Goal: Task Accomplishment & Management: Manage account settings

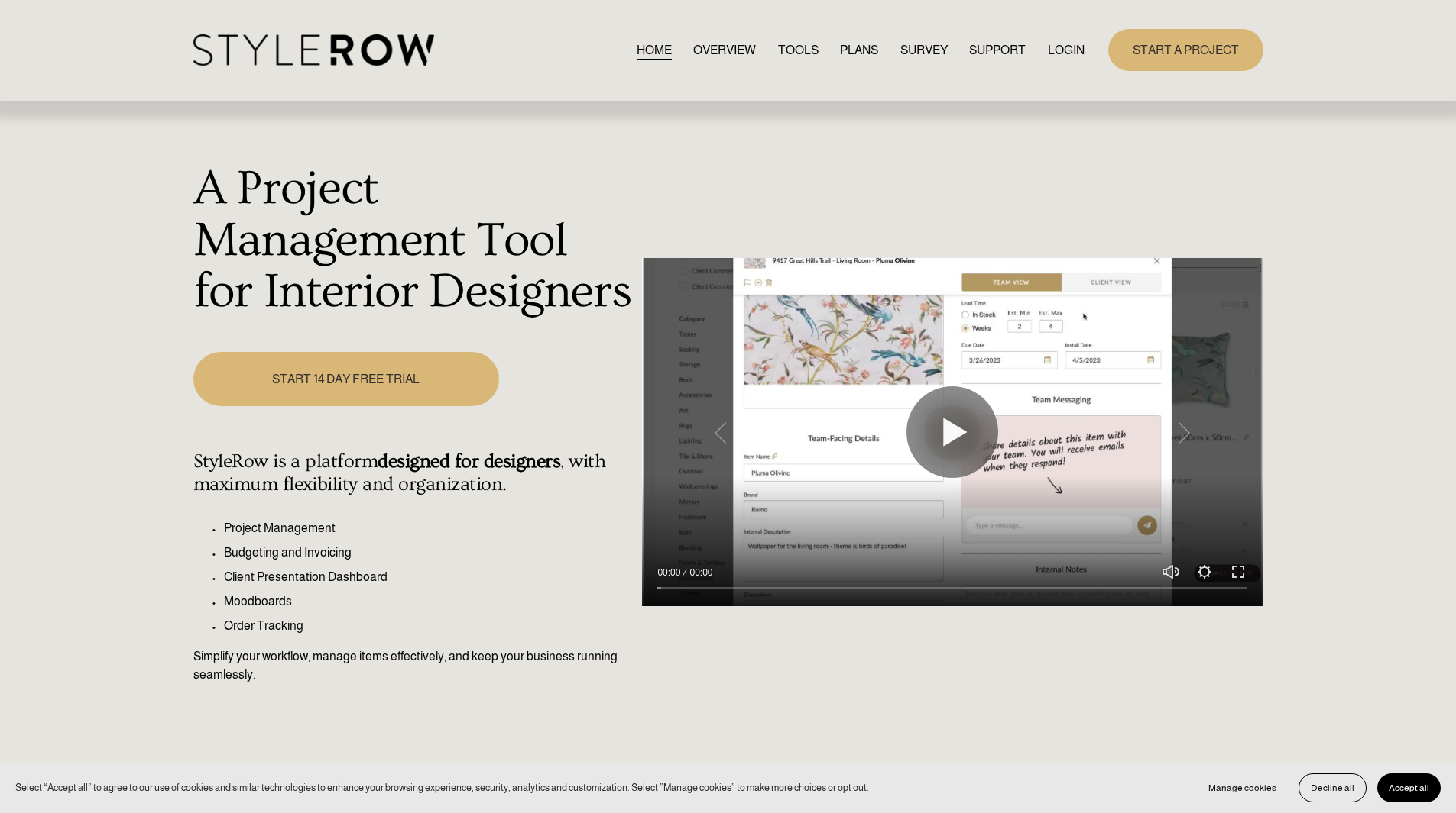
click at [1061, 56] on link "LOGIN" at bounding box center [1066, 49] width 37 height 20
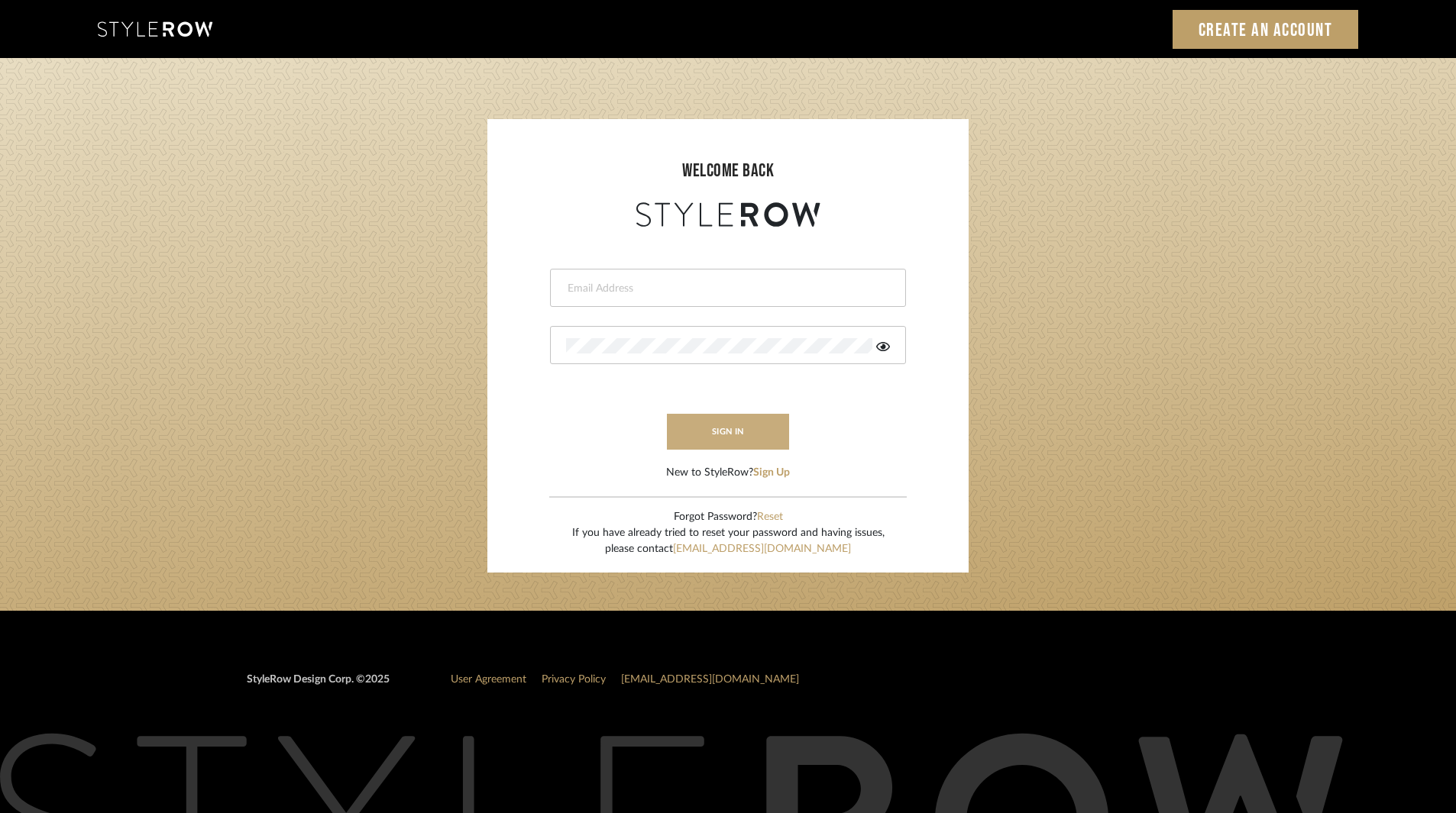
type input "ksears@morgantewilson.com"
click at [711, 438] on button "sign in" at bounding box center [728, 431] width 122 height 36
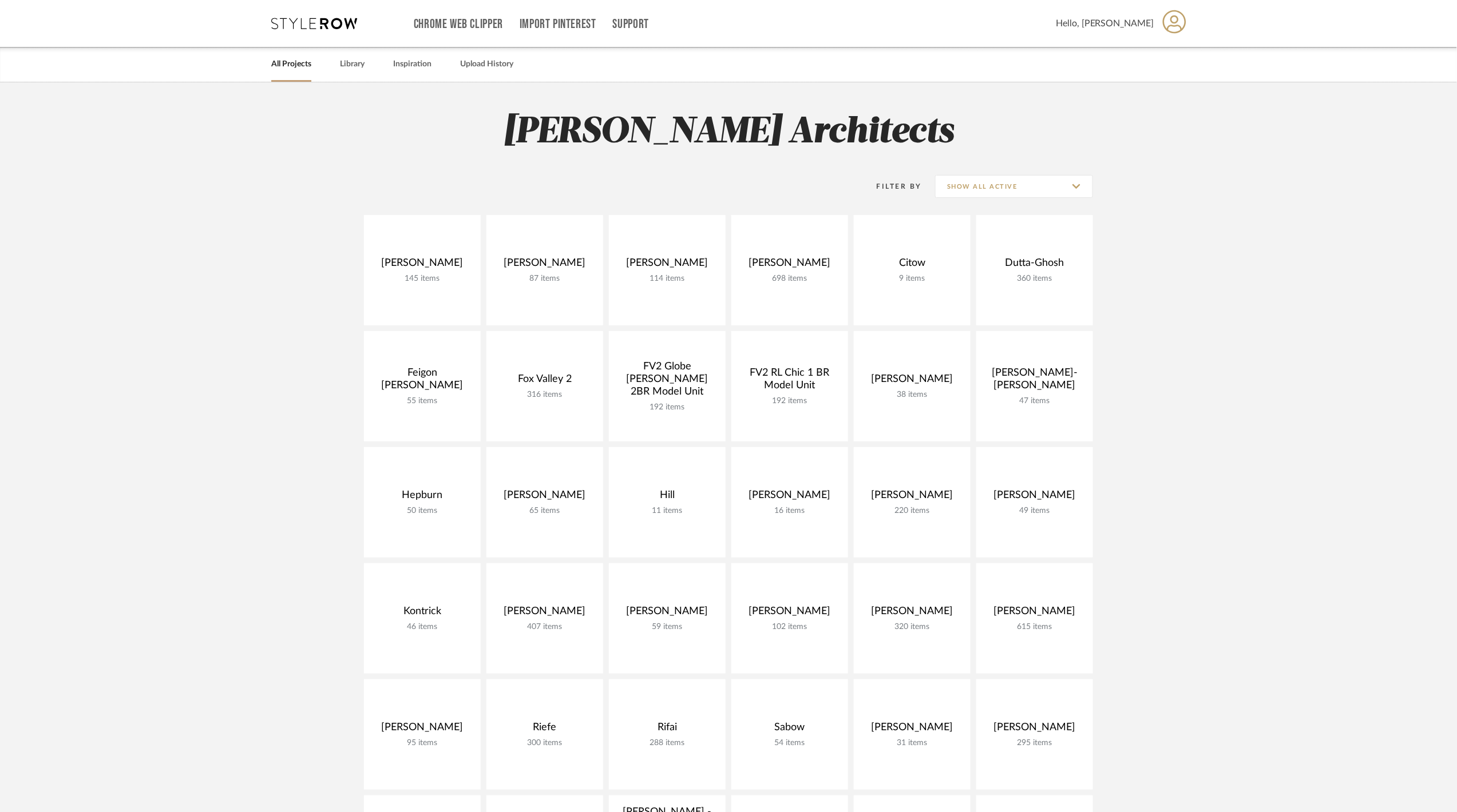
scroll to position [458, 0]
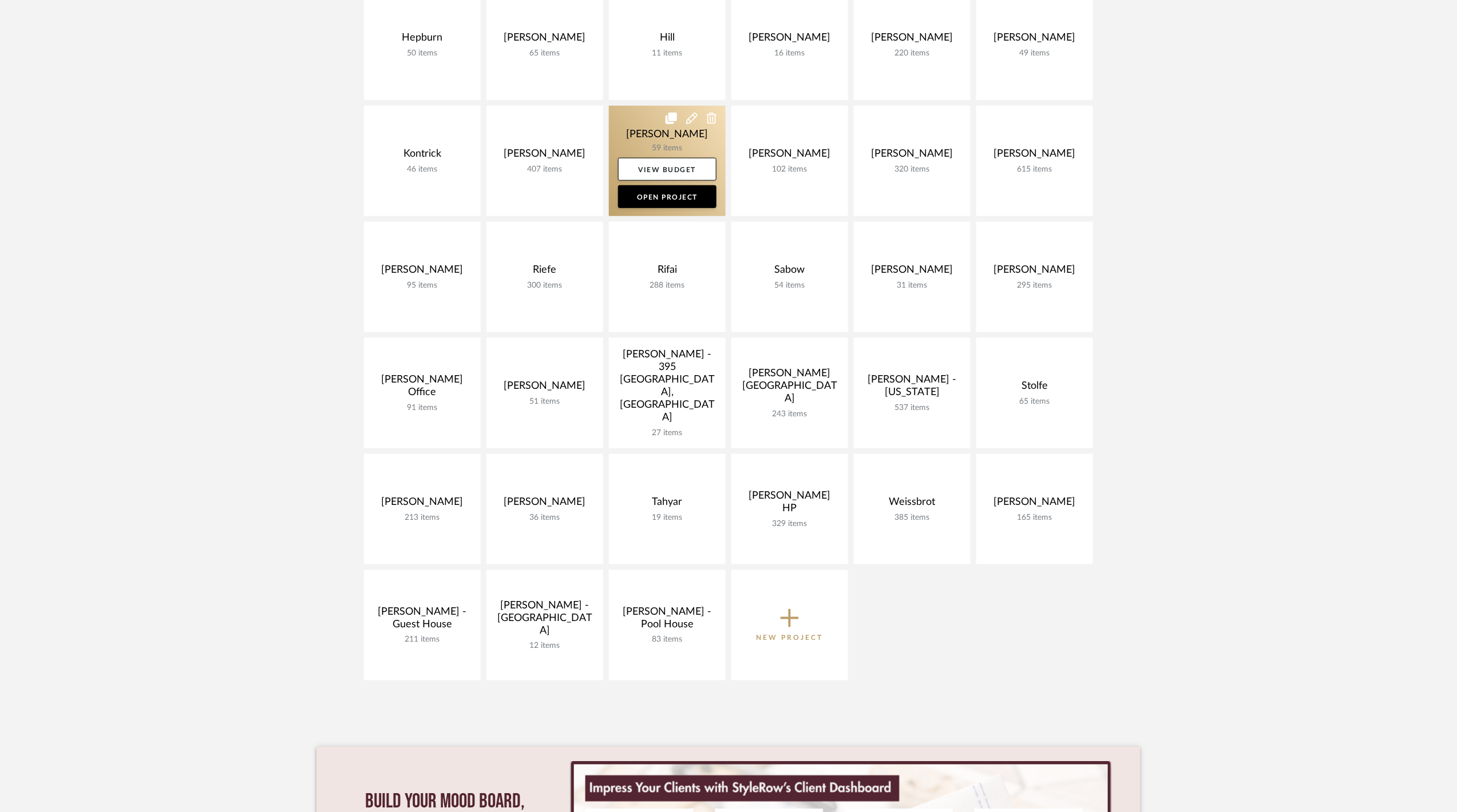
click at [662, 142] on link at bounding box center [667, 161] width 117 height 110
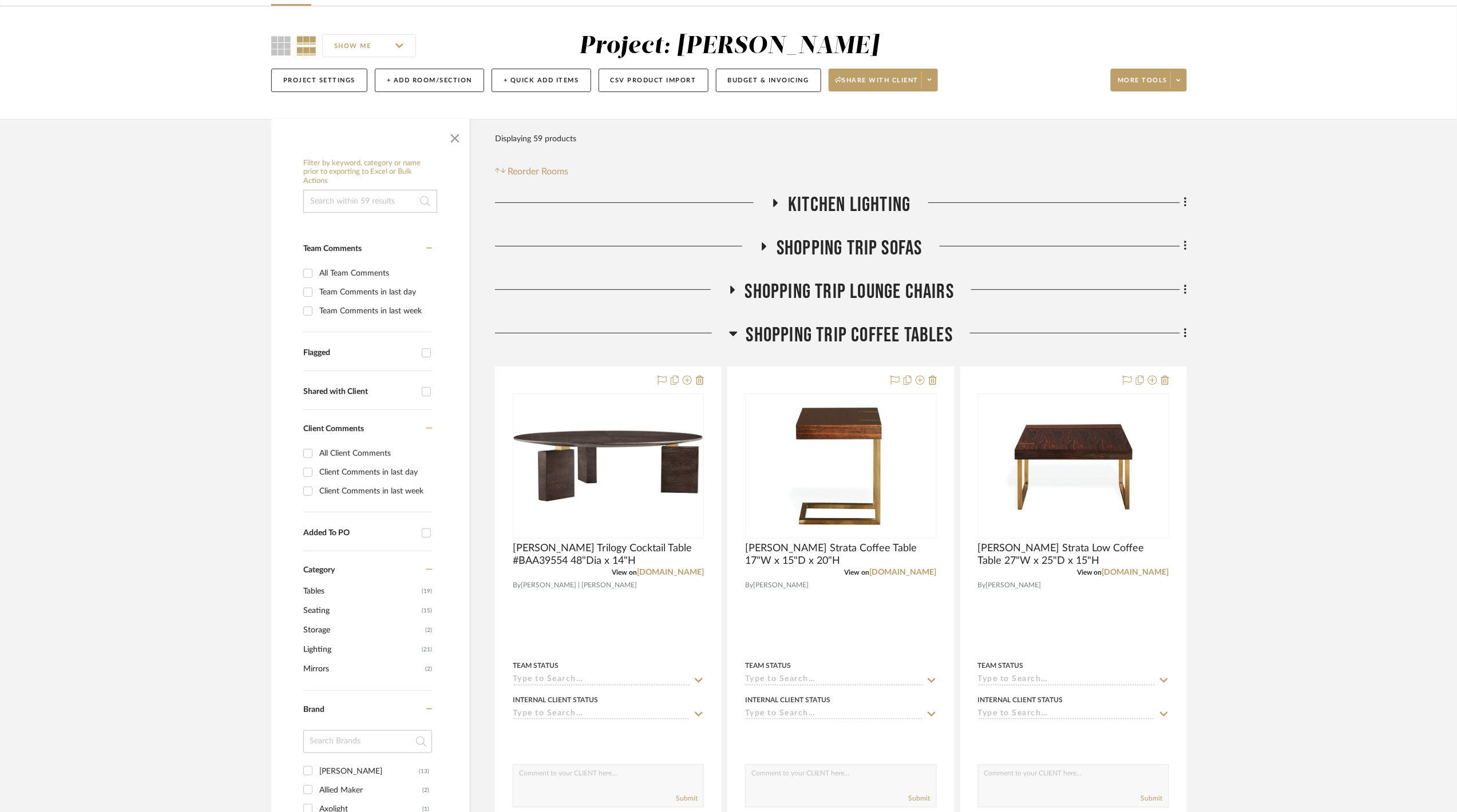
scroll to position [152, 0]
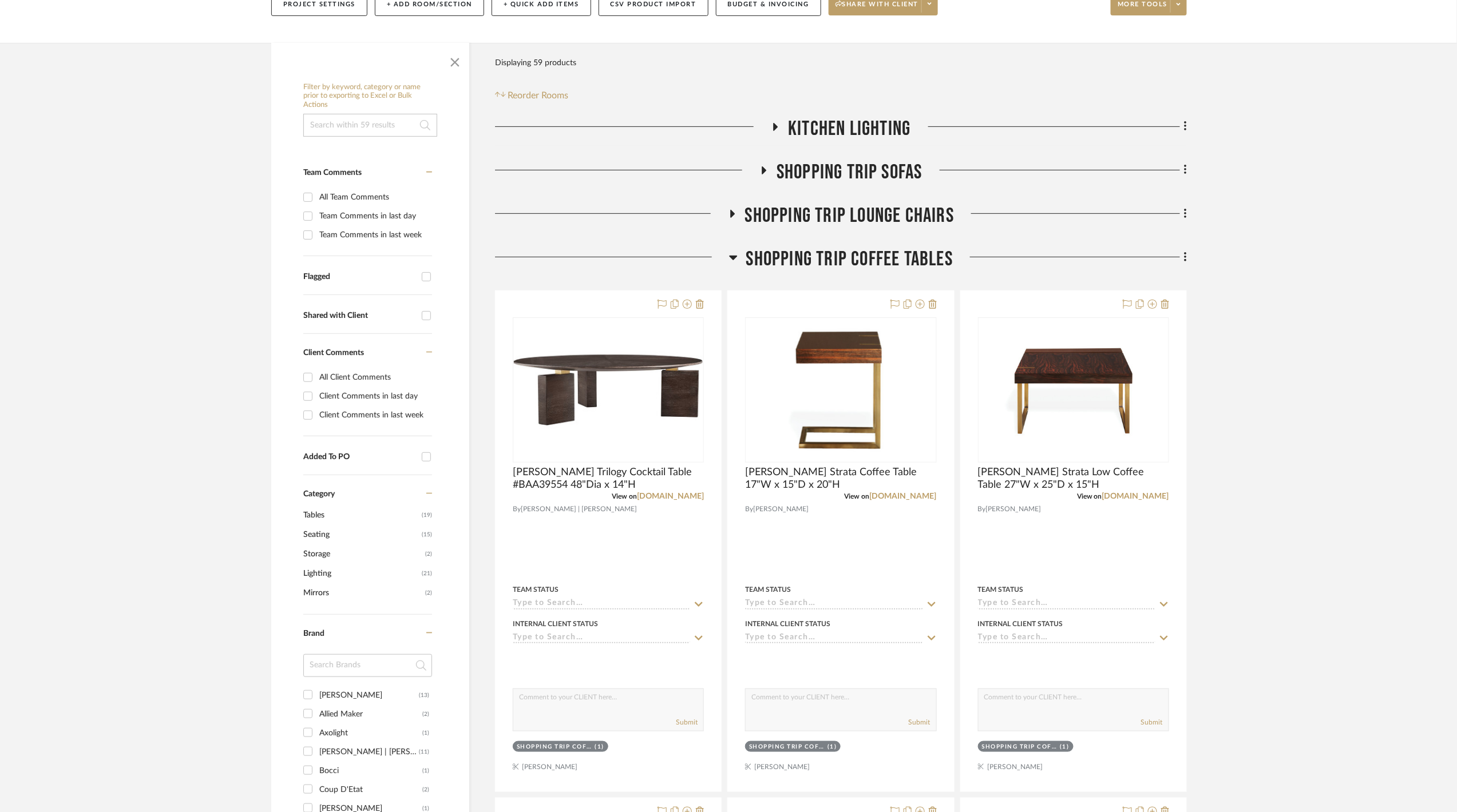
click at [823, 258] on span "Shopping Trip Coffee Tables" at bounding box center [849, 260] width 207 height 25
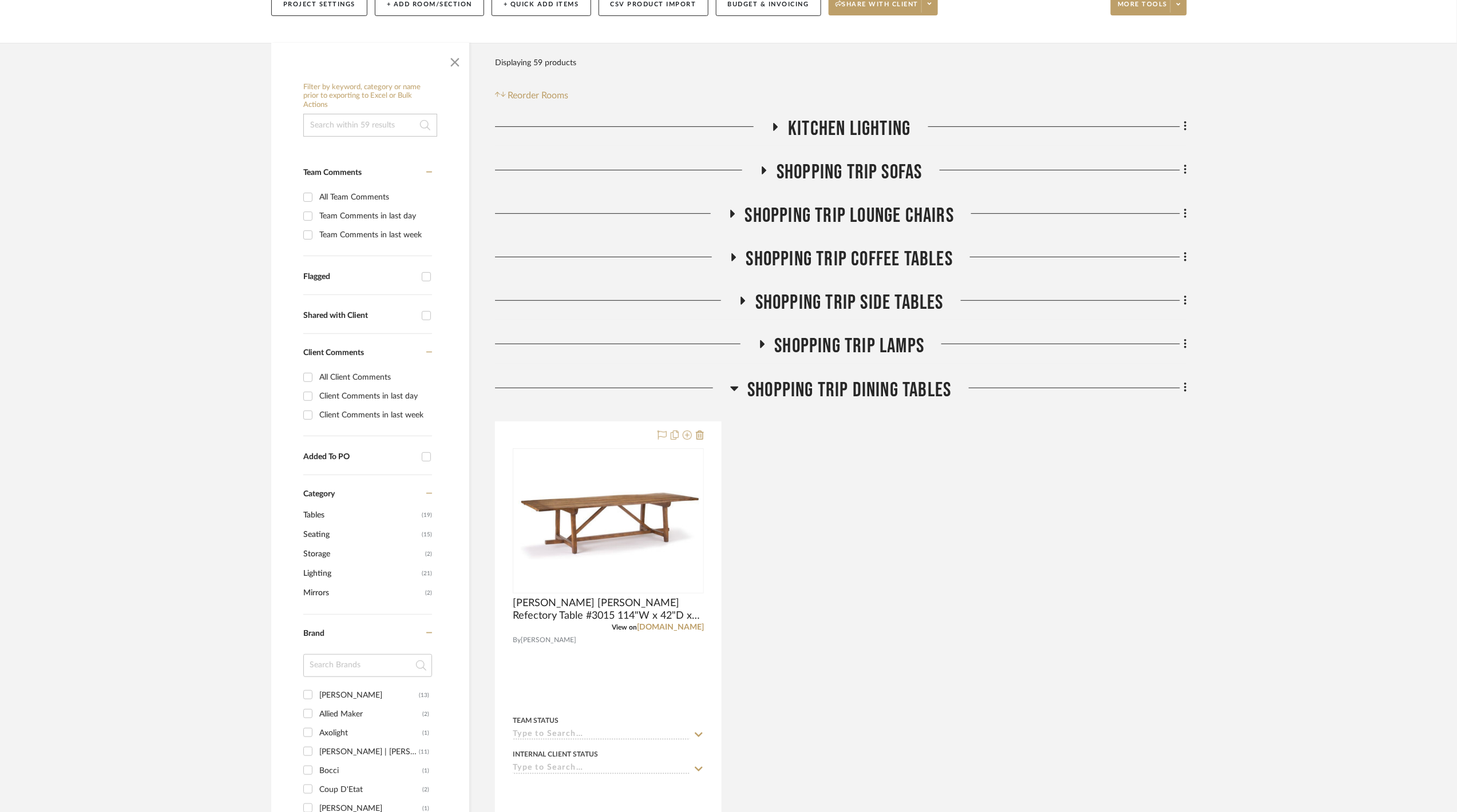
click at [815, 397] on span "Shopping Trip Dining Tables" at bounding box center [849, 390] width 204 height 25
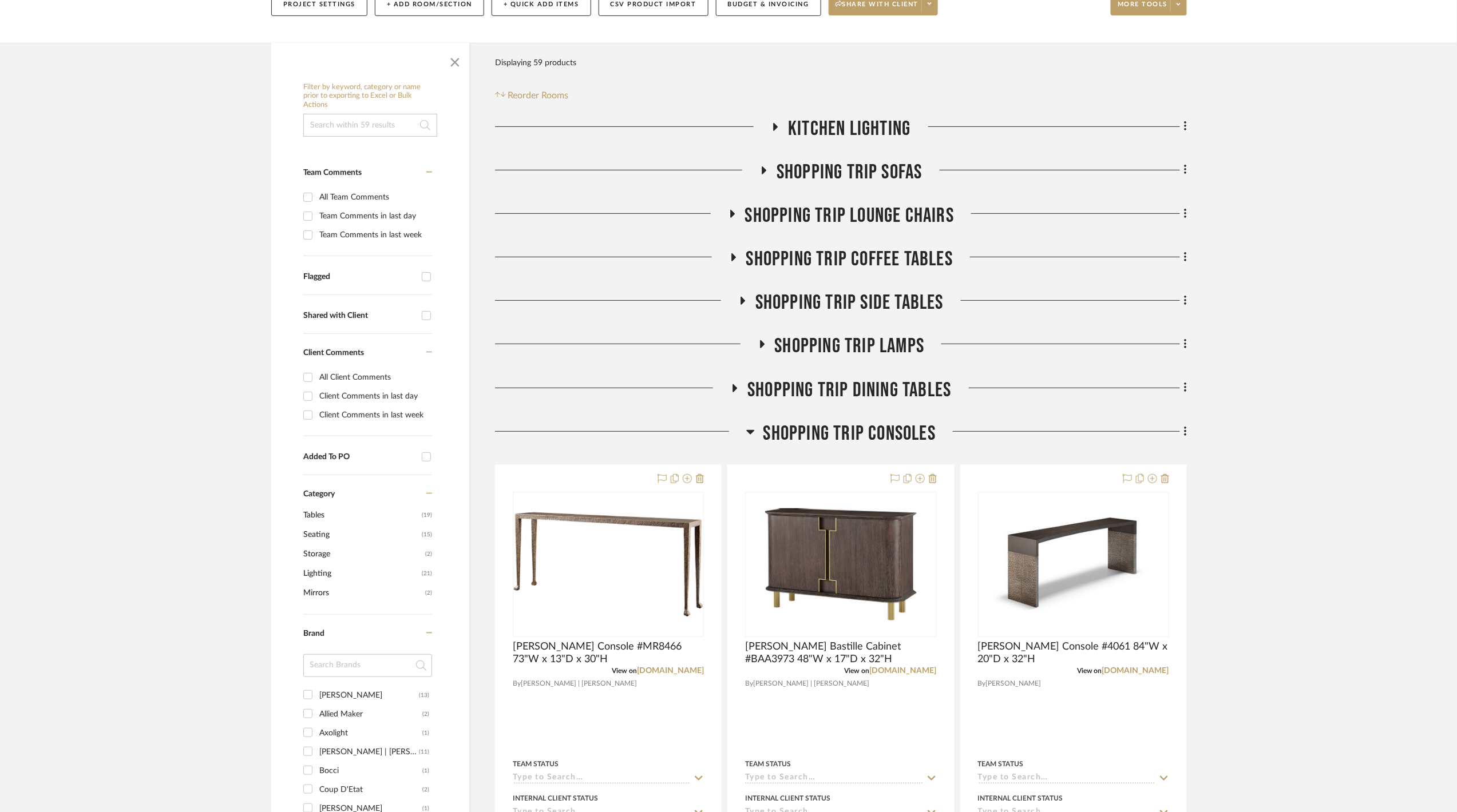
click at [820, 440] on span "Shopping Trip Consoles" at bounding box center [849, 434] width 172 height 25
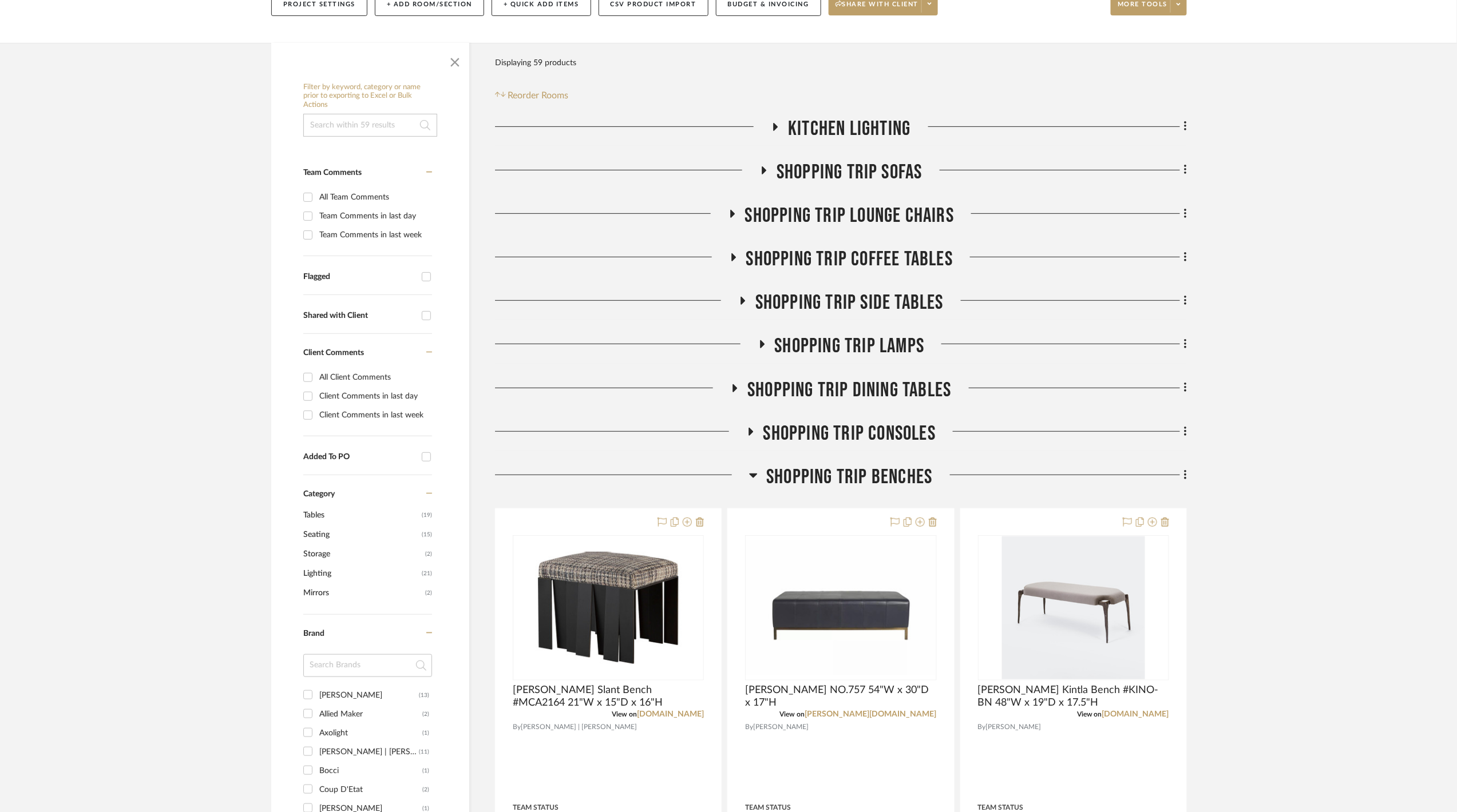
click at [824, 479] on span "Shopping Trip Benches" at bounding box center [849, 477] width 166 height 25
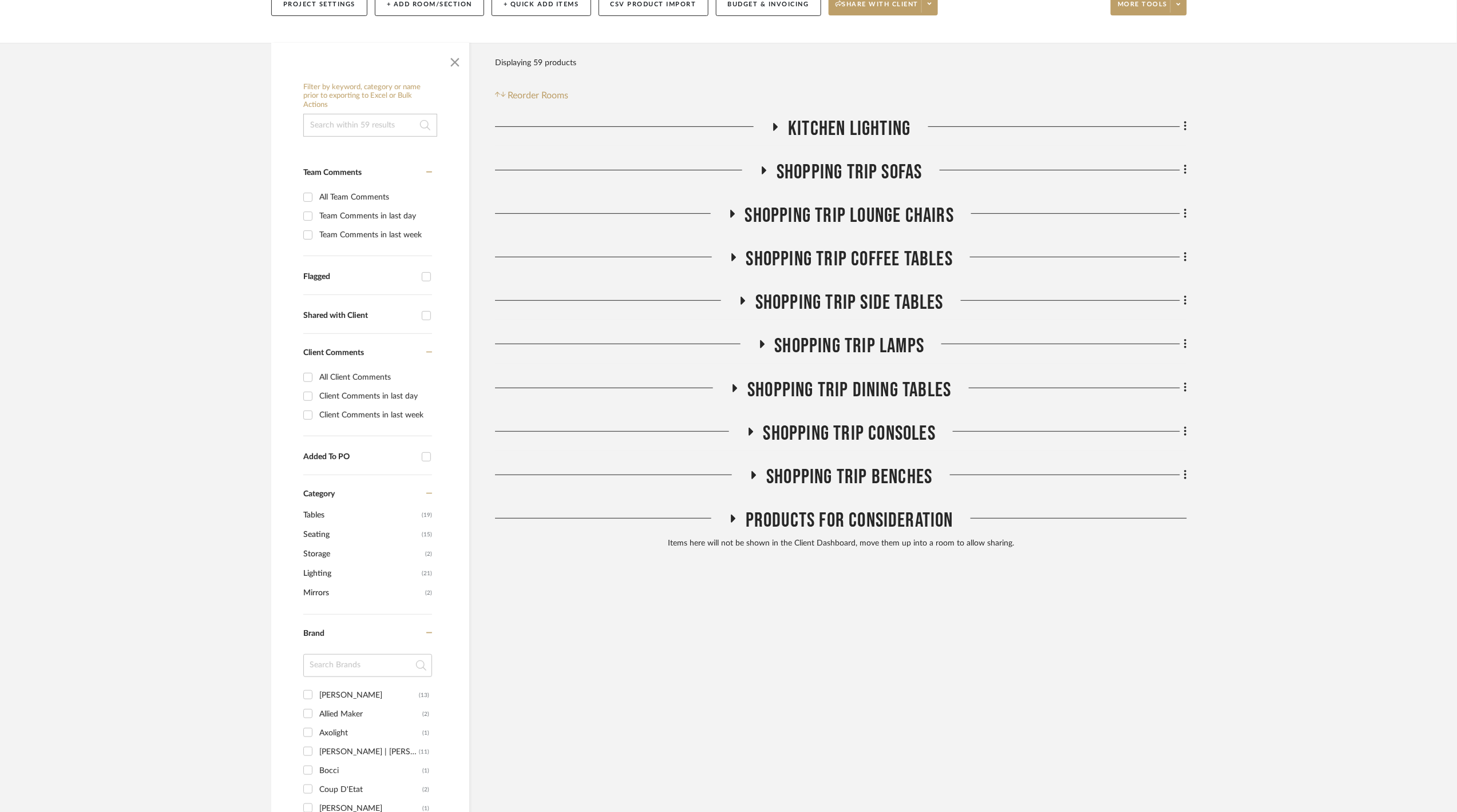
click at [823, 518] on span "Products For Consideration" at bounding box center [849, 521] width 208 height 25
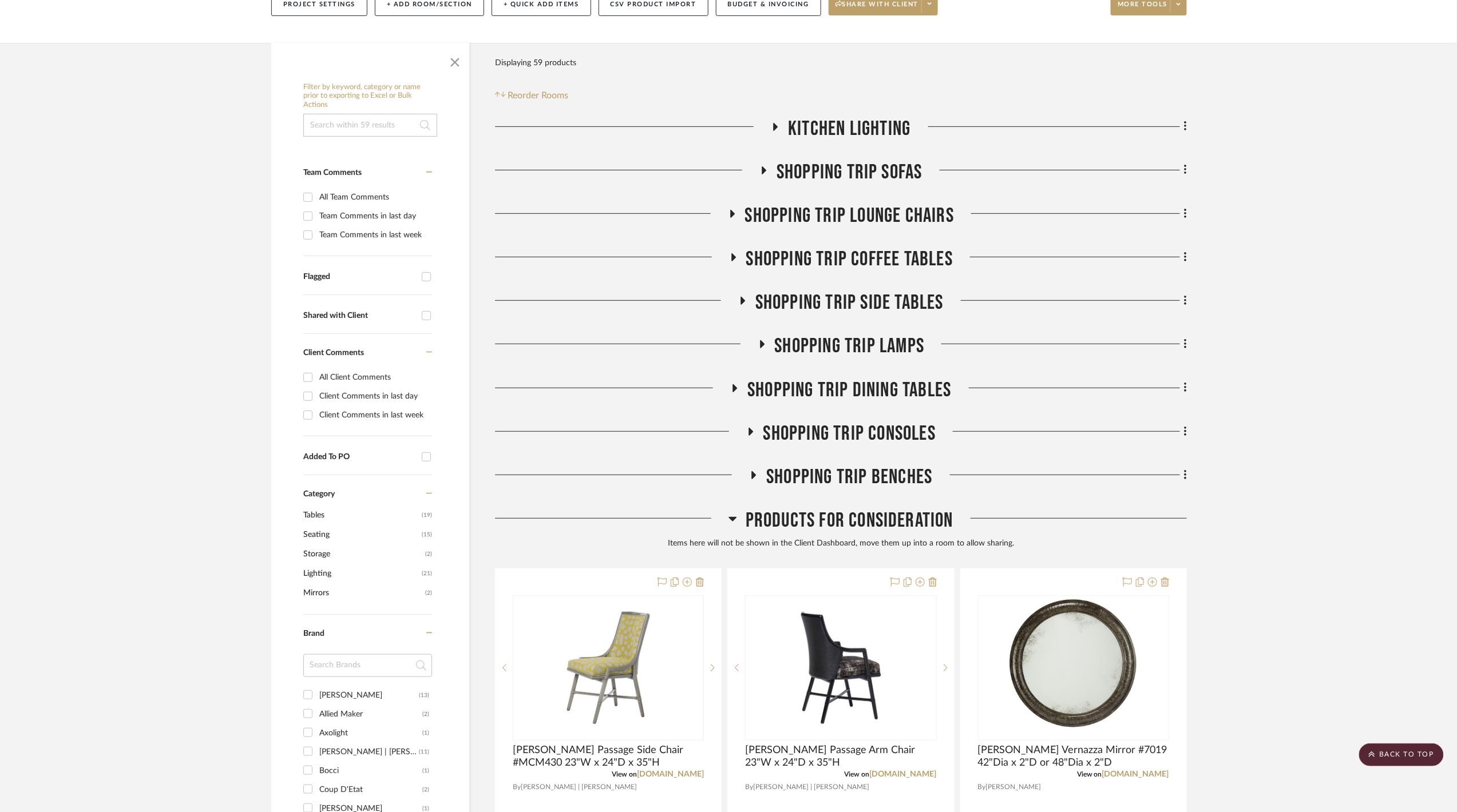
scroll to position [76, 0]
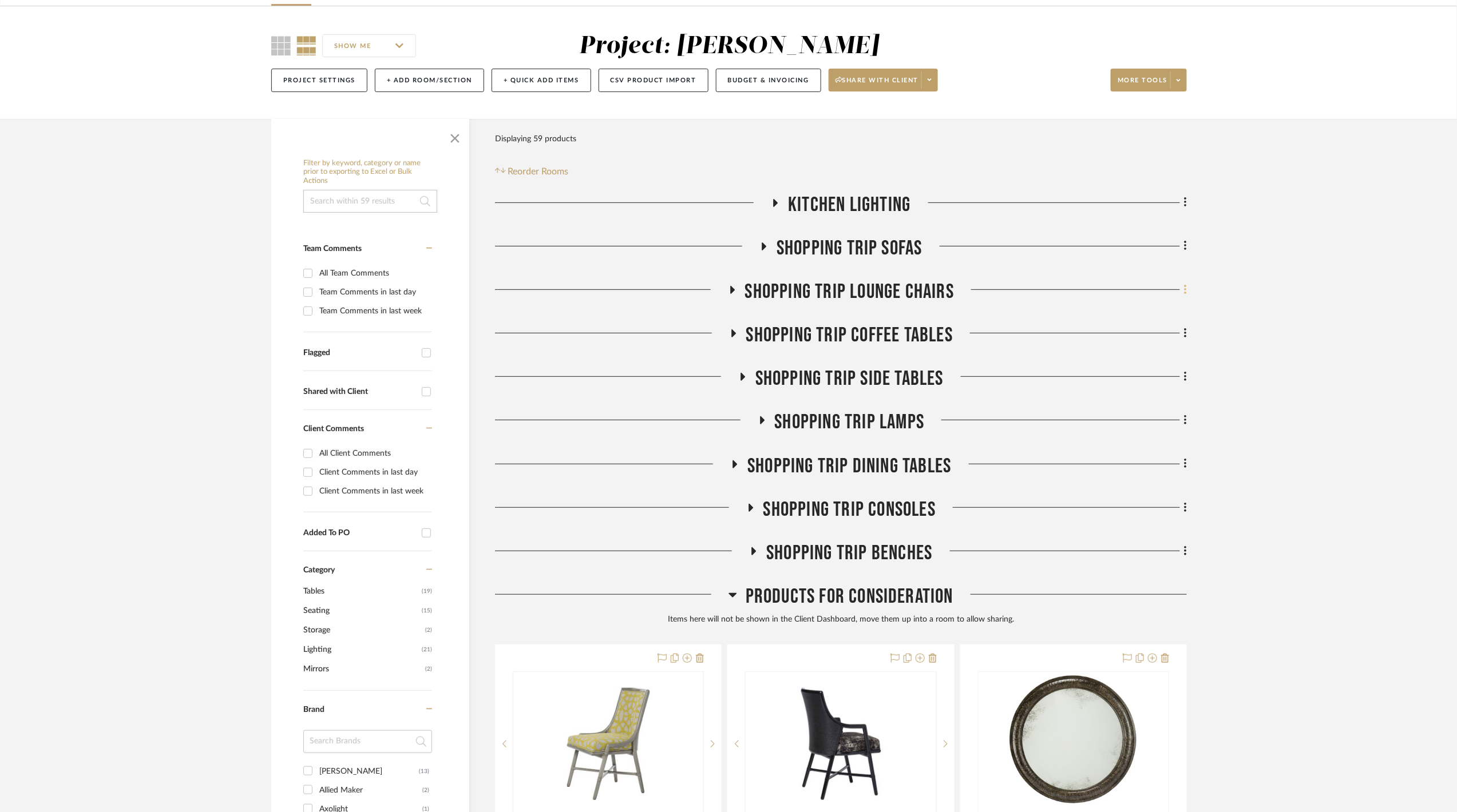
click at [1184, 284] on icon at bounding box center [1185, 290] width 4 height 12
click at [997, 321] on div at bounding box center [728, 406] width 1457 height 812
click at [1186, 381] on icon at bounding box center [1185, 376] width 2 height 9
click at [1117, 520] on span "Add Room Below" at bounding box center [1132, 516] width 61 height 9
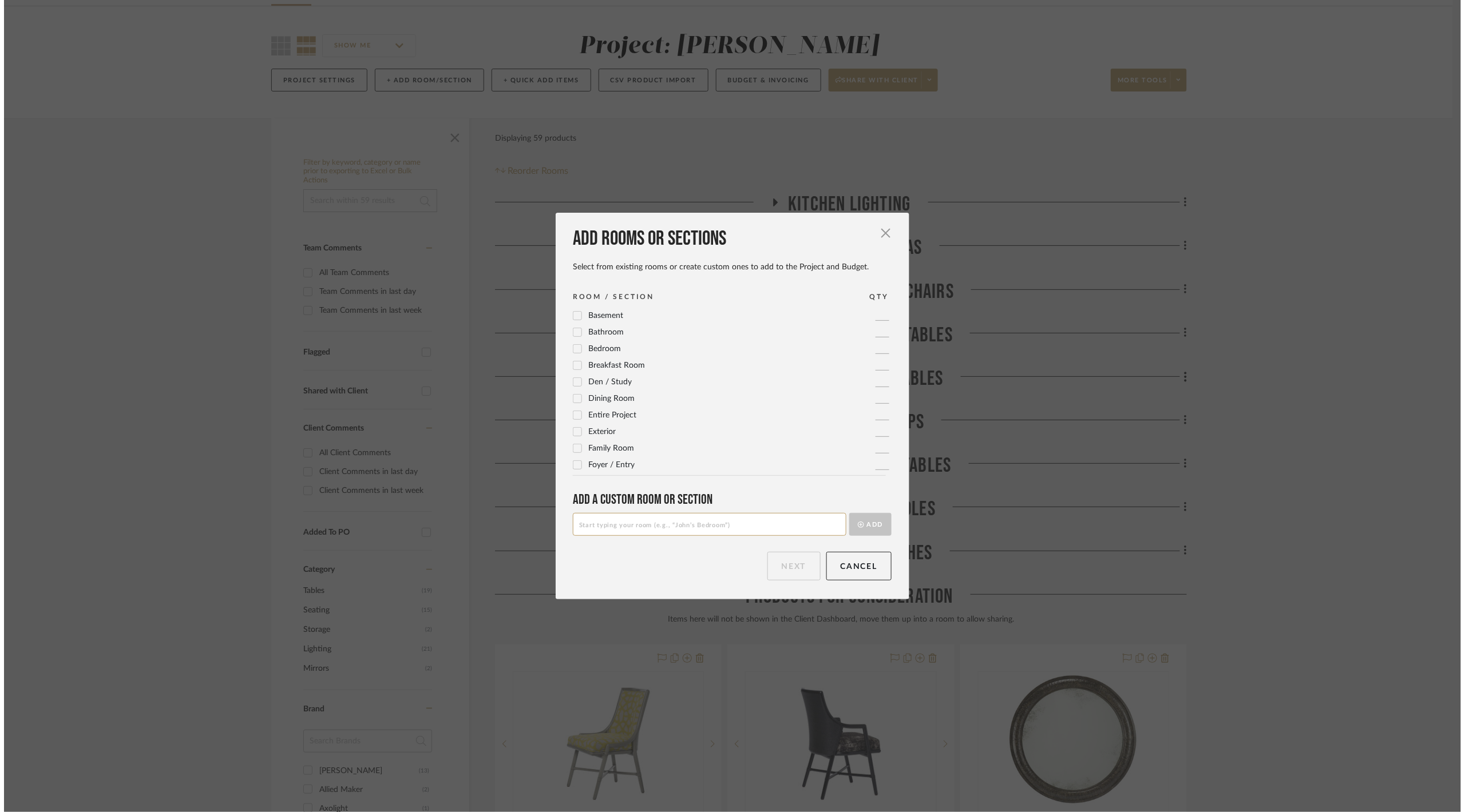
scroll to position [0, 0]
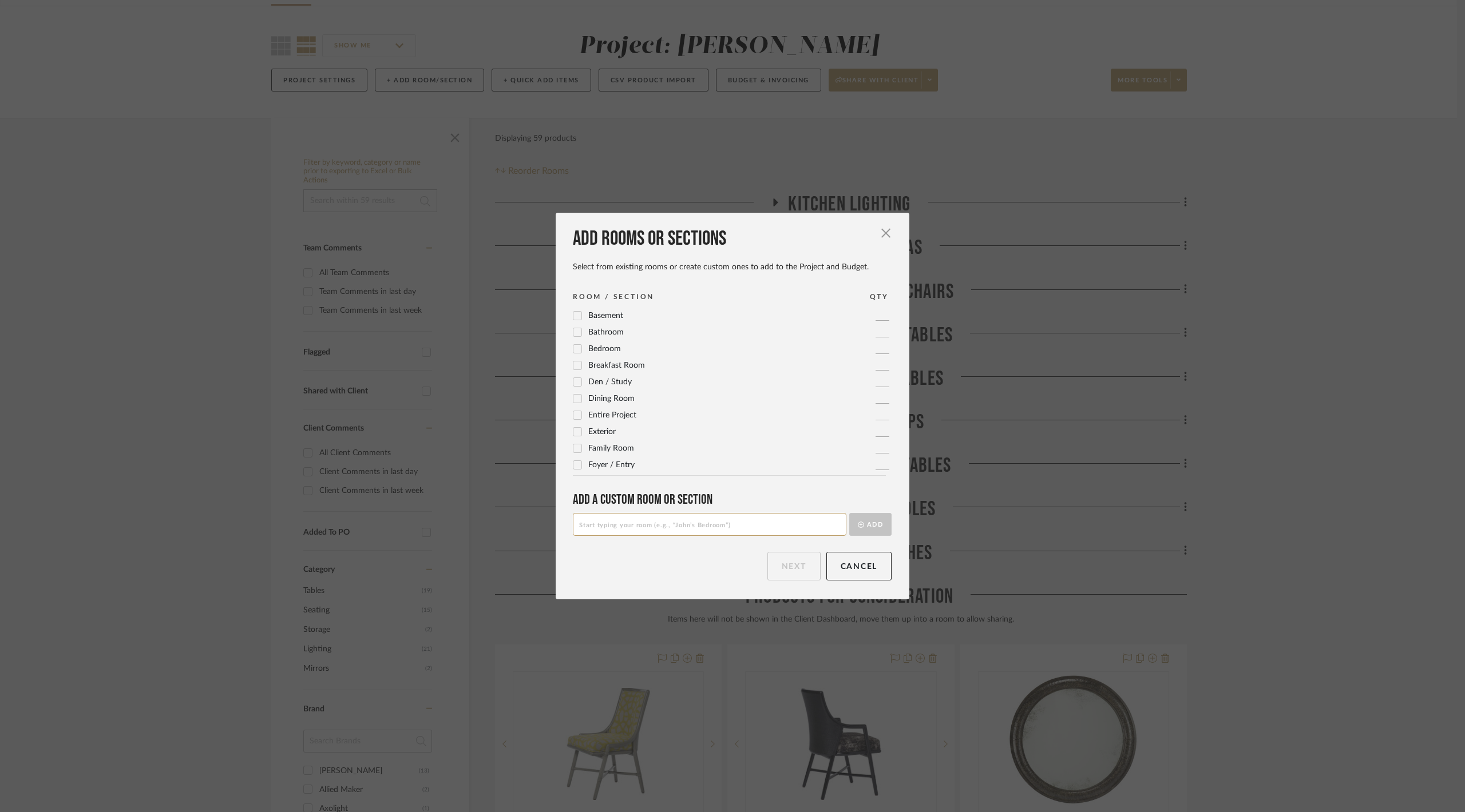
click at [767, 514] on input at bounding box center [709, 525] width 274 height 23
type input "a"
type input "Arm Chairs"
click at [880, 529] on button "Add" at bounding box center [870, 525] width 42 height 23
click at [797, 561] on button "Next" at bounding box center [793, 566] width 53 height 28
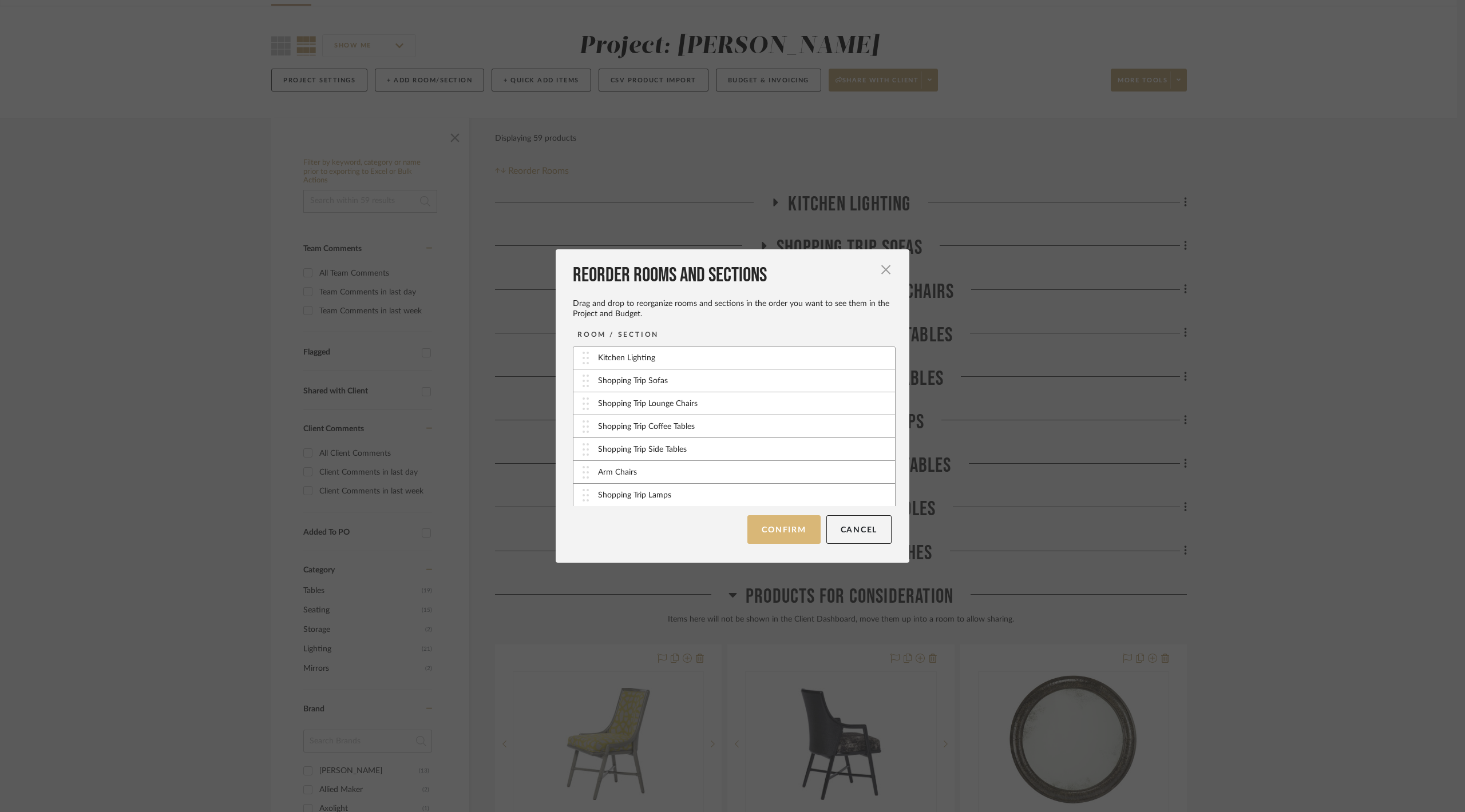
click at [788, 536] on button "Confirm" at bounding box center [783, 529] width 73 height 28
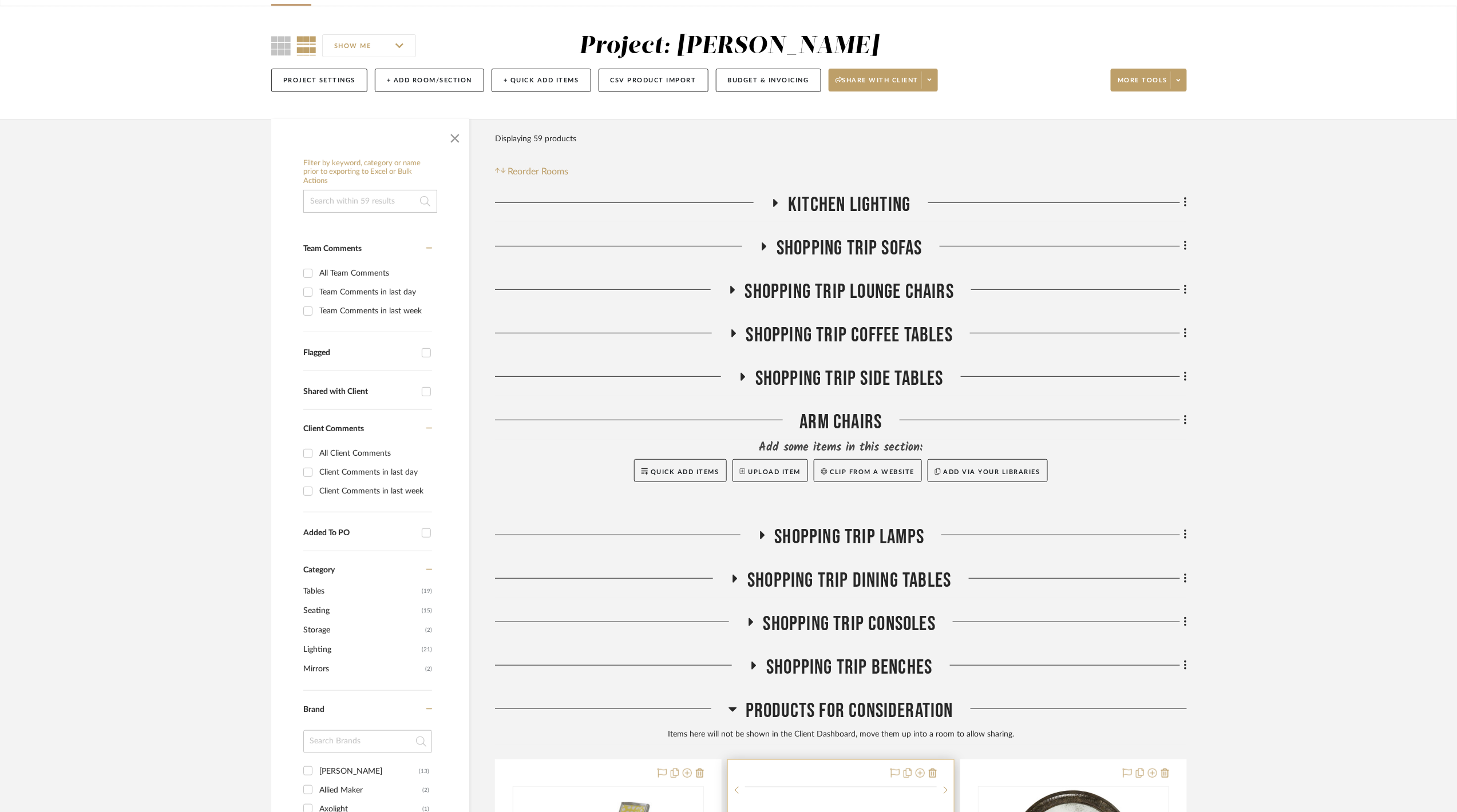
scroll to position [610, 0]
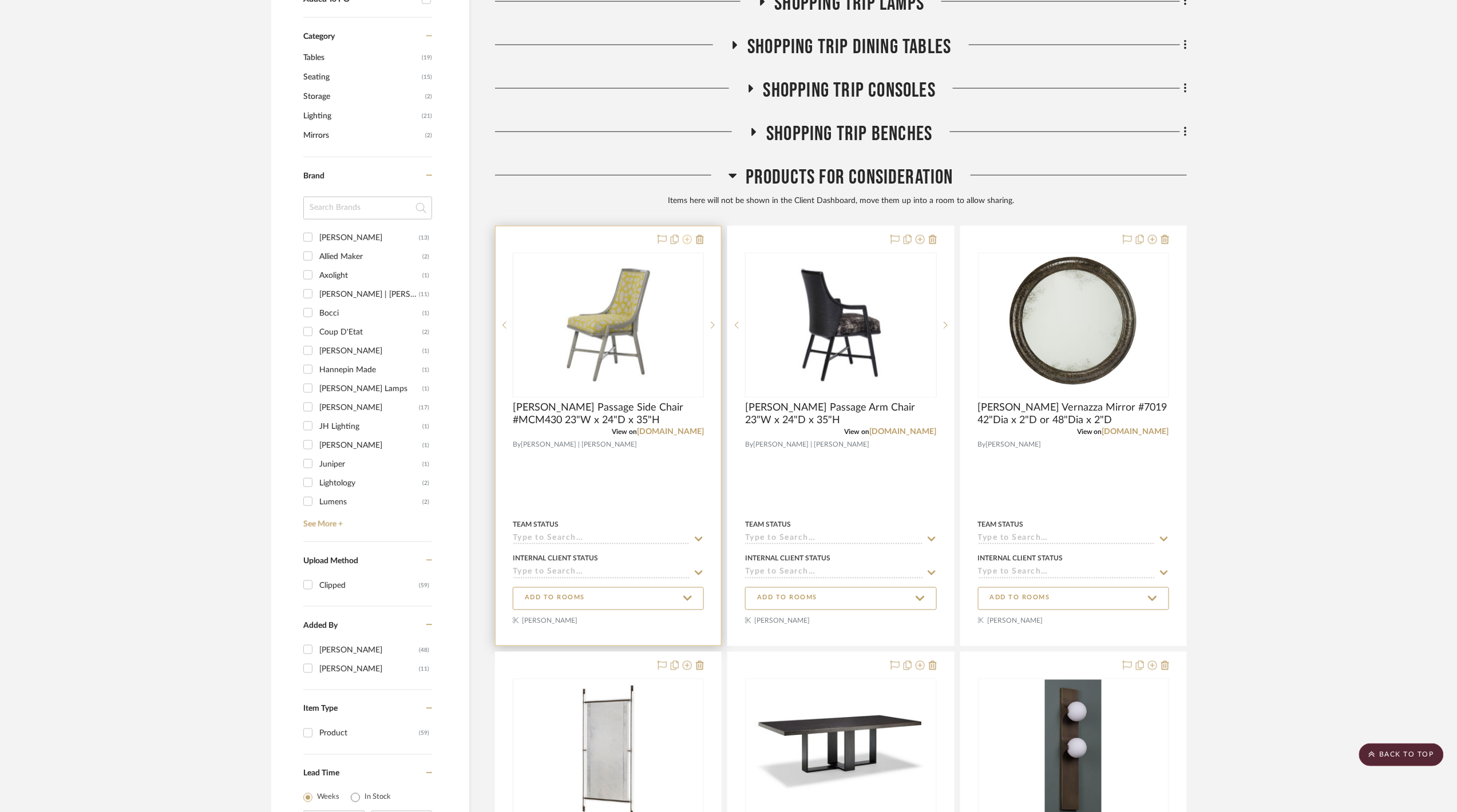
click at [685, 241] on icon at bounding box center [687, 239] width 9 height 9
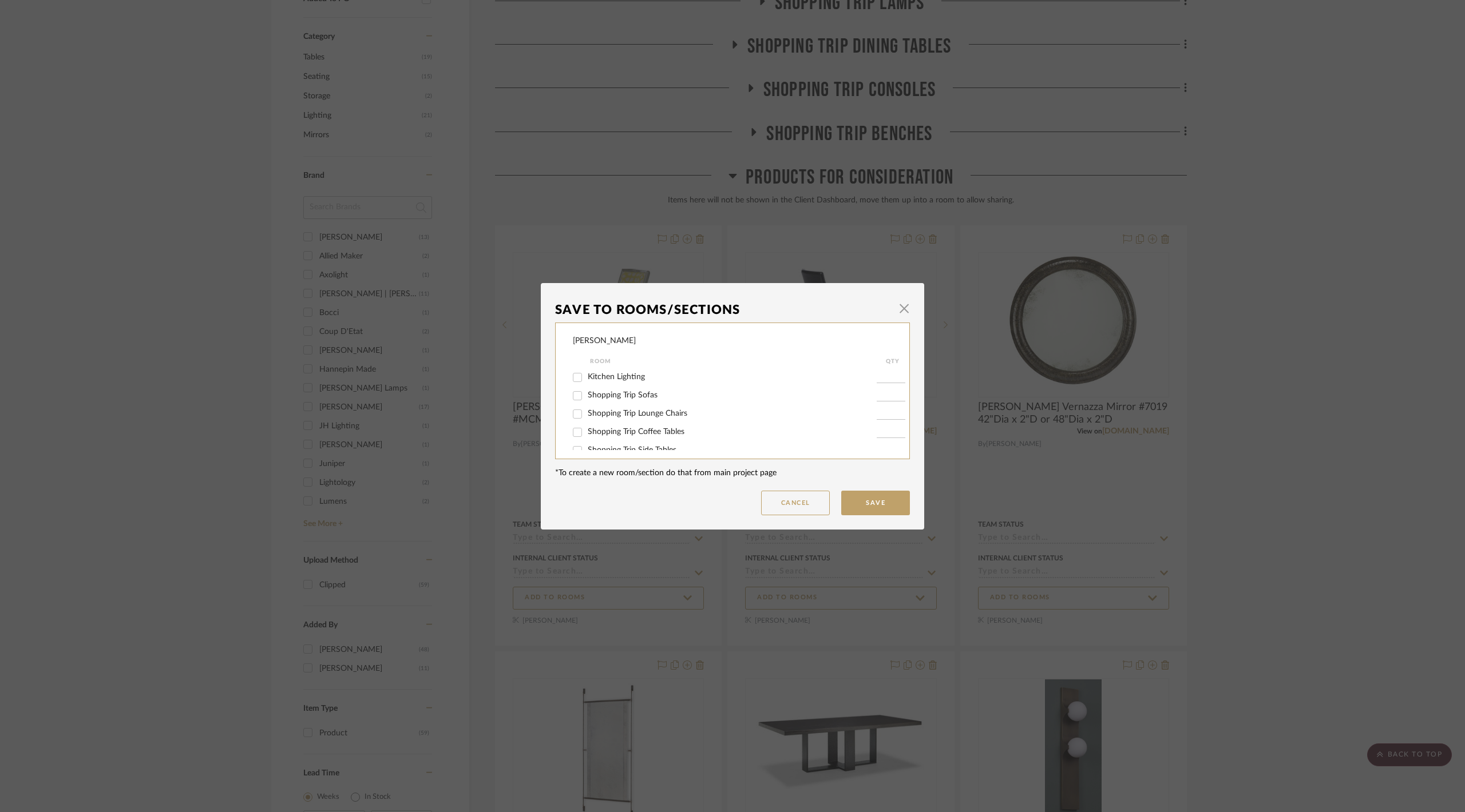
scroll to position [76, 0]
click at [605, 388] on span "Arm Chairs" at bounding box center [608, 392] width 39 height 8
click at [587, 387] on input "Arm Chairs" at bounding box center [577, 393] width 18 height 18
checkbox input "true"
type input "1"
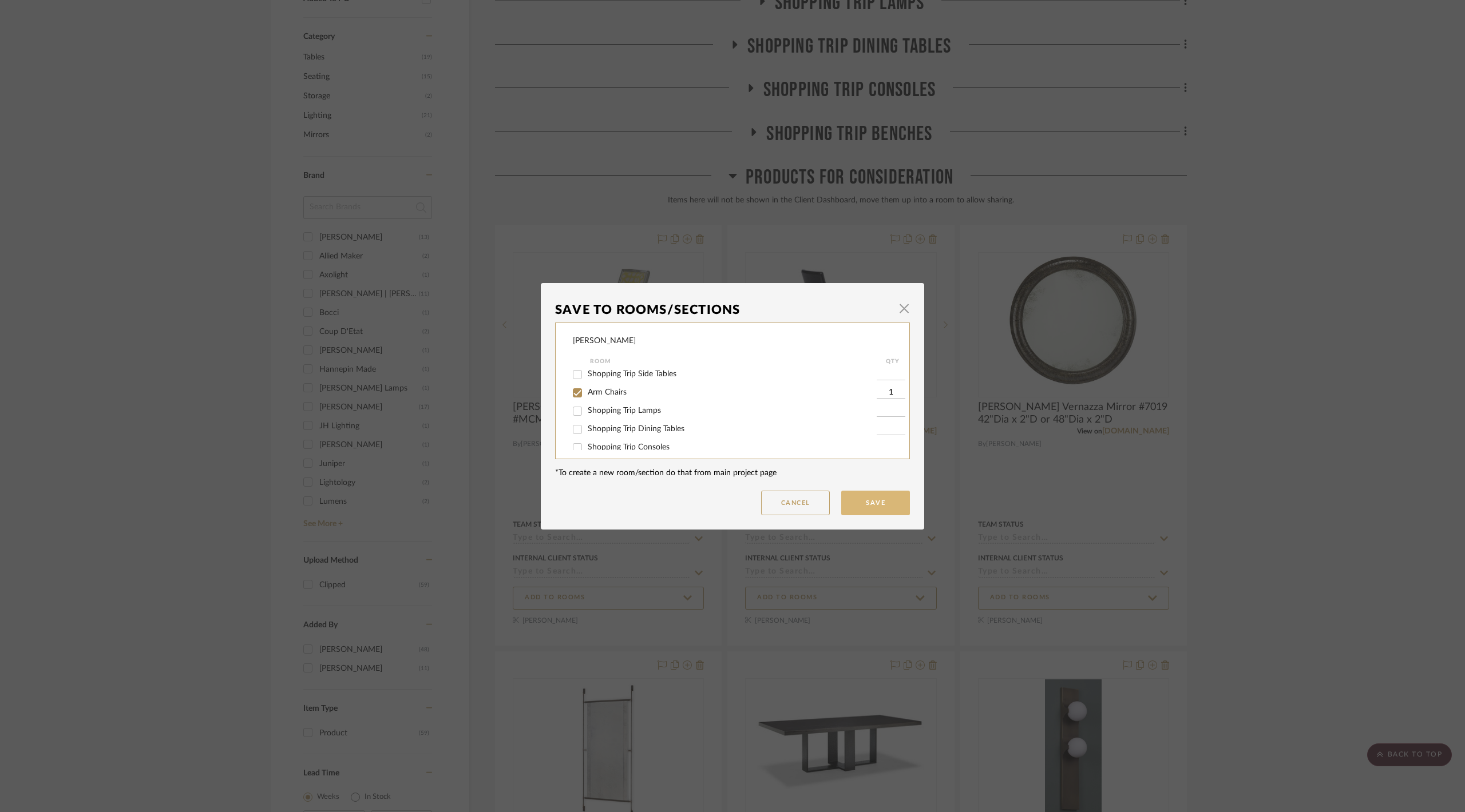
click at [861, 497] on button "Save" at bounding box center [876, 503] width 69 height 25
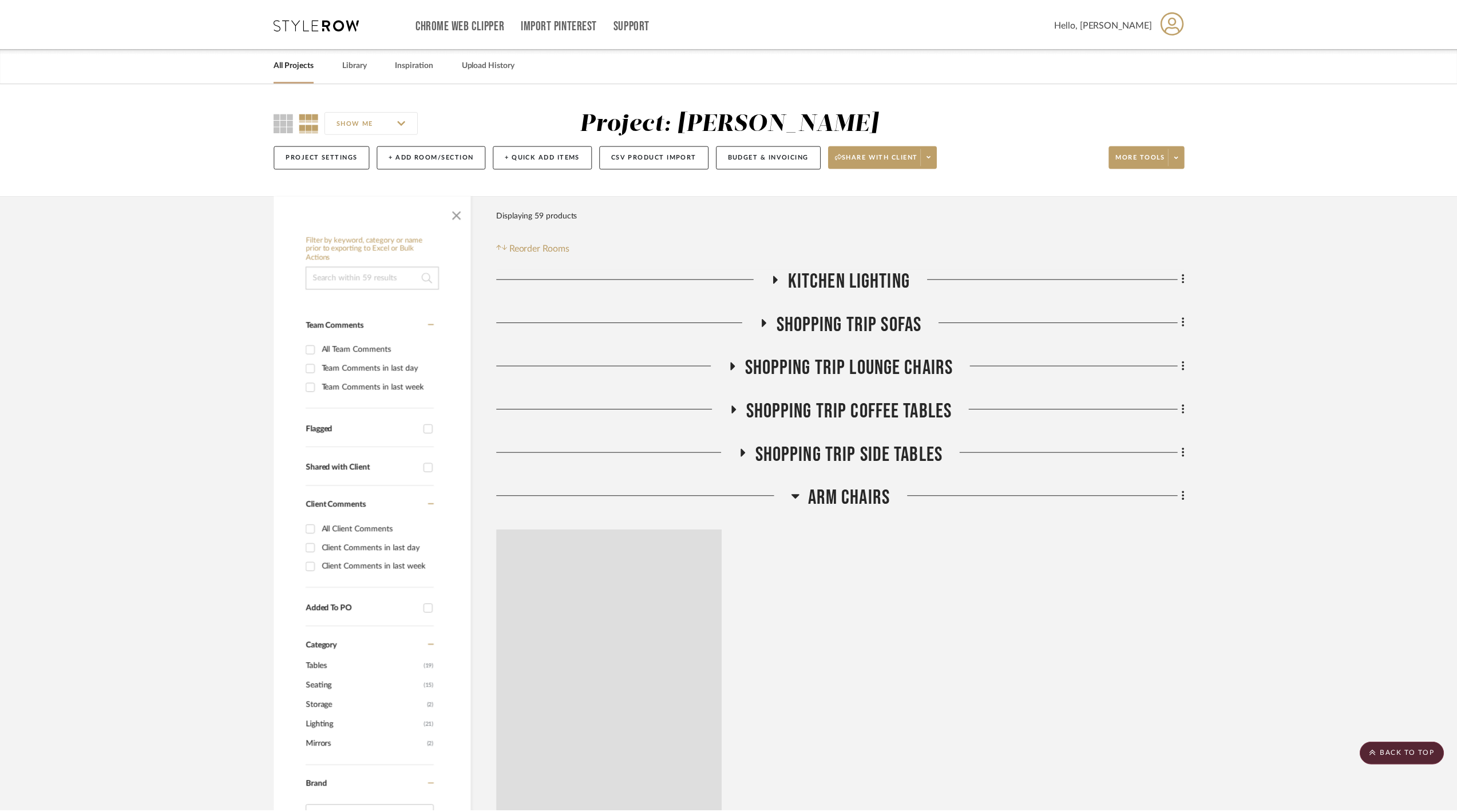
scroll to position [610, 0]
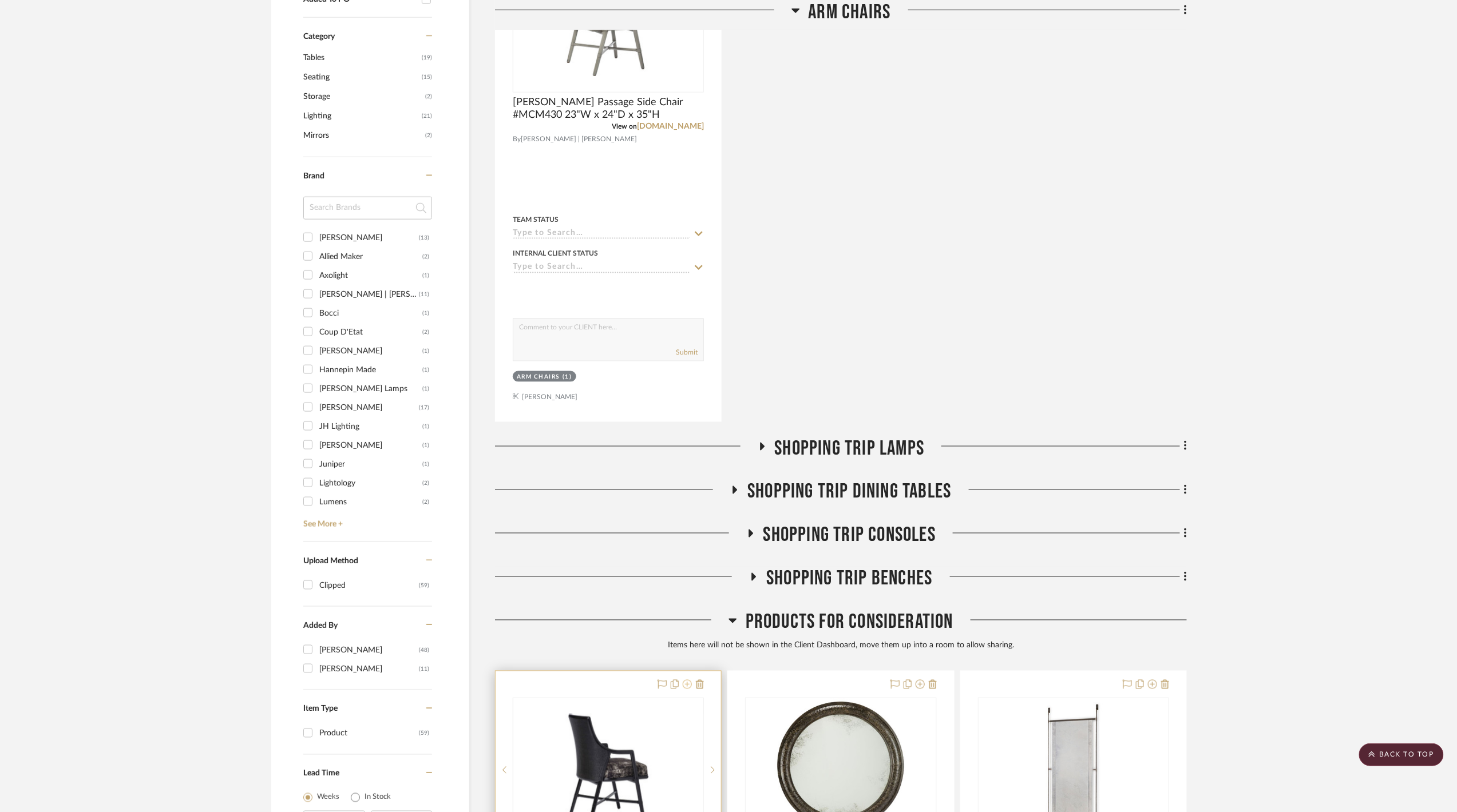
click at [685, 686] on icon at bounding box center [687, 684] width 9 height 9
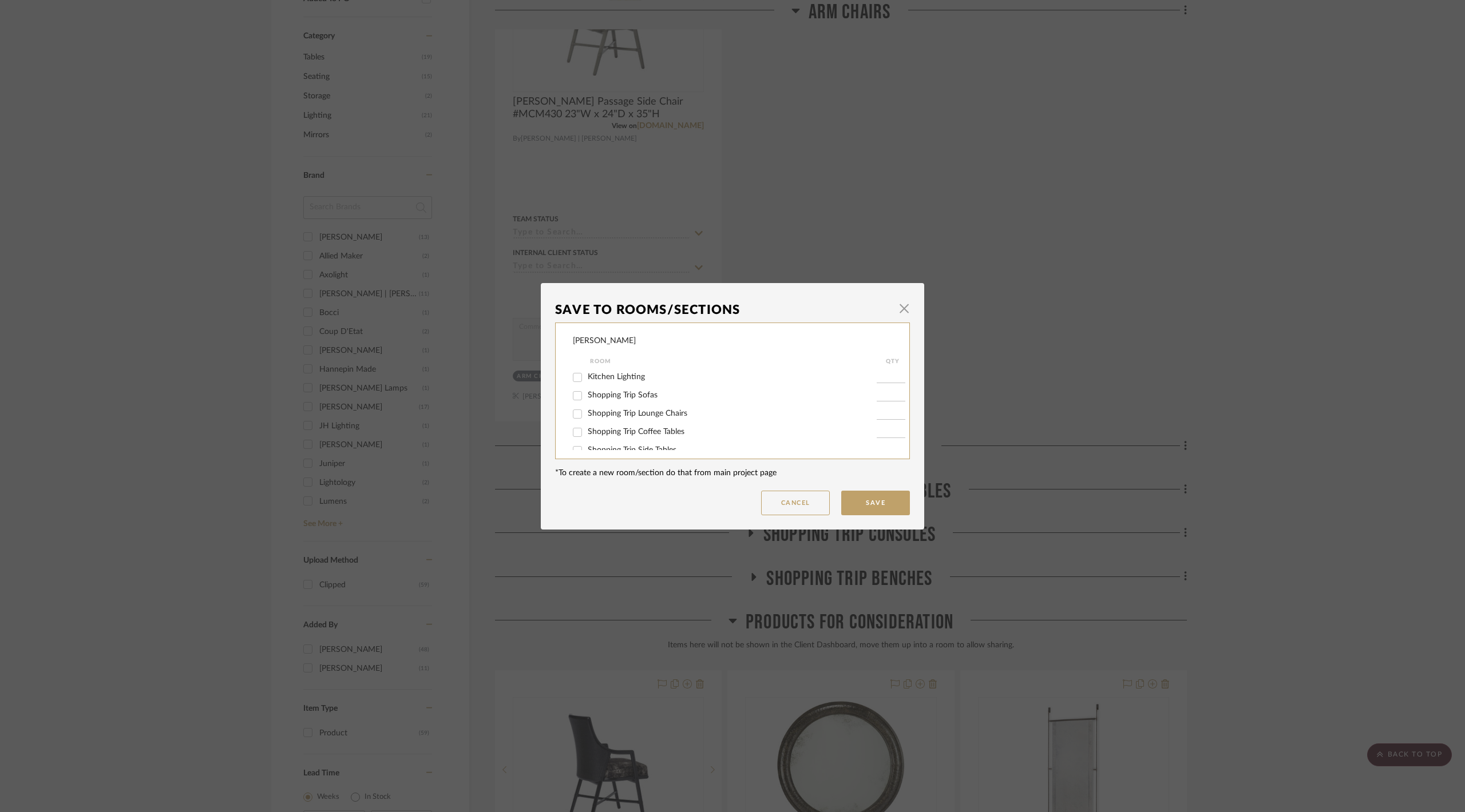
scroll to position [76, 0]
click at [602, 388] on span "Arm Chairs" at bounding box center [608, 392] width 39 height 8
click at [587, 387] on input "Arm Chairs" at bounding box center [577, 393] width 18 height 18
checkbox input "true"
type input "1"
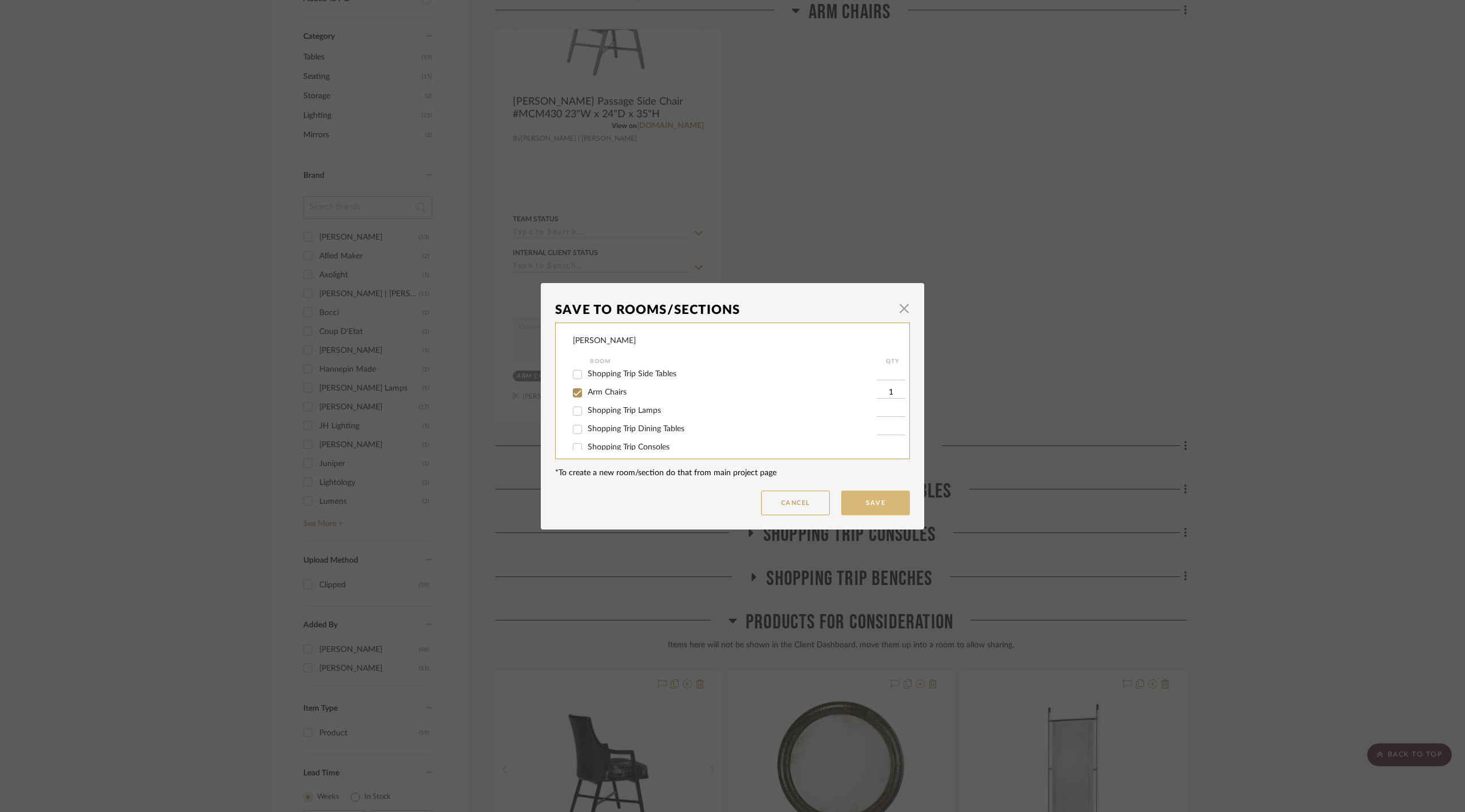
click at [870, 499] on button "Save" at bounding box center [876, 503] width 69 height 25
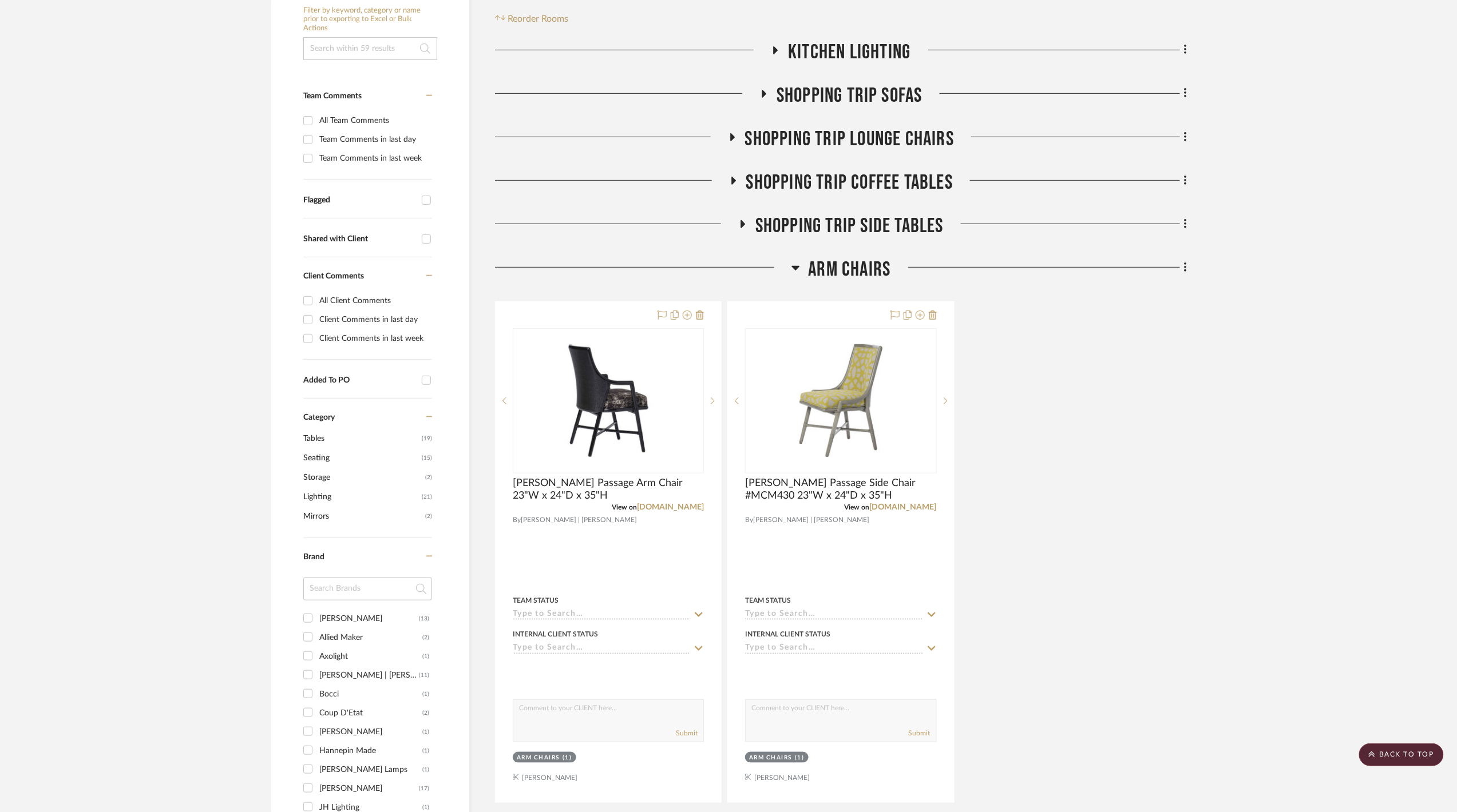
scroll to position [0, 0]
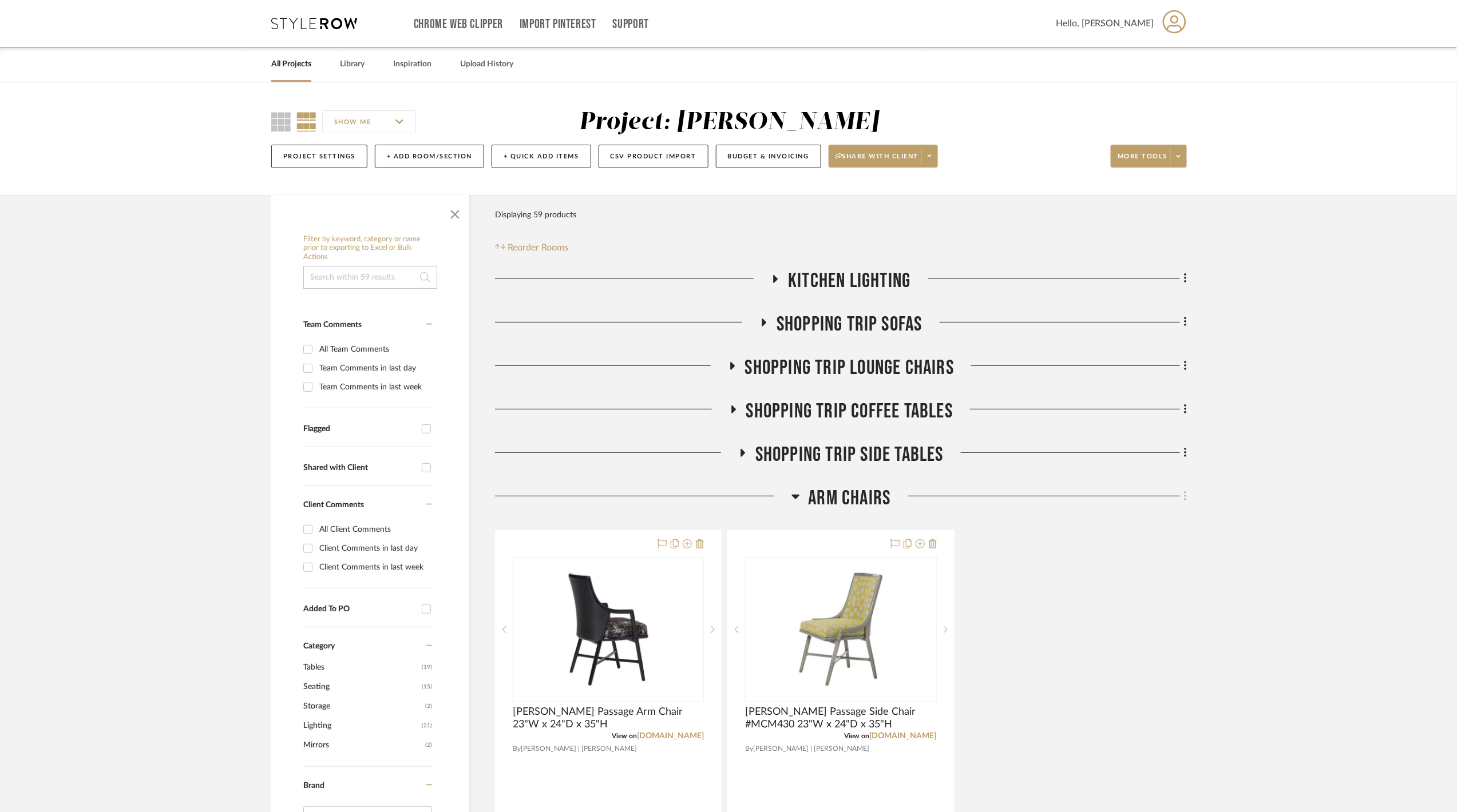
click at [1183, 499] on fa-icon at bounding box center [1183, 497] width 7 height 19
click at [1132, 612] on span "Rename Room" at bounding box center [1127, 608] width 52 height 9
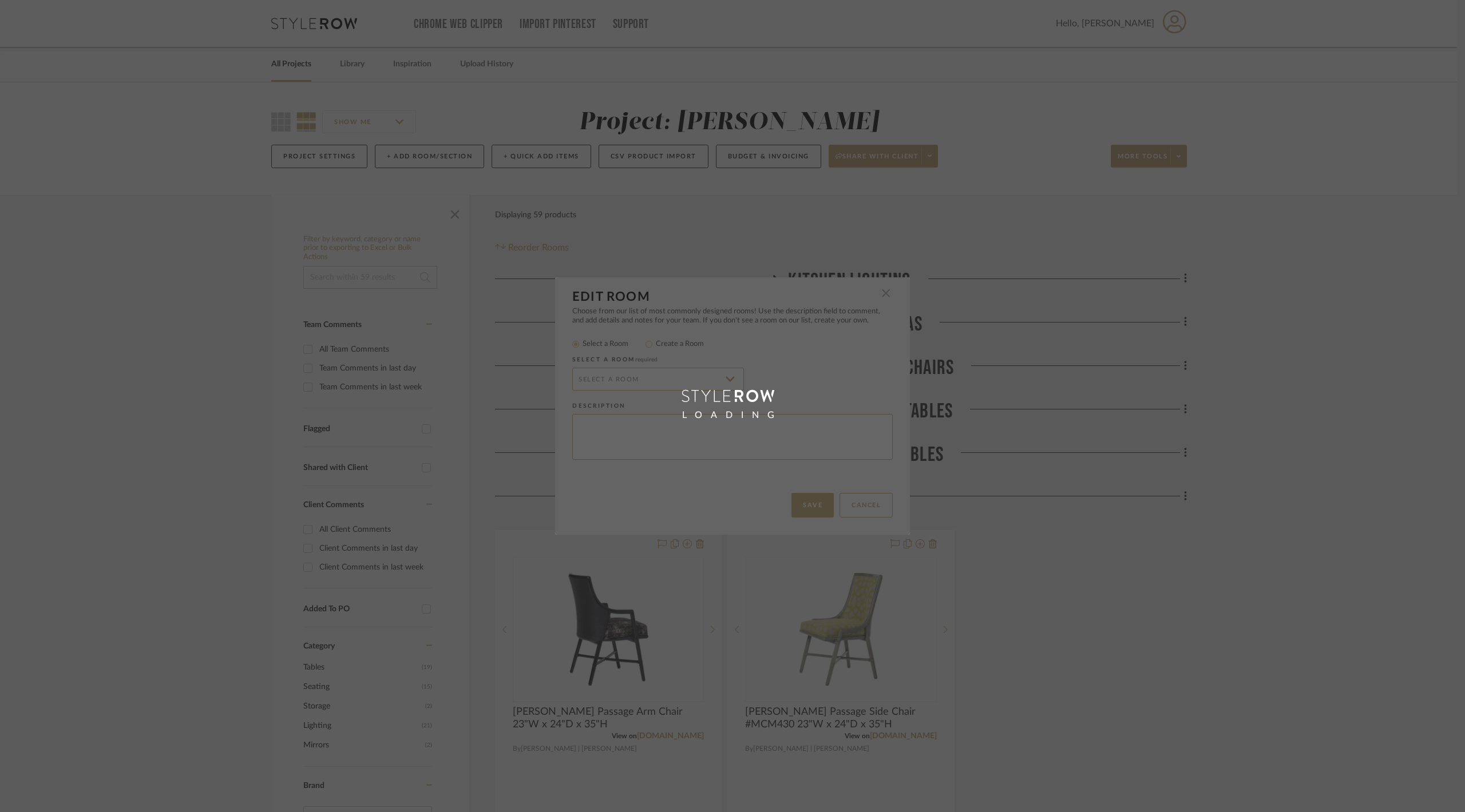
radio input "false"
radio input "true"
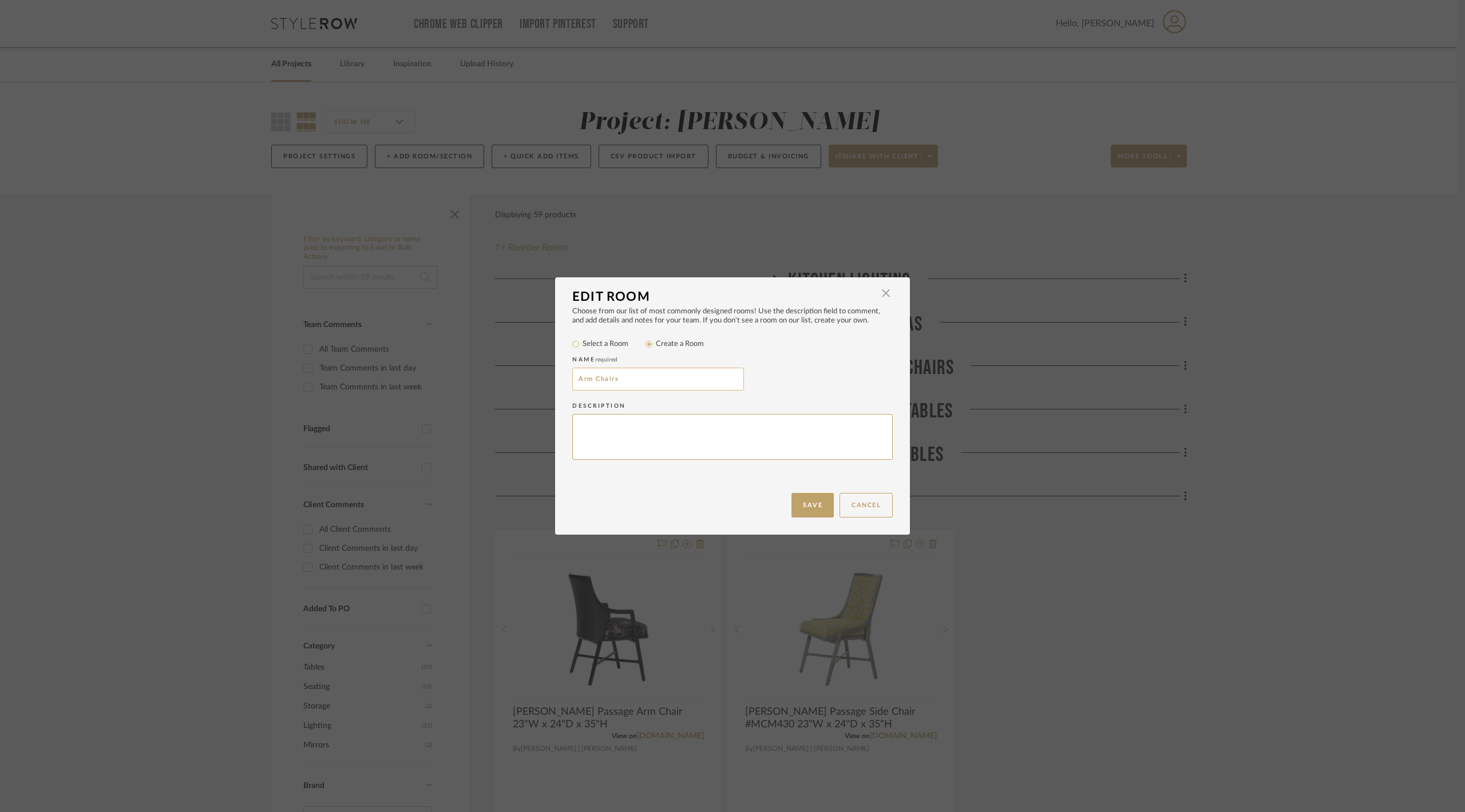
click at [575, 377] on input "Arm Chairs" at bounding box center [658, 380] width 171 height 23
type input "Shopping Trip Arm Chairs"
click at [818, 512] on button "Save" at bounding box center [812, 505] width 42 height 25
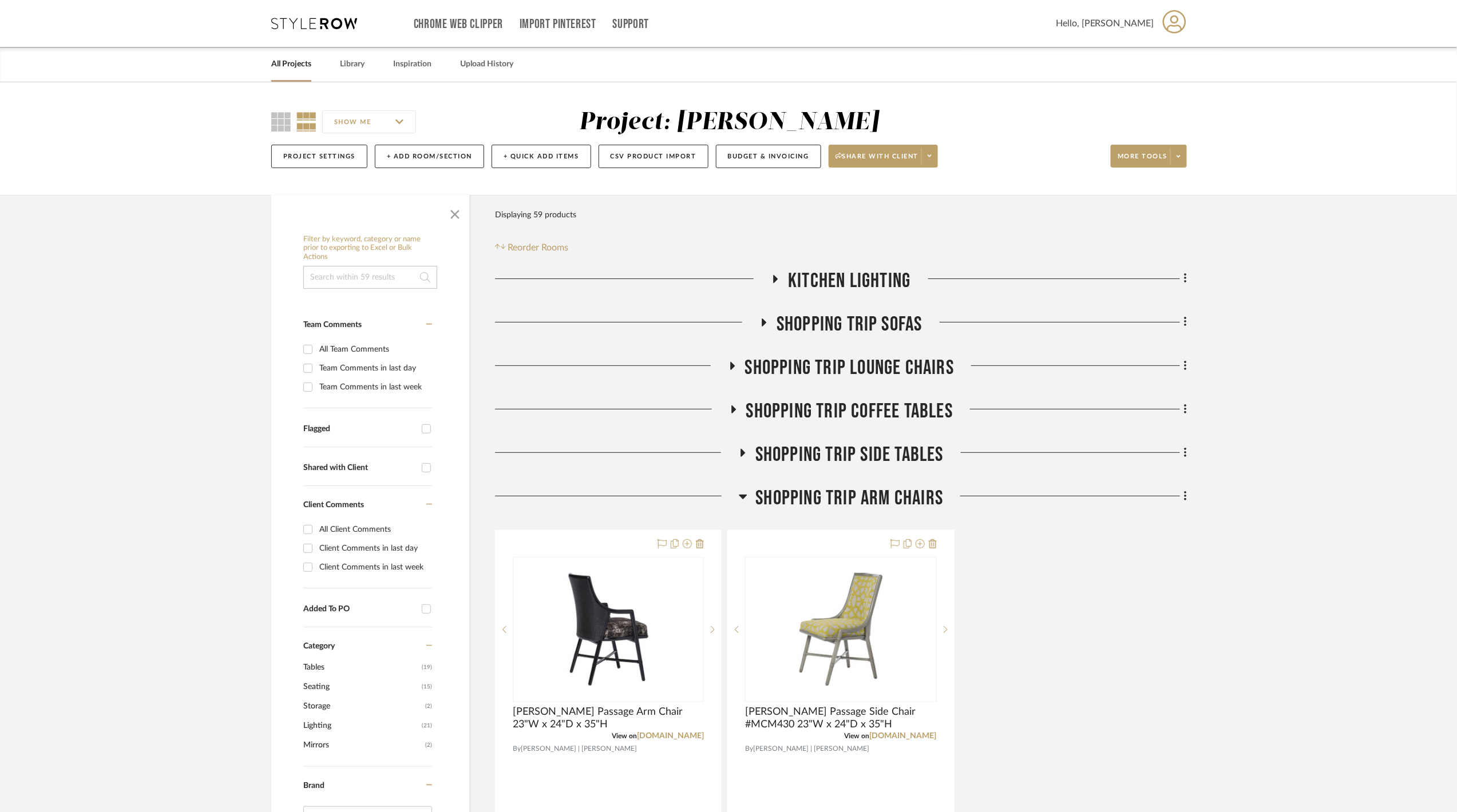
click at [841, 494] on span "Shopping Trip Arm Chairs" at bounding box center [849, 499] width 188 height 25
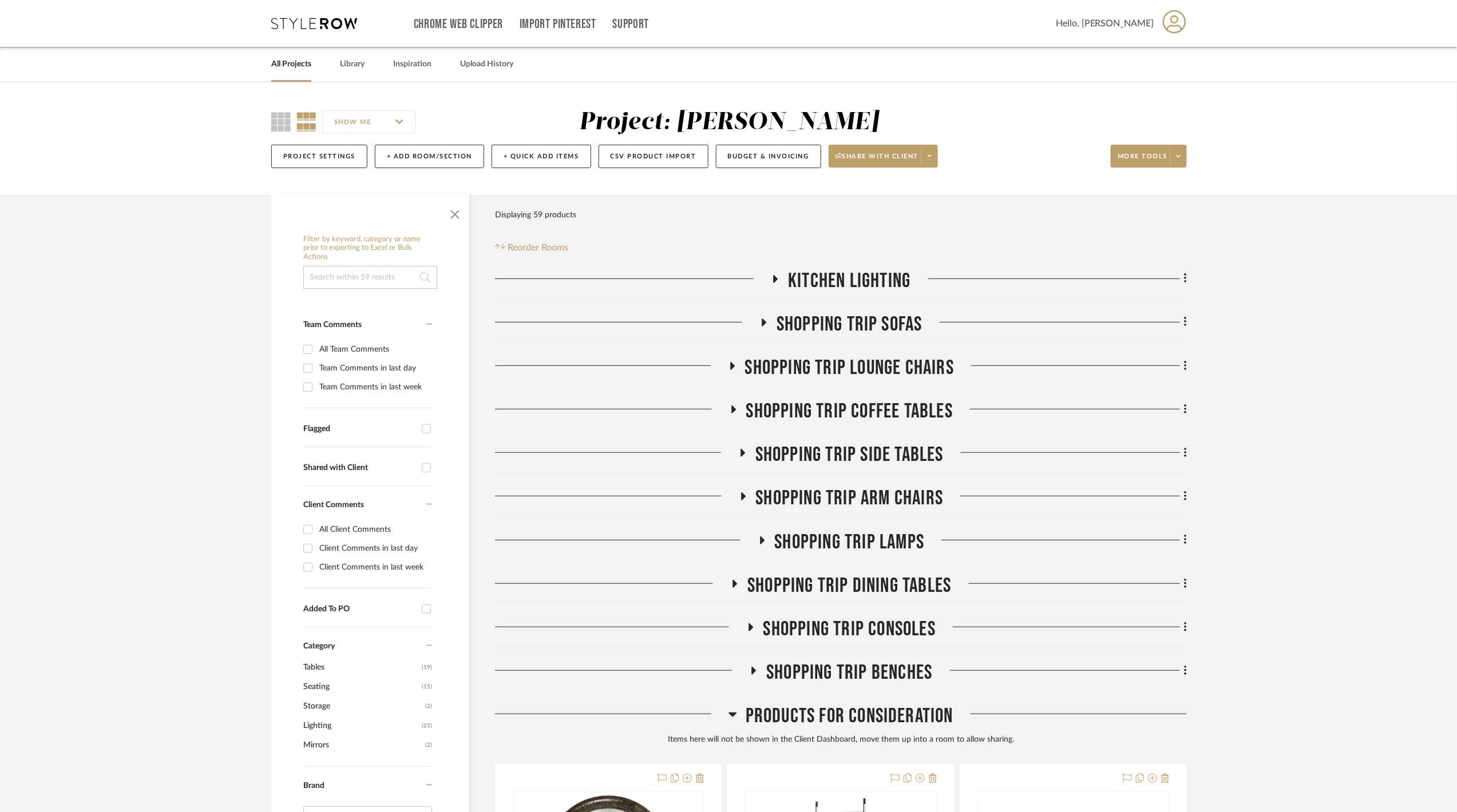
scroll to position [305, 0]
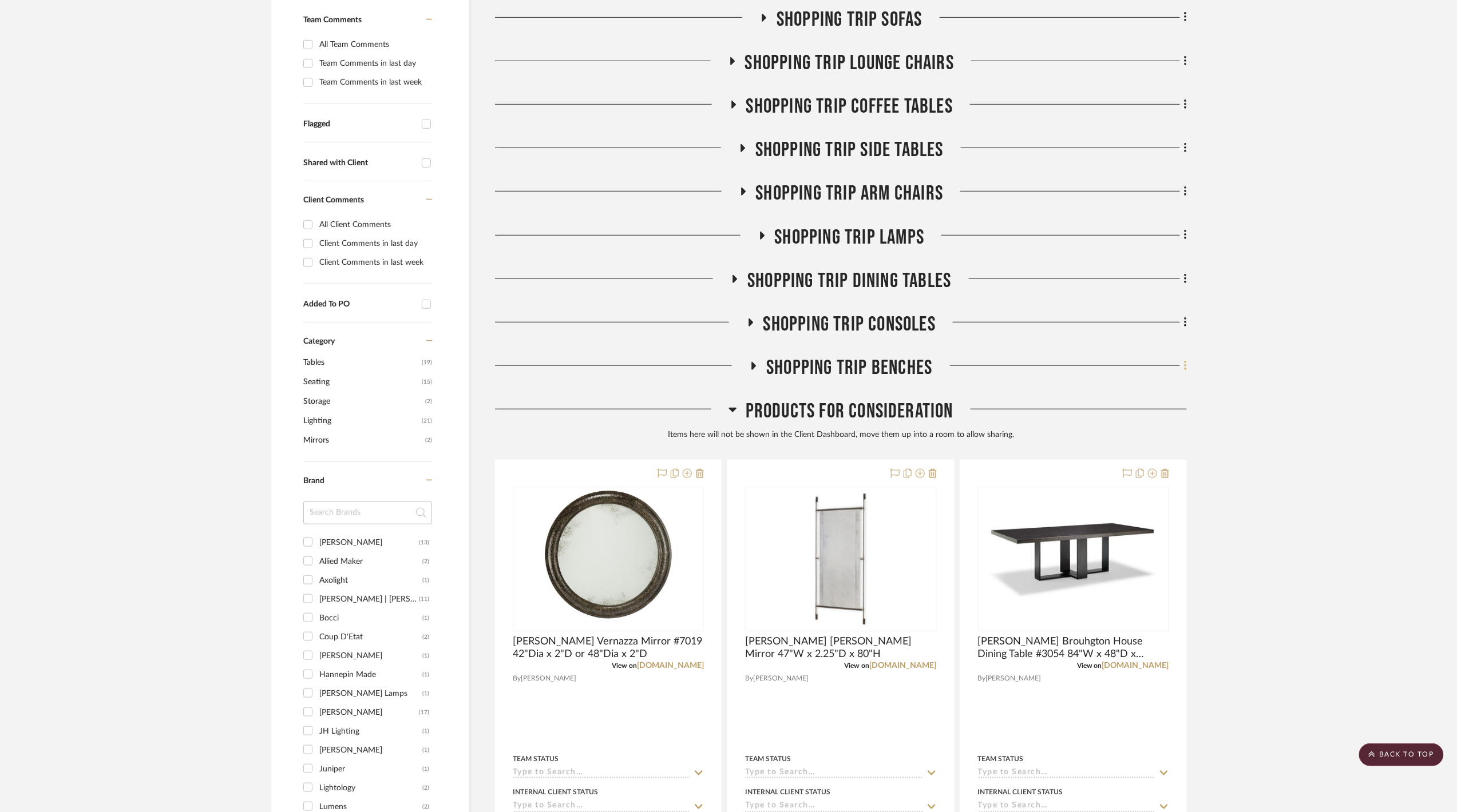
click at [1185, 364] on icon at bounding box center [1185, 366] width 4 height 12
click at [1010, 469] on div at bounding box center [728, 406] width 1457 height 812
click at [1156, 476] on icon at bounding box center [1152, 473] width 9 height 9
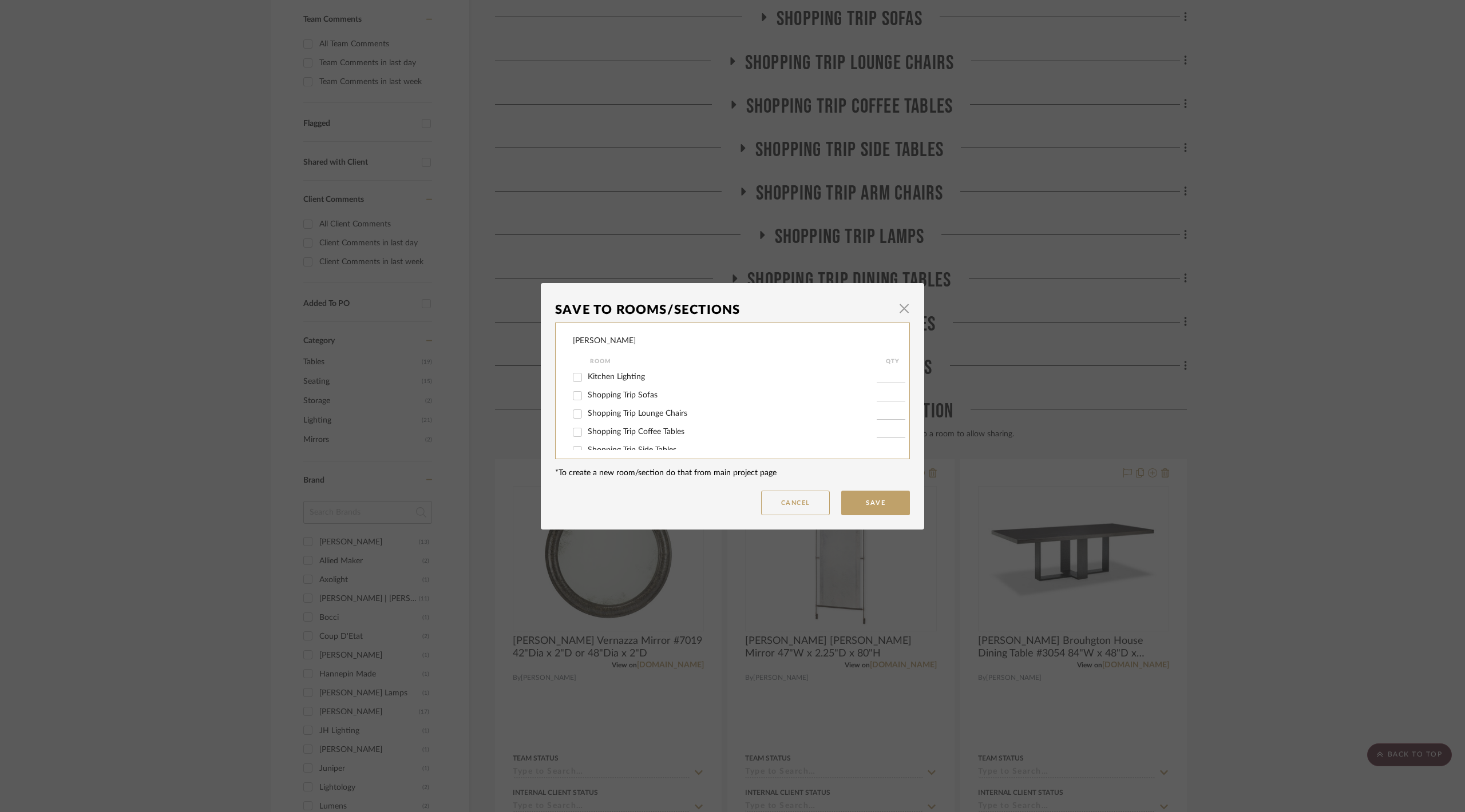
scroll to position [76, 0]
click at [640, 425] on span "Shopping Trip Dining Tables" at bounding box center [636, 429] width 97 height 8
click at [587, 425] on input "Shopping Trip Dining Tables" at bounding box center [577, 429] width 18 height 18
checkbox input "true"
type input "1"
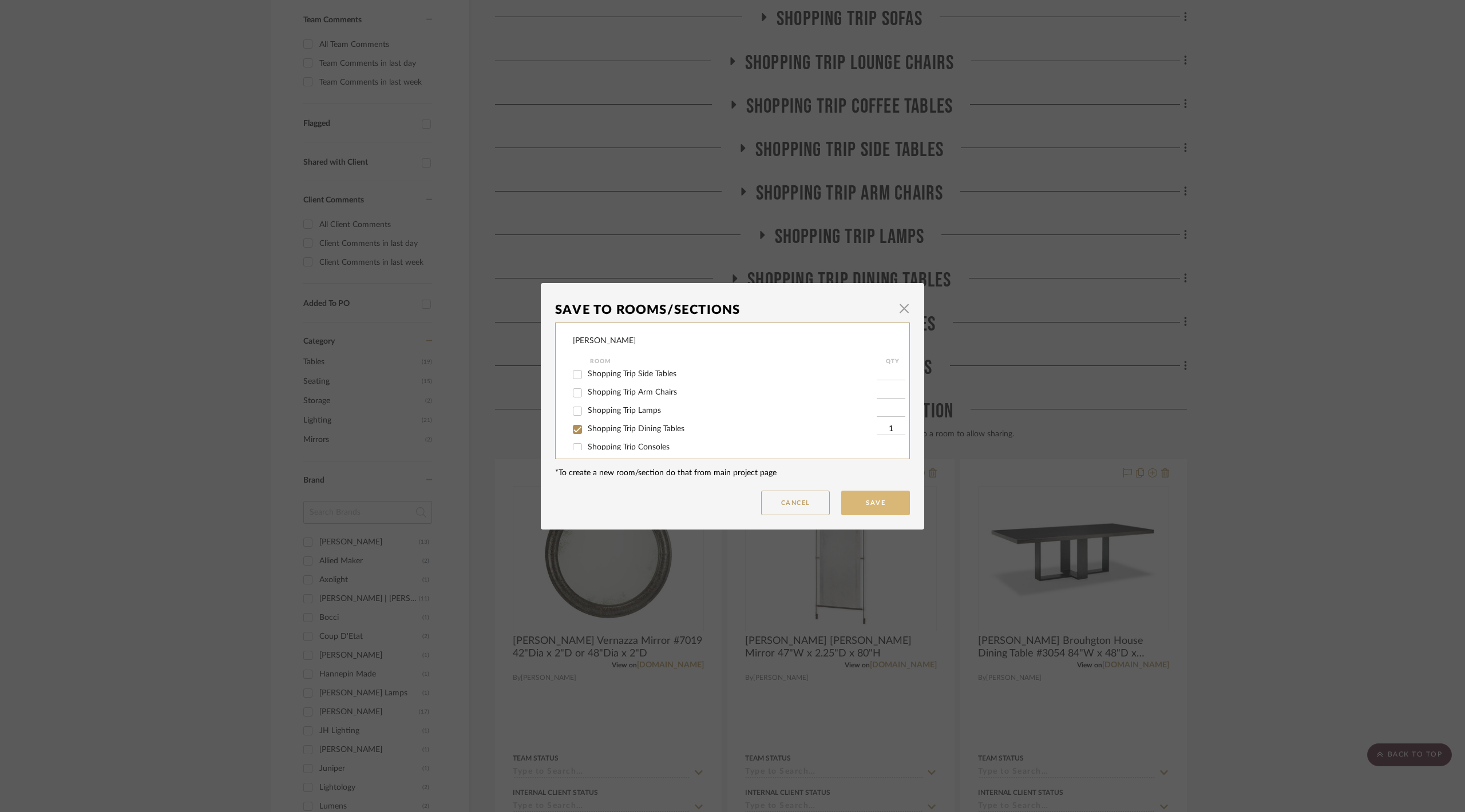
click at [882, 496] on button "Save" at bounding box center [876, 503] width 69 height 25
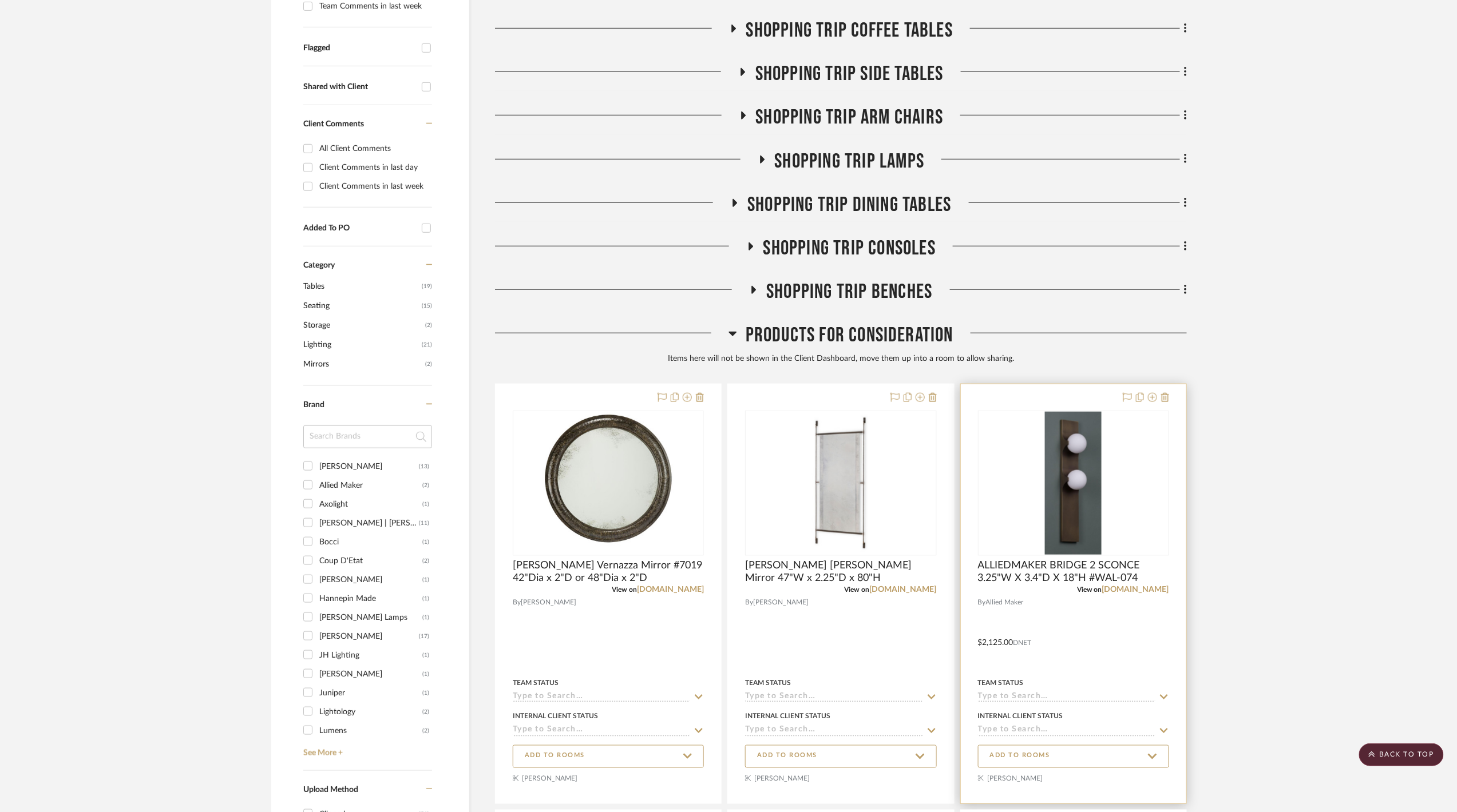
scroll to position [305, 0]
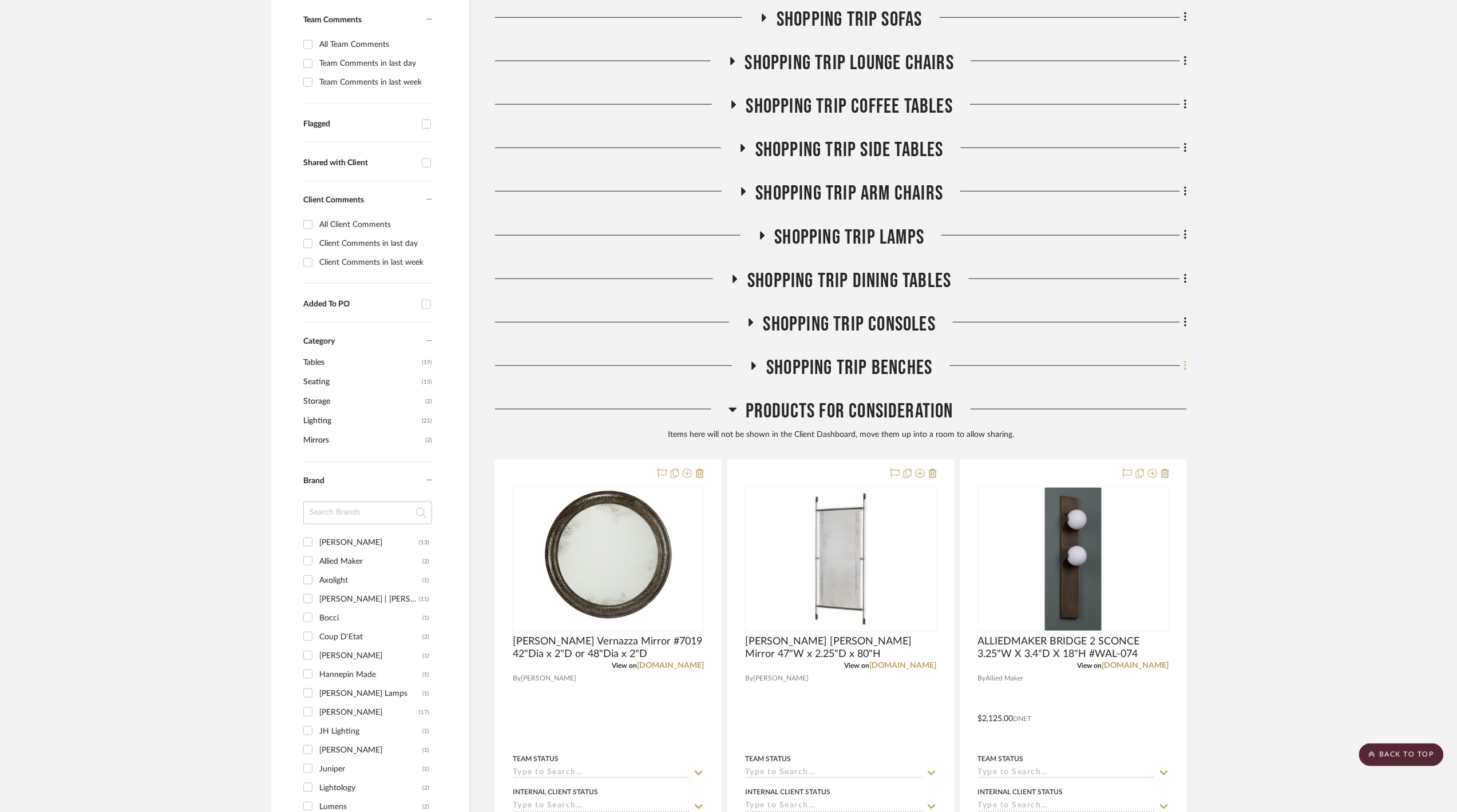
click at [1183, 369] on fa-icon at bounding box center [1183, 367] width 7 height 19
click at [1136, 495] on button "Add Room Below" at bounding box center [1133, 506] width 107 height 28
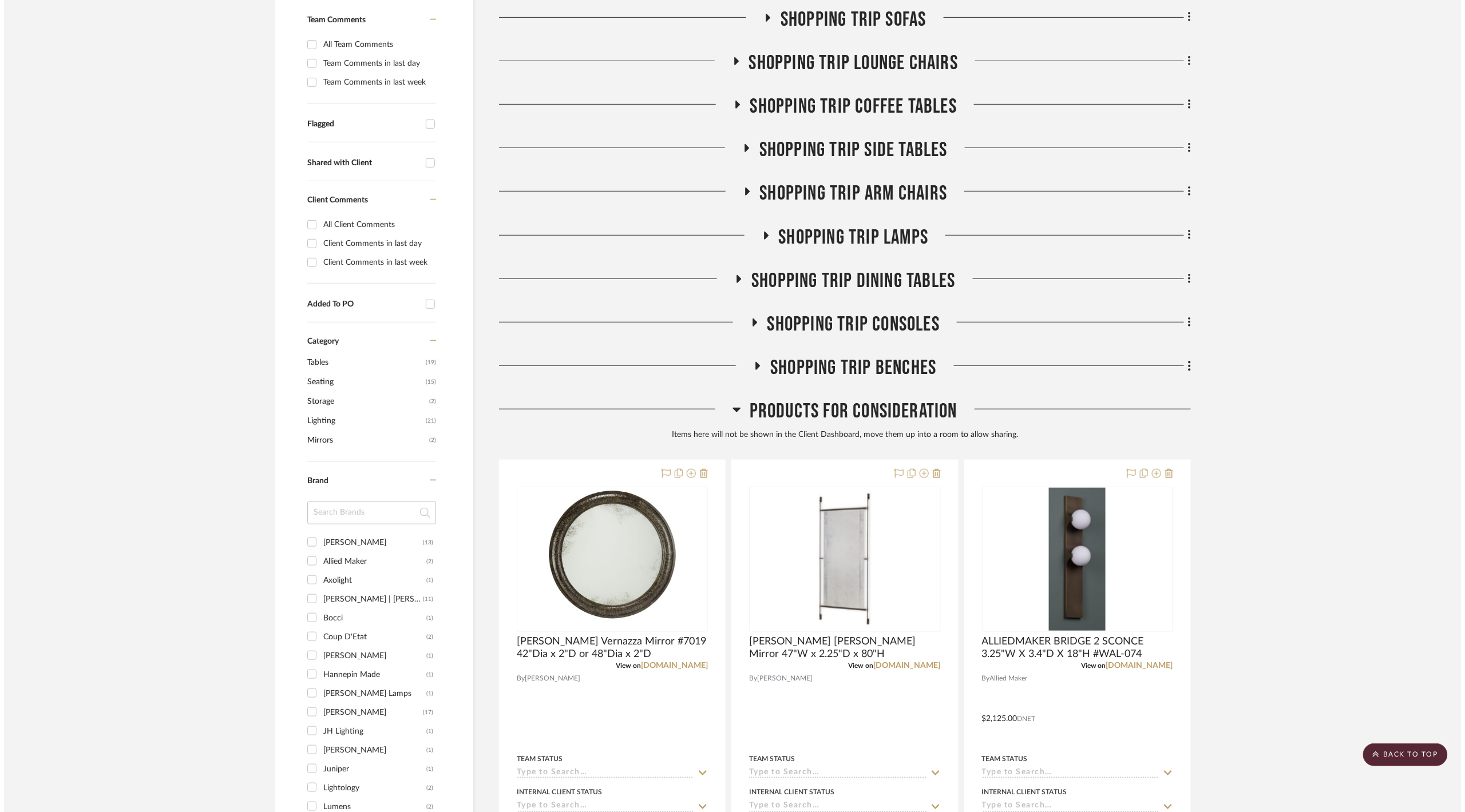
scroll to position [0, 0]
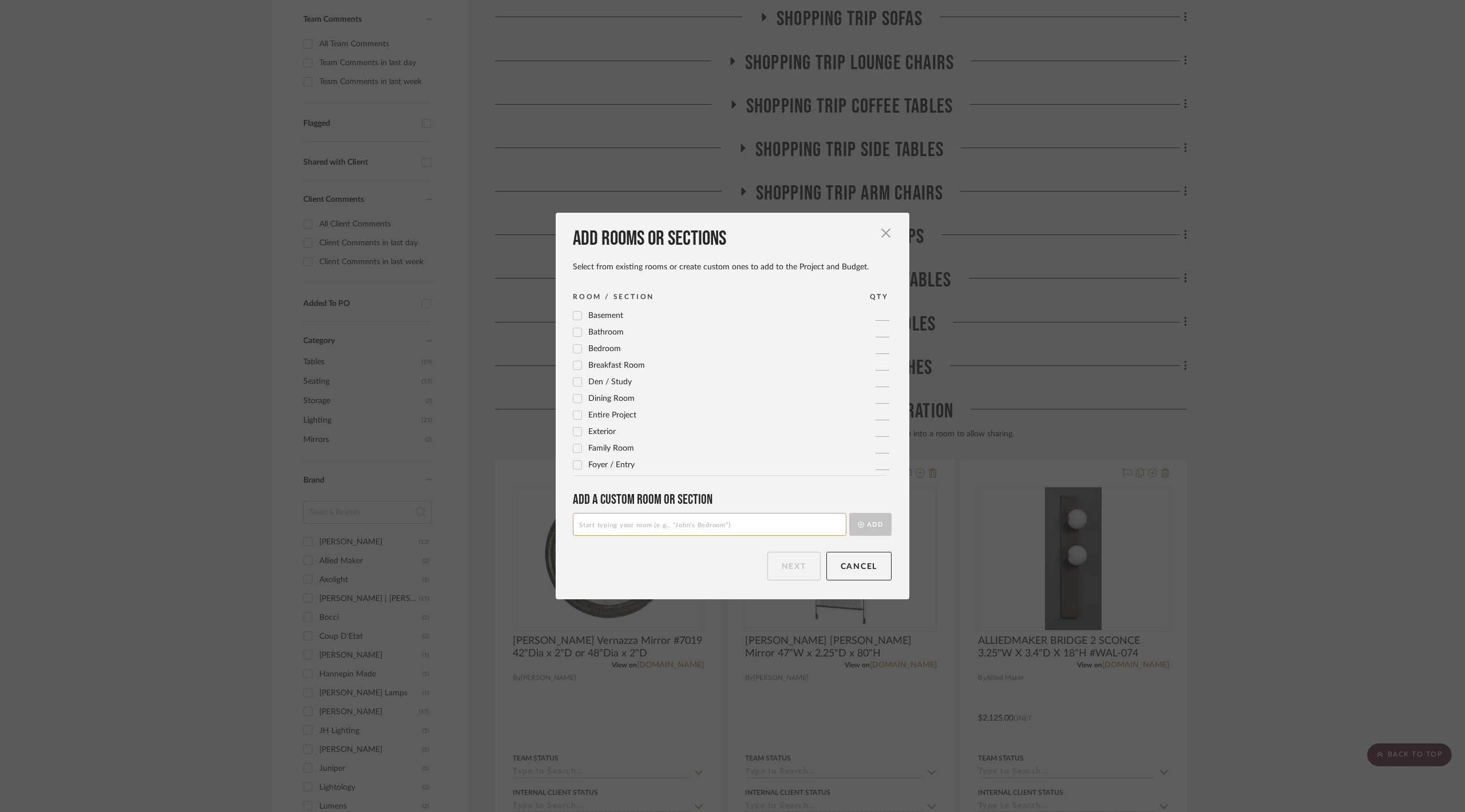
click at [748, 520] on input at bounding box center [709, 525] width 274 height 23
type input "A"
type input "Shopping Trip Mirrors"
click at [858, 526] on icon "submit" at bounding box center [861, 525] width 7 height 7
click at [792, 557] on button "Next" at bounding box center [793, 566] width 53 height 28
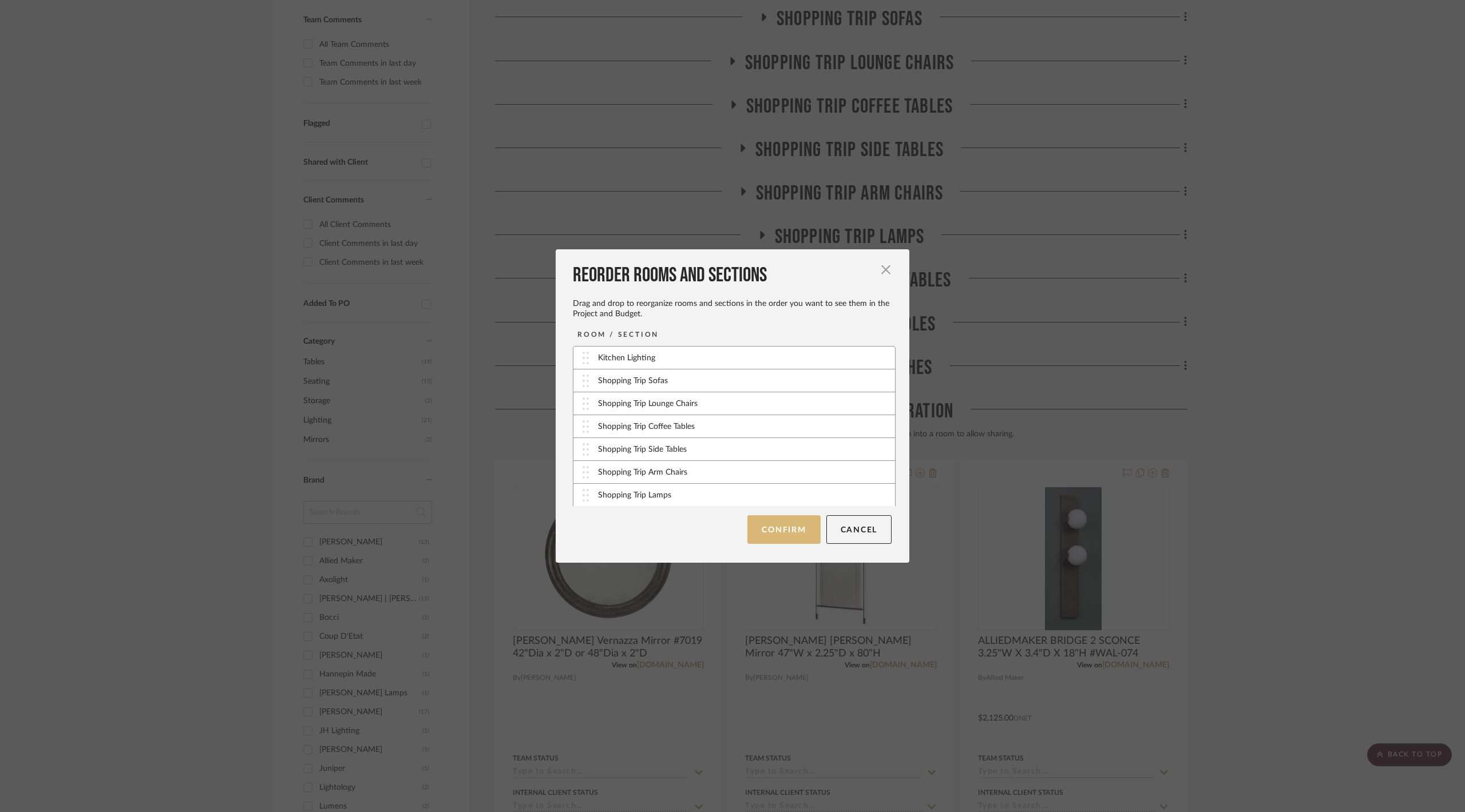
click at [763, 531] on button "Confirm" at bounding box center [783, 529] width 73 height 28
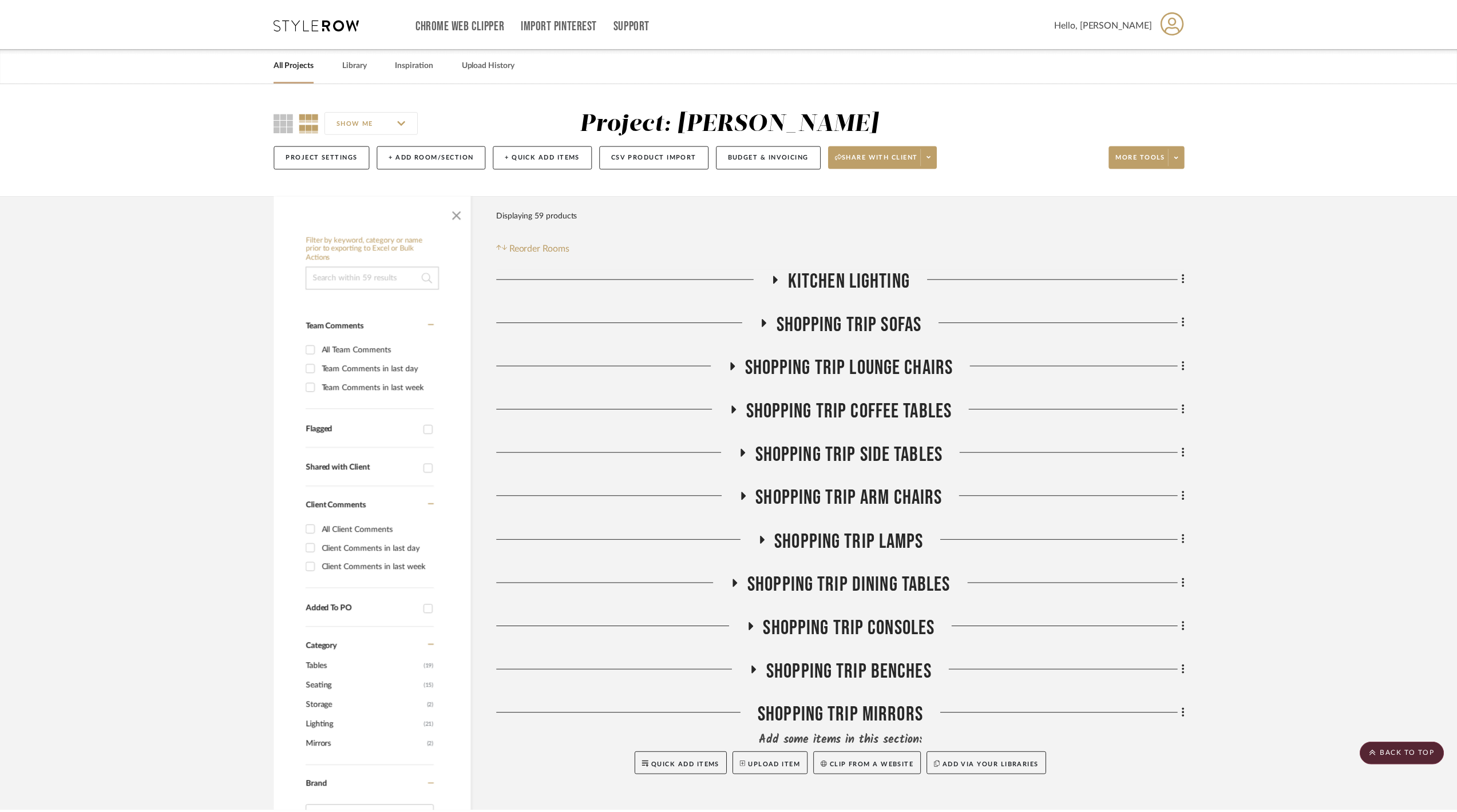
scroll to position [305, 0]
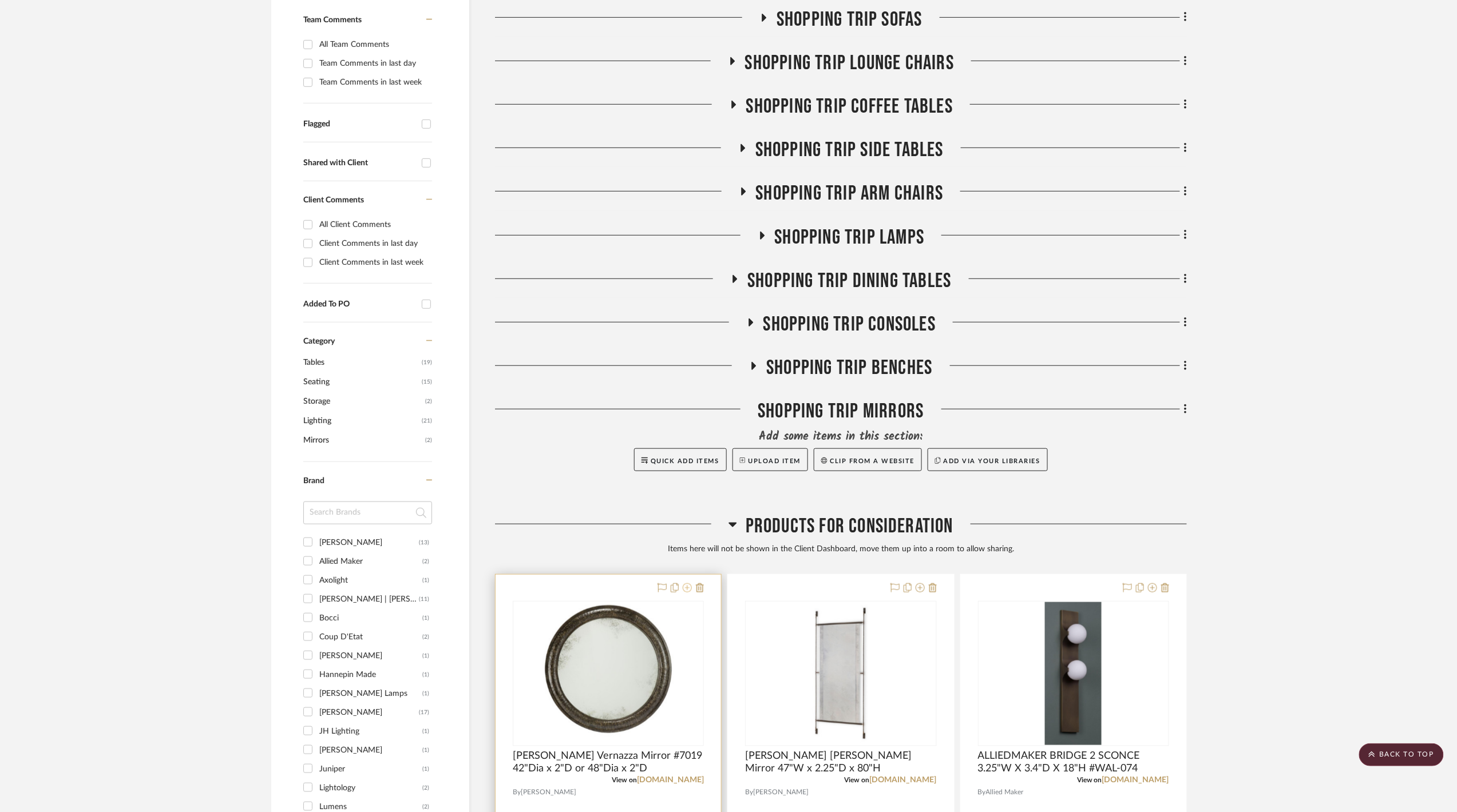
click at [687, 590] on icon at bounding box center [687, 588] width 9 height 9
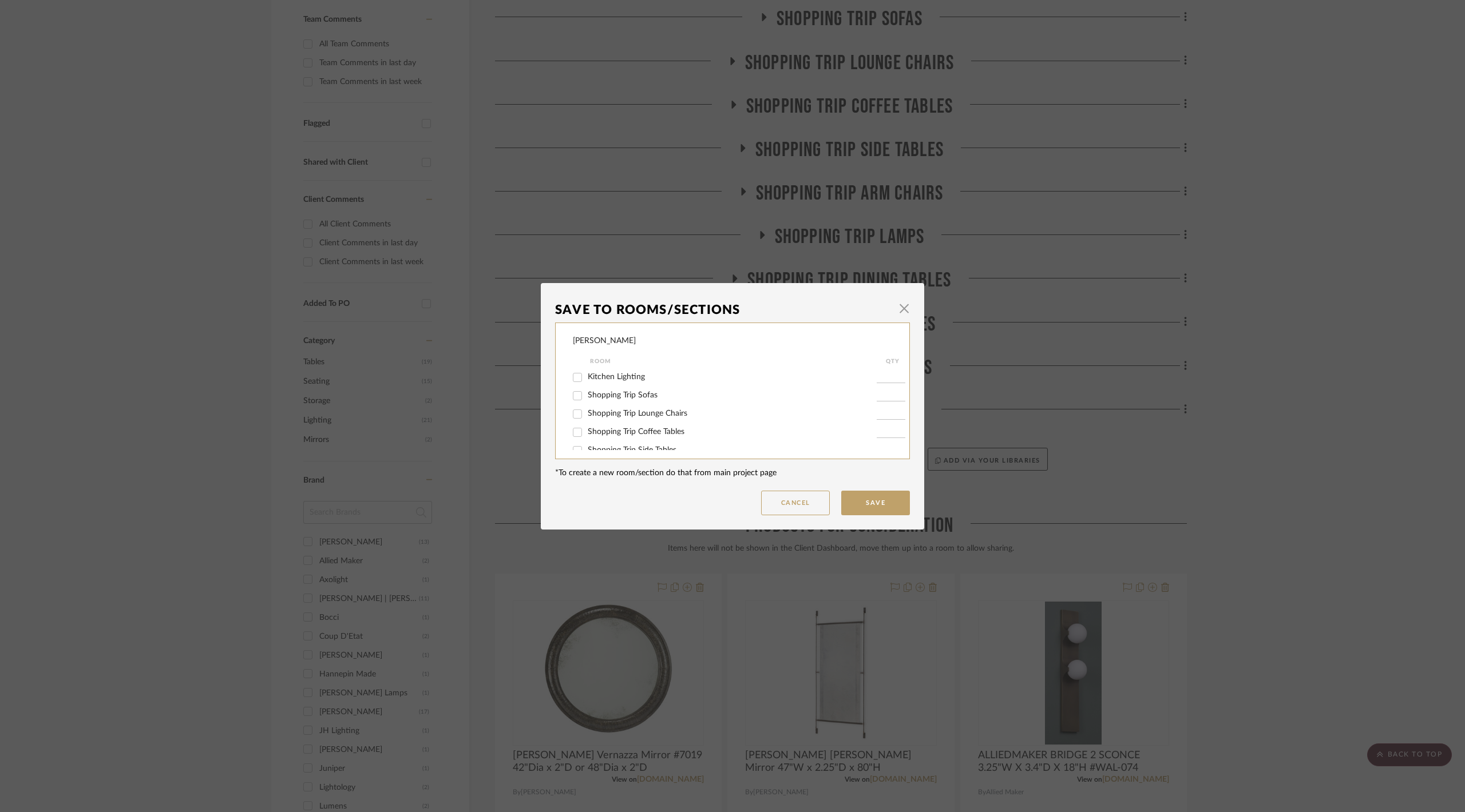
scroll to position [122, 0]
click at [642, 434] on span "Shopping Trip Mirrors" at bounding box center [626, 438] width 76 height 8
click at [587, 434] on input "Shopping Trip Mirrors" at bounding box center [577, 438] width 18 height 18
checkbox input "true"
type input "1"
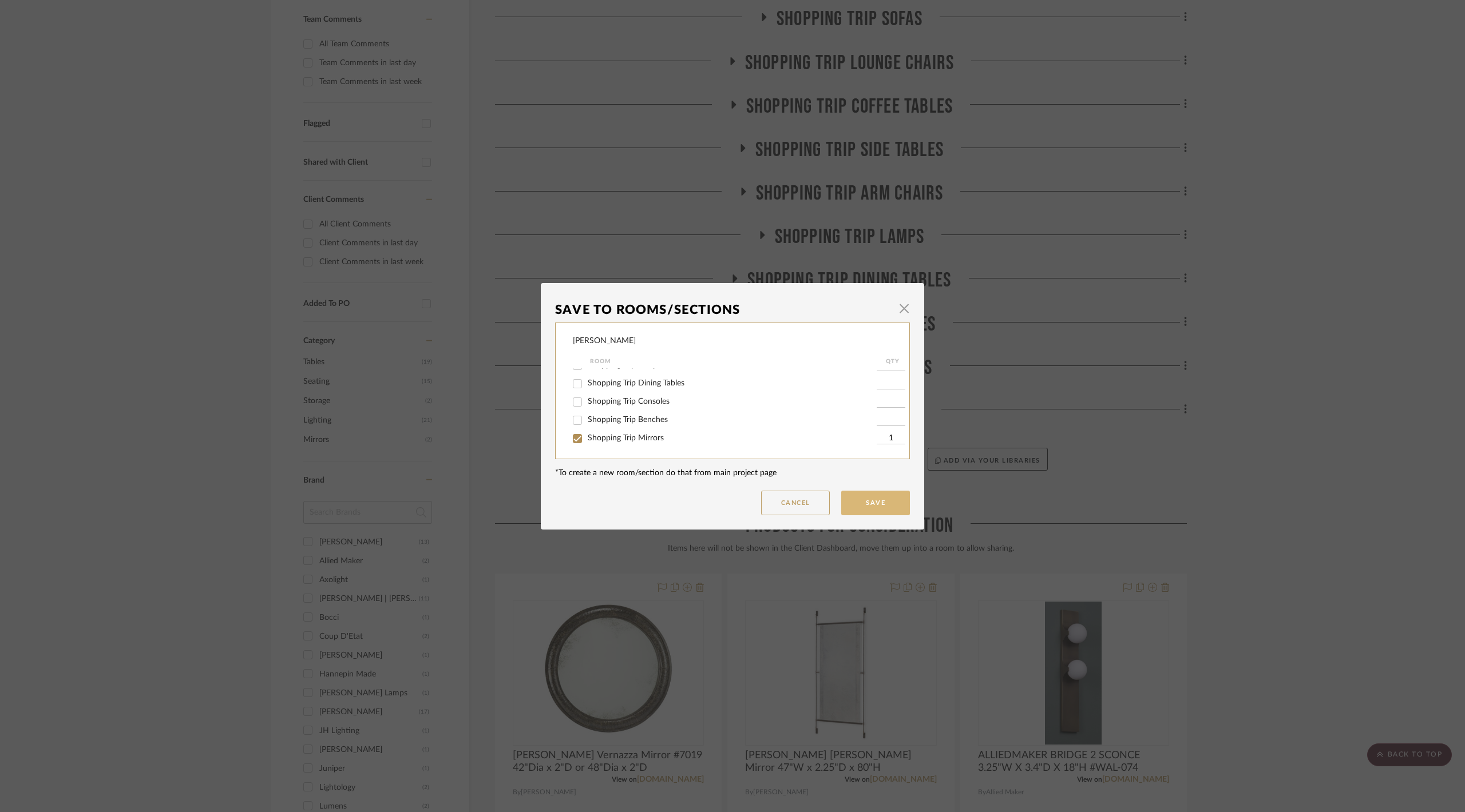
click at [901, 501] on button "Save" at bounding box center [876, 503] width 69 height 25
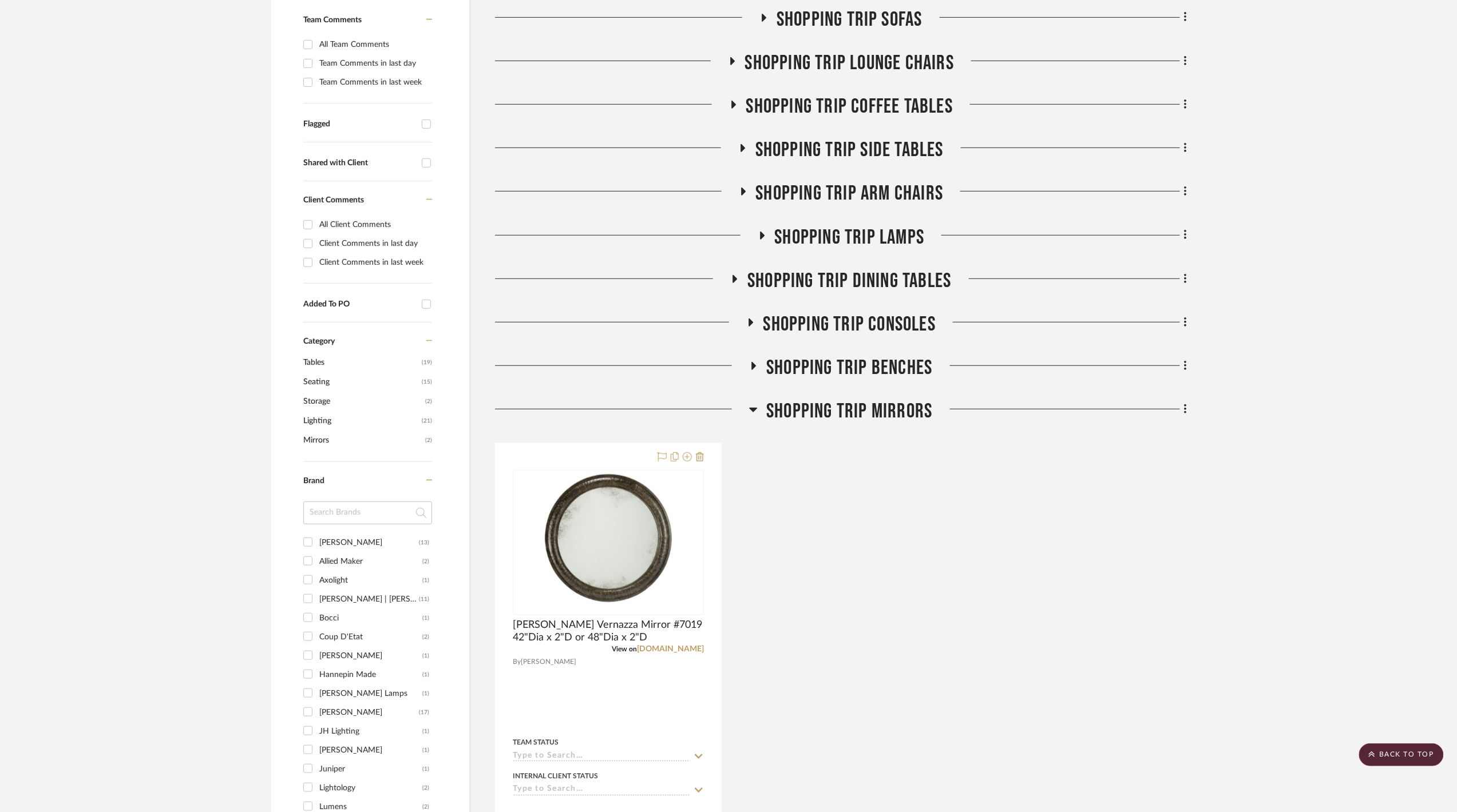
scroll to position [686, 0]
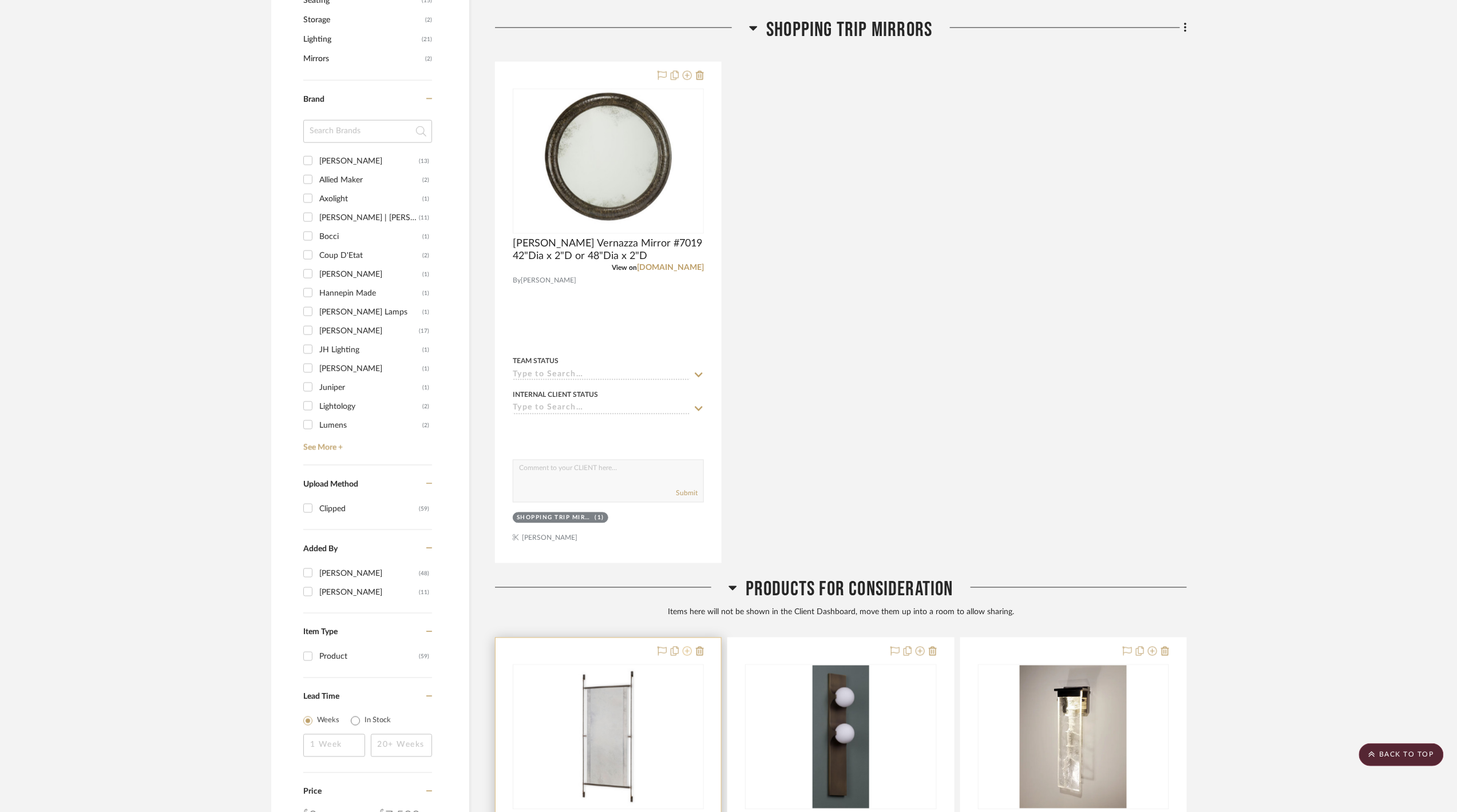
click at [685, 655] on icon at bounding box center [687, 652] width 9 height 9
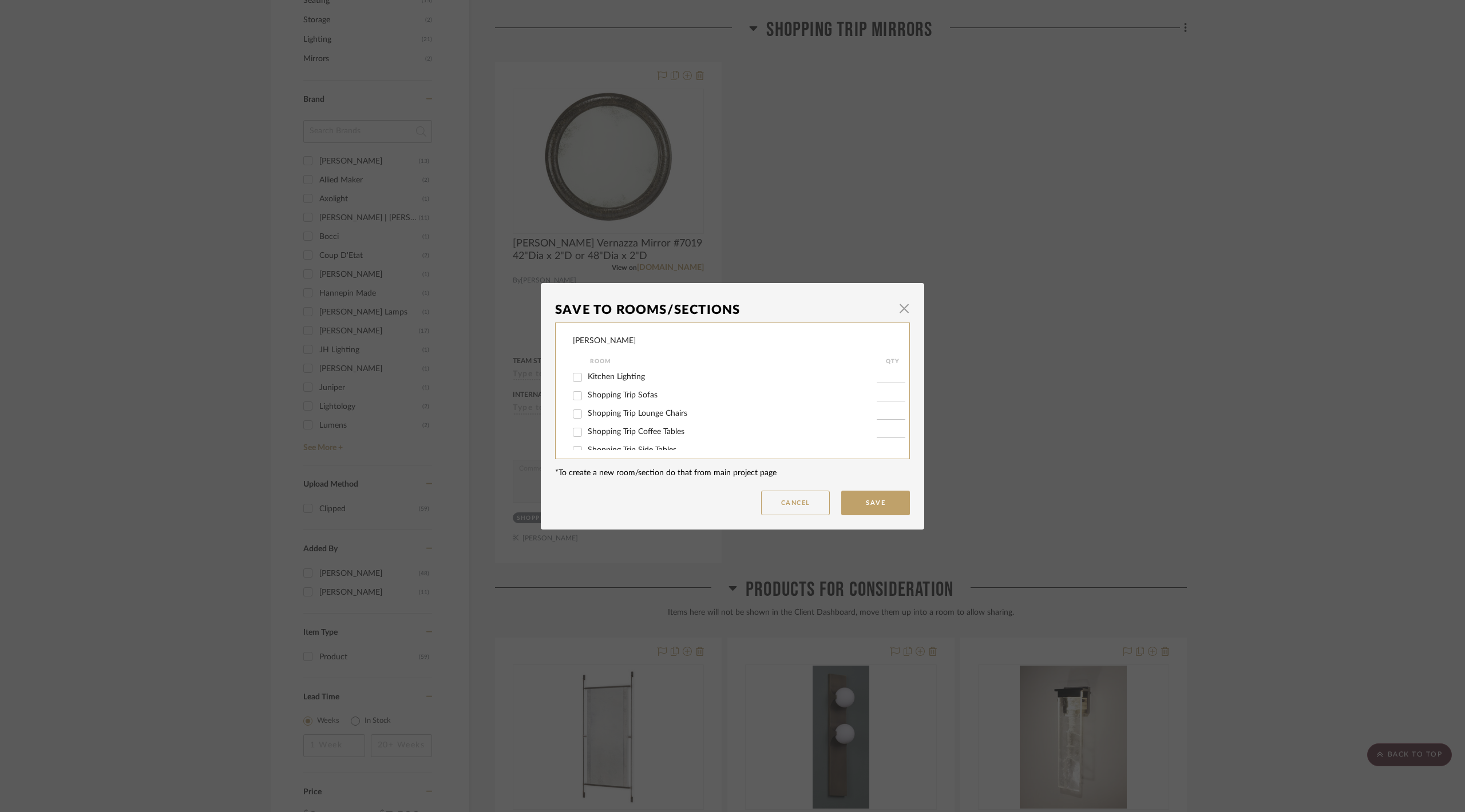
scroll to position [122, 0]
click at [634, 436] on span "Shopping Trip Mirrors" at bounding box center [626, 438] width 76 height 8
click at [587, 436] on input "Shopping Trip Mirrors" at bounding box center [577, 438] width 18 height 18
checkbox input "true"
type input "1"
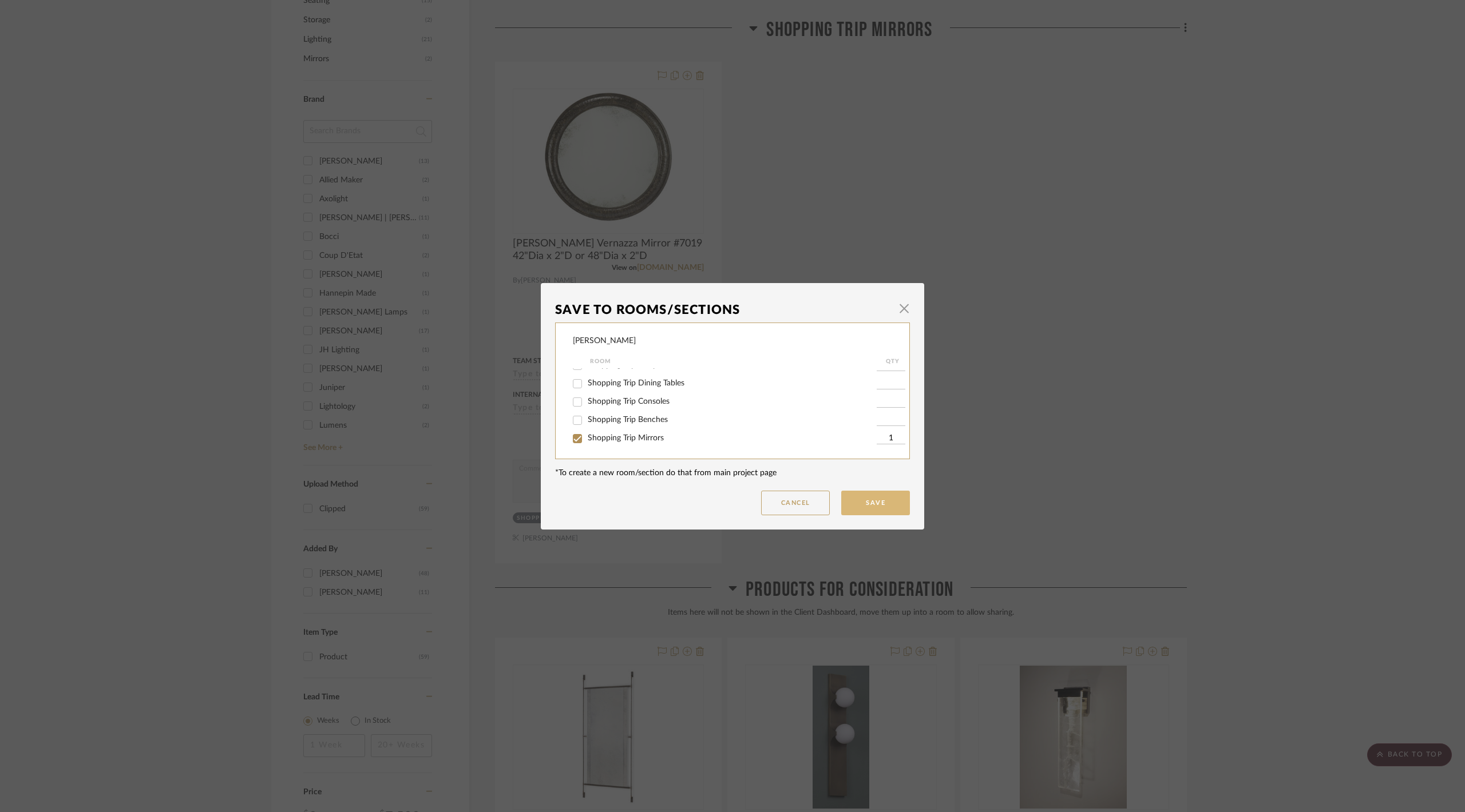
click at [891, 504] on button "Save" at bounding box center [876, 503] width 69 height 25
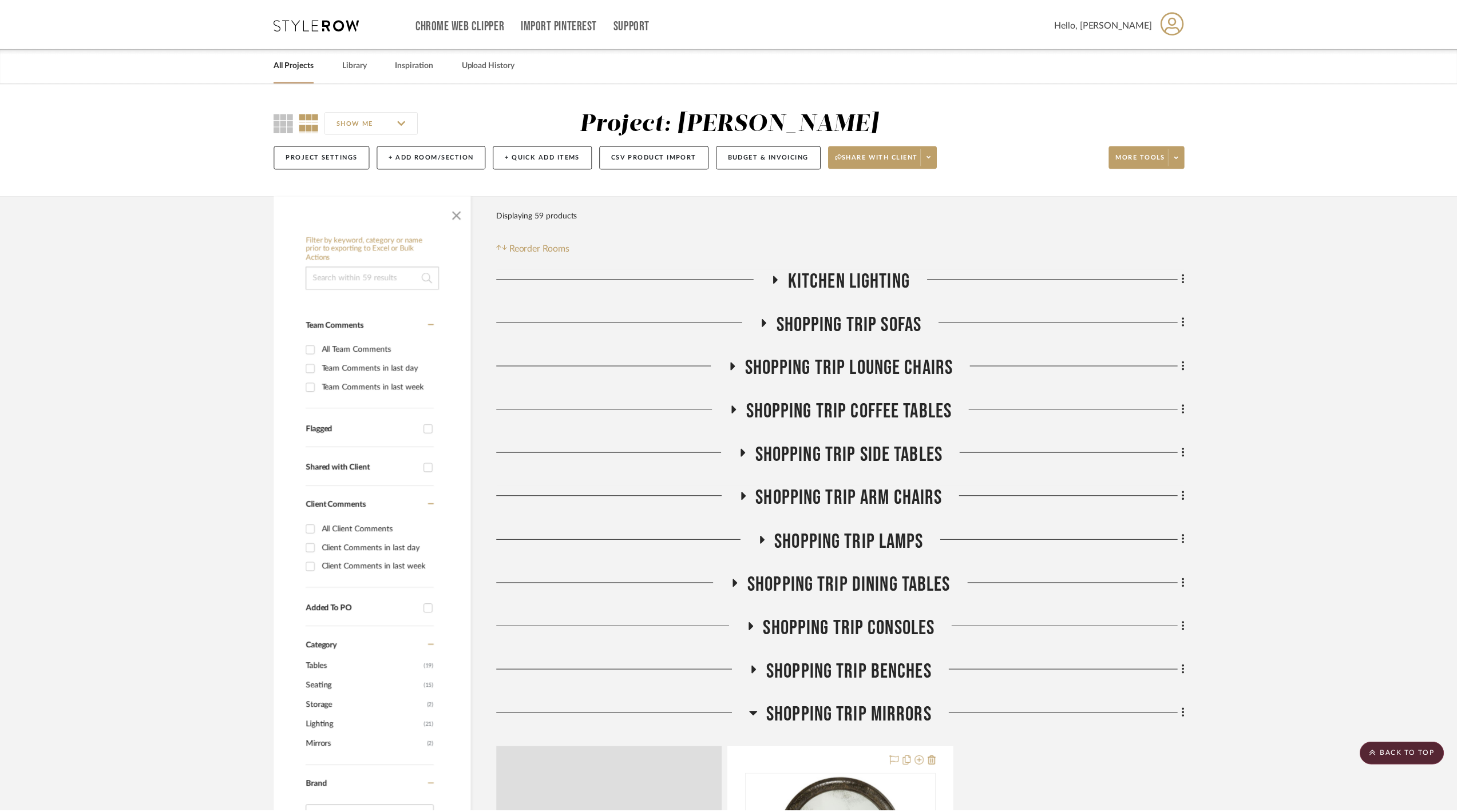
scroll to position [686, 0]
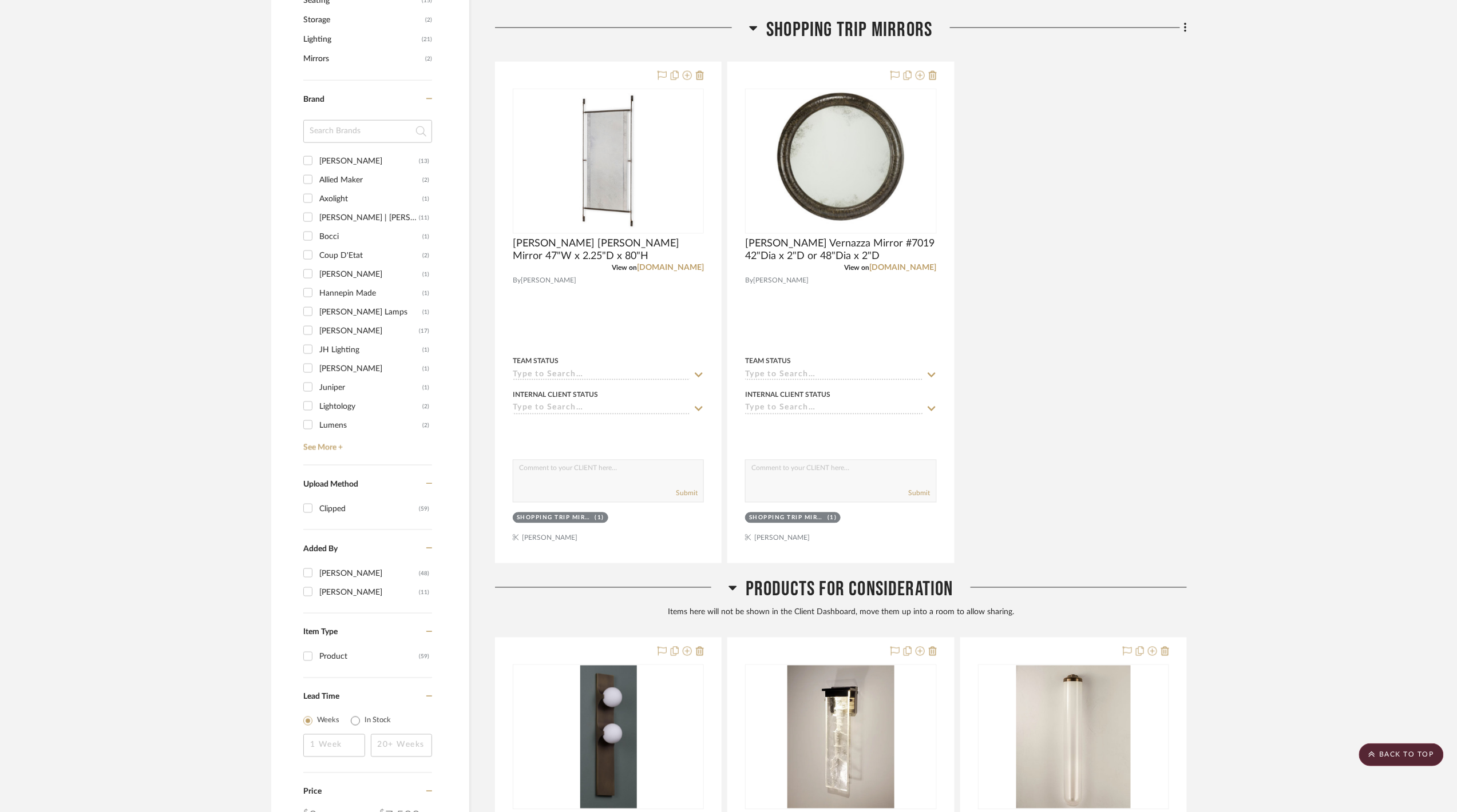
click at [935, 590] on span "Products For Consideration" at bounding box center [849, 590] width 208 height 25
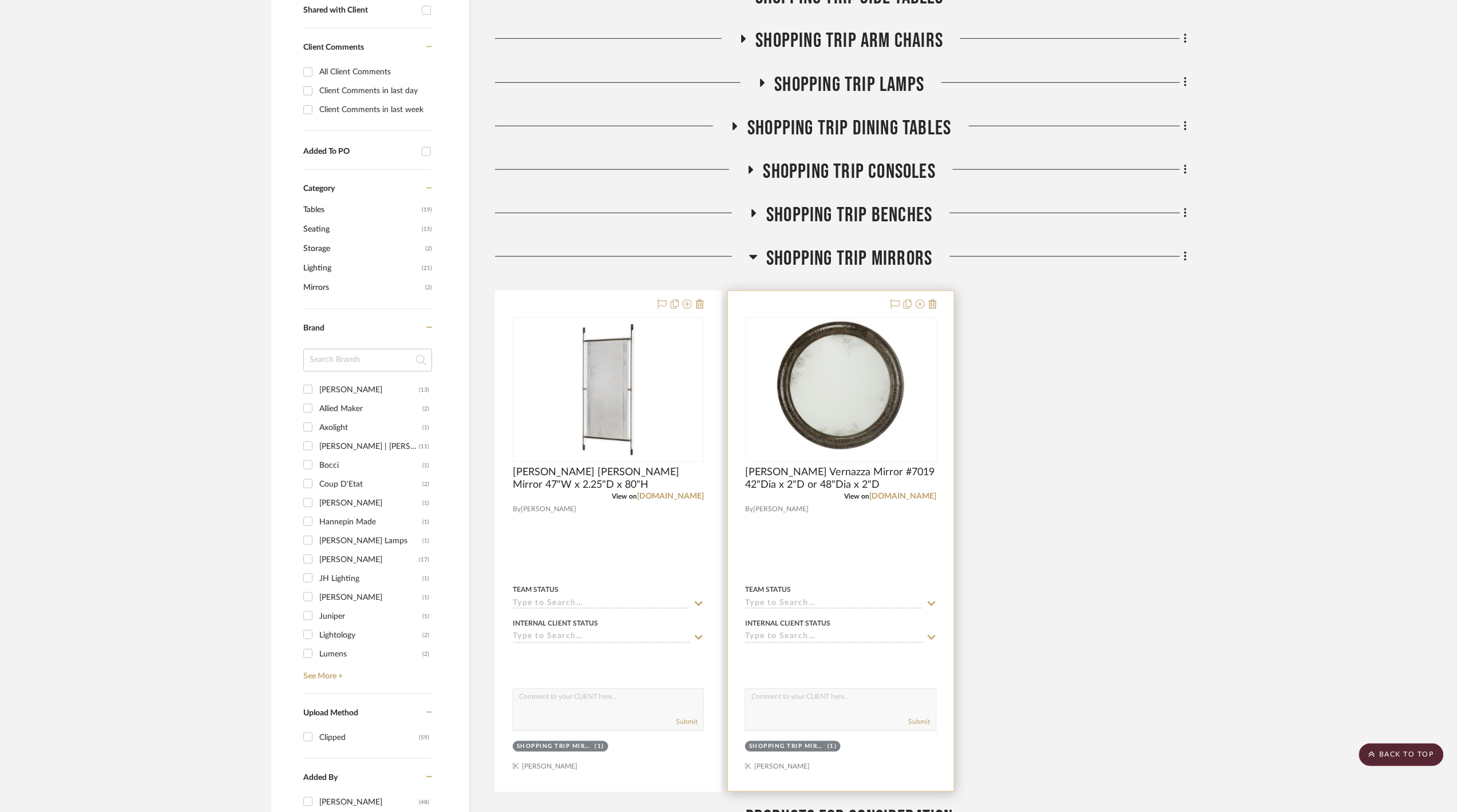
scroll to position [229, 0]
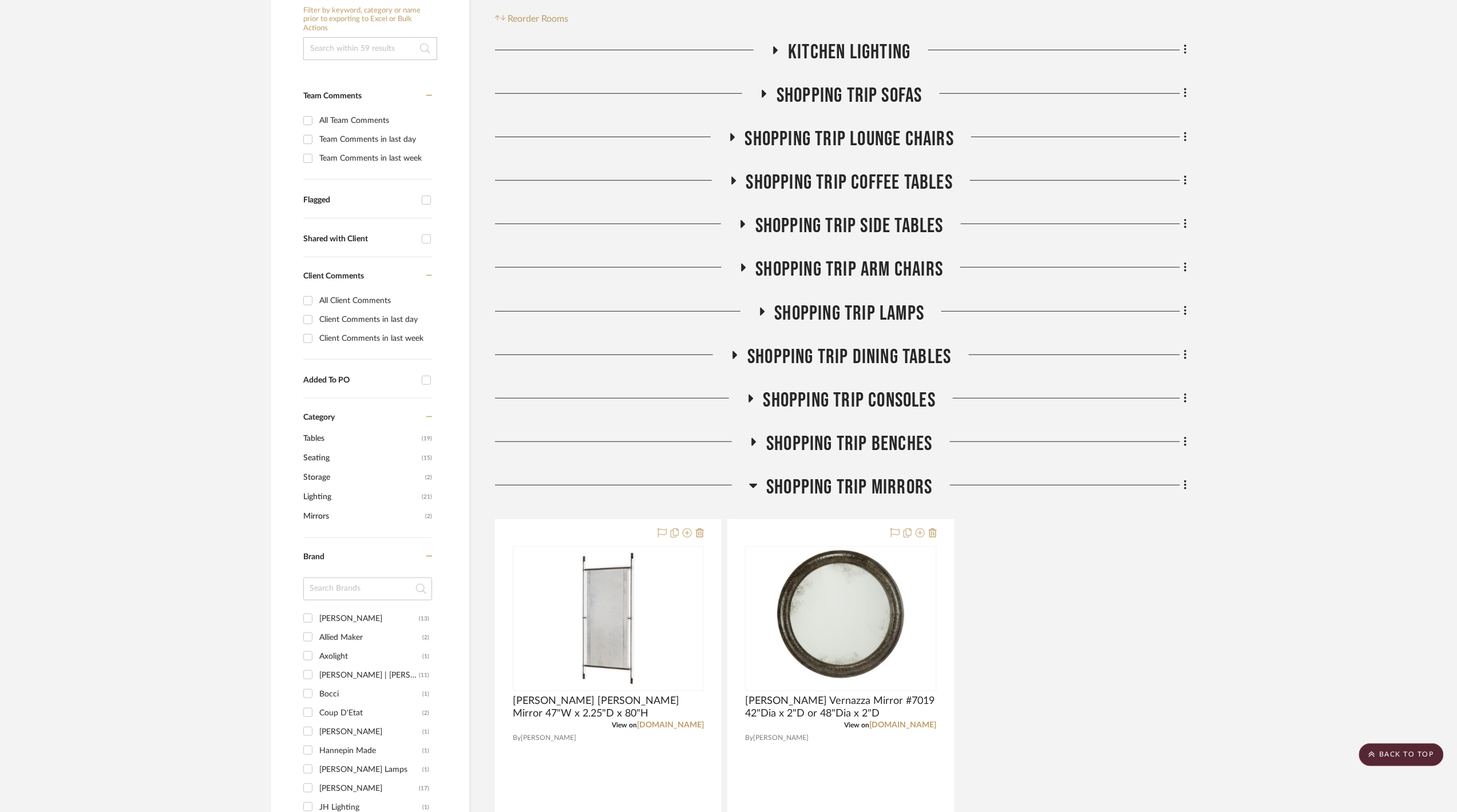
click at [891, 488] on span "Shopping Trip Mirrors" at bounding box center [849, 488] width 166 height 25
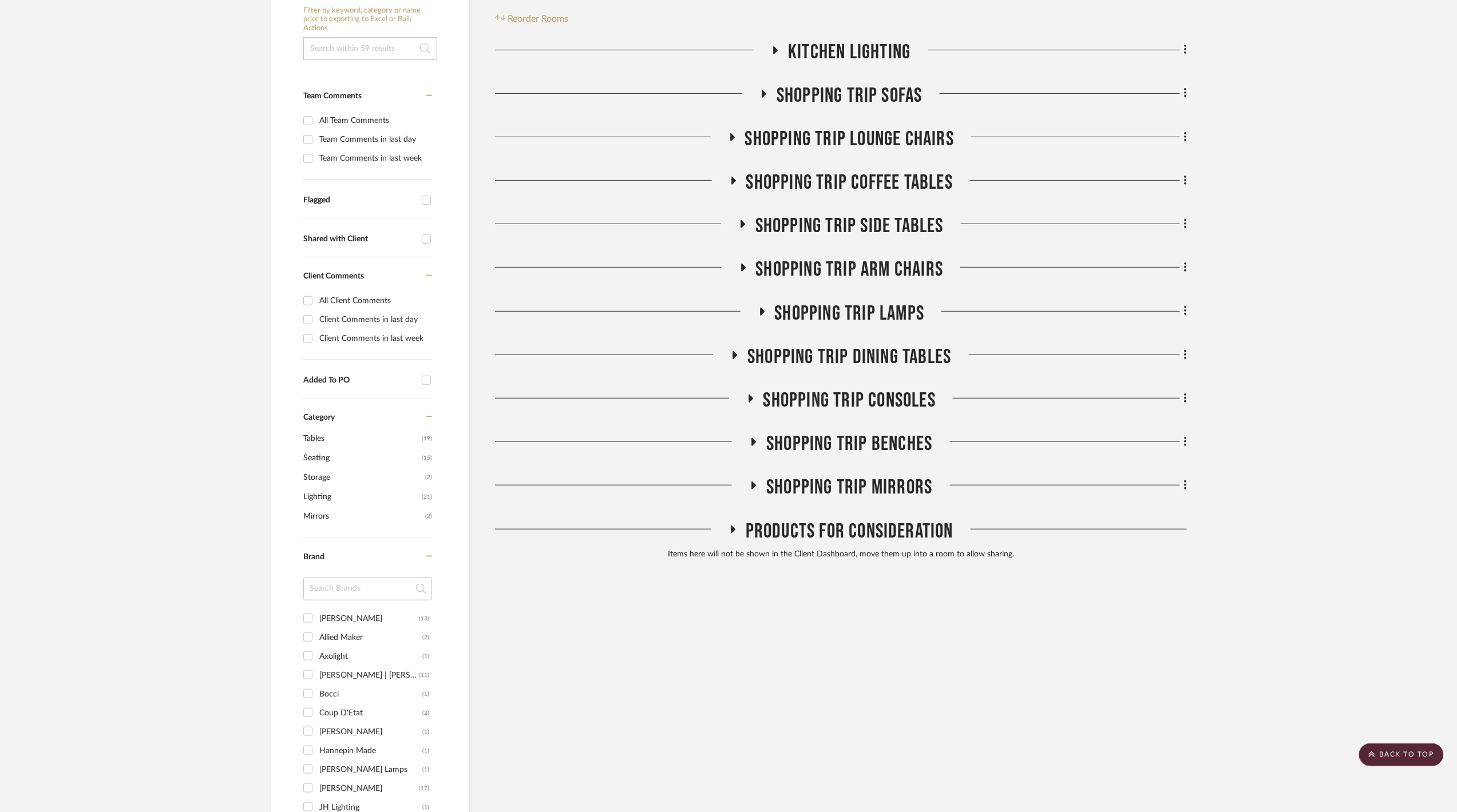
scroll to position [0, 0]
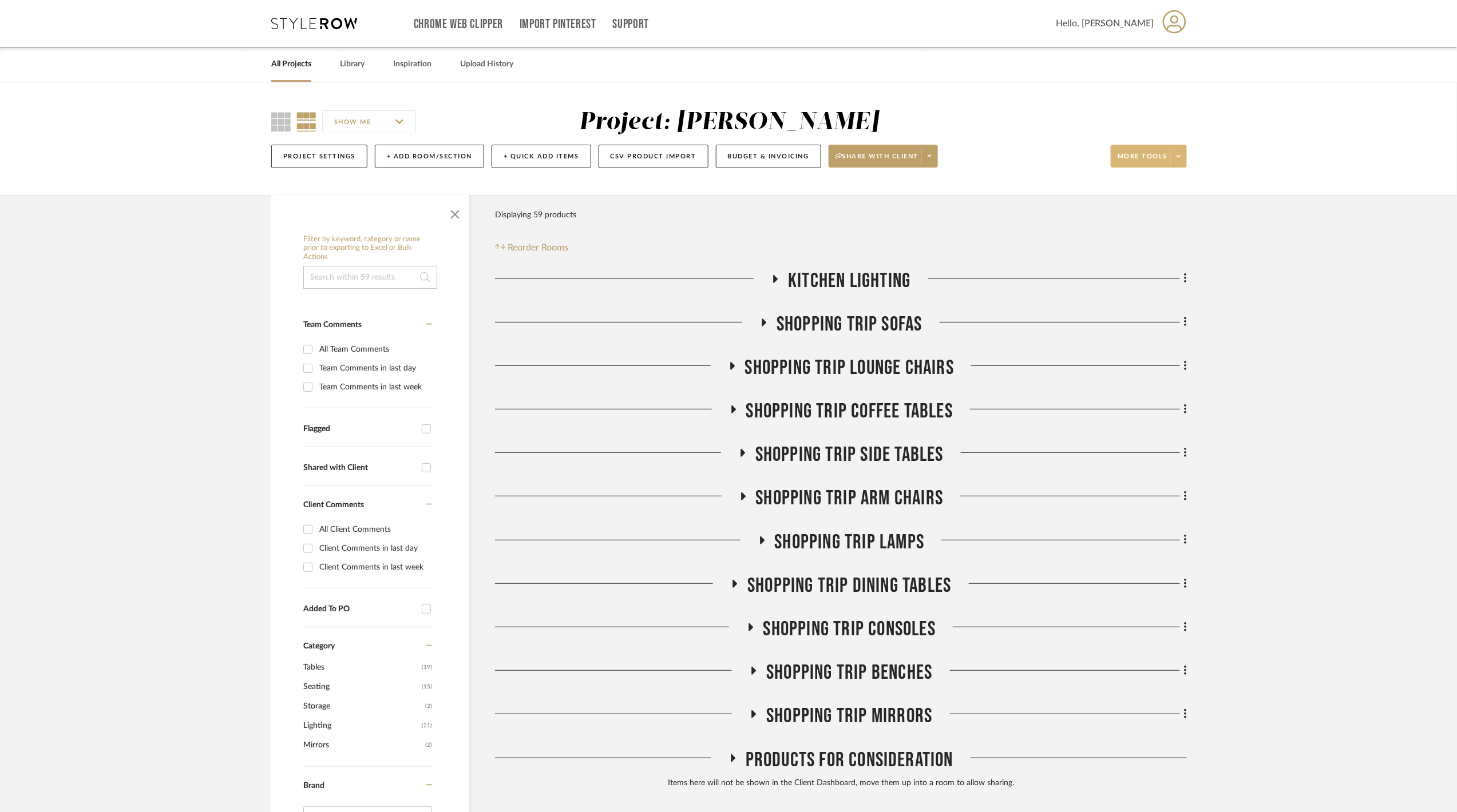
click at [1178, 155] on icon at bounding box center [1179, 156] width 4 height 7
click at [1158, 298] on span "Export Presentation" at bounding box center [1160, 299] width 74 height 9
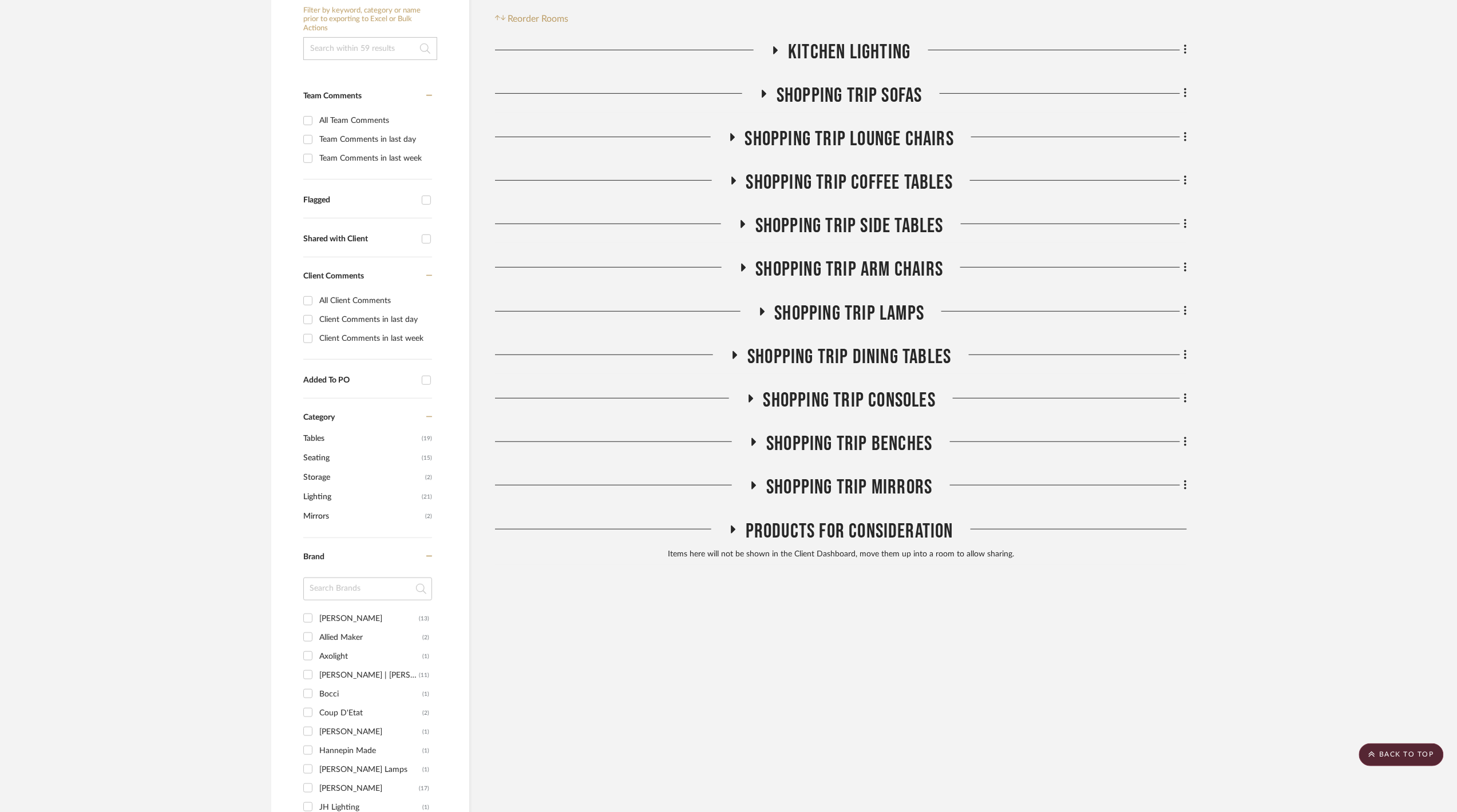
click at [884, 271] on span "Shopping Trip Arm Chairs" at bounding box center [849, 270] width 188 height 25
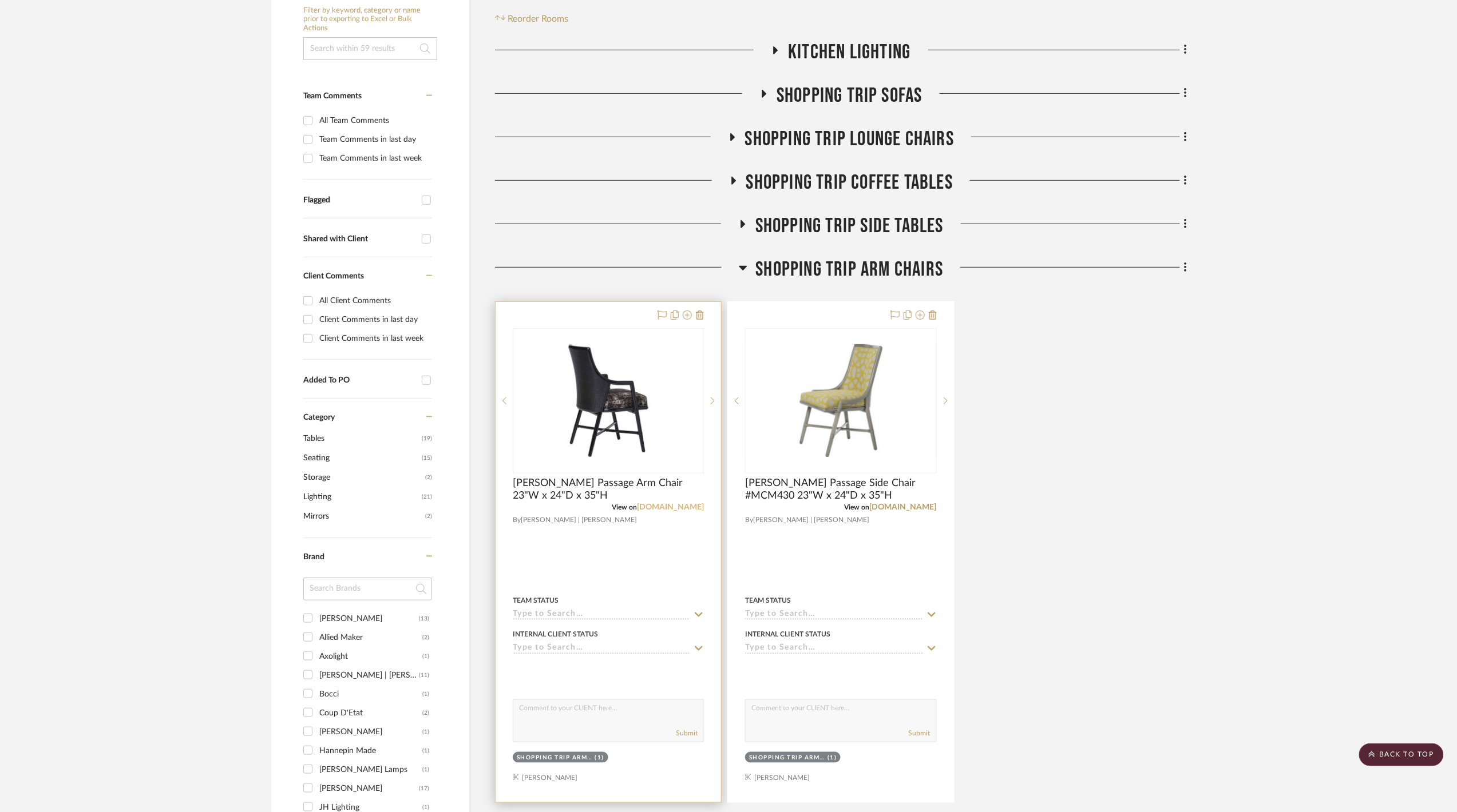
click at [687, 509] on link "bakerfurniture.com" at bounding box center [670, 507] width 67 height 8
click at [626, 485] on span "Baker Passage Arm Chair 23"W x 24"D x 35"H" at bounding box center [608, 489] width 191 height 25
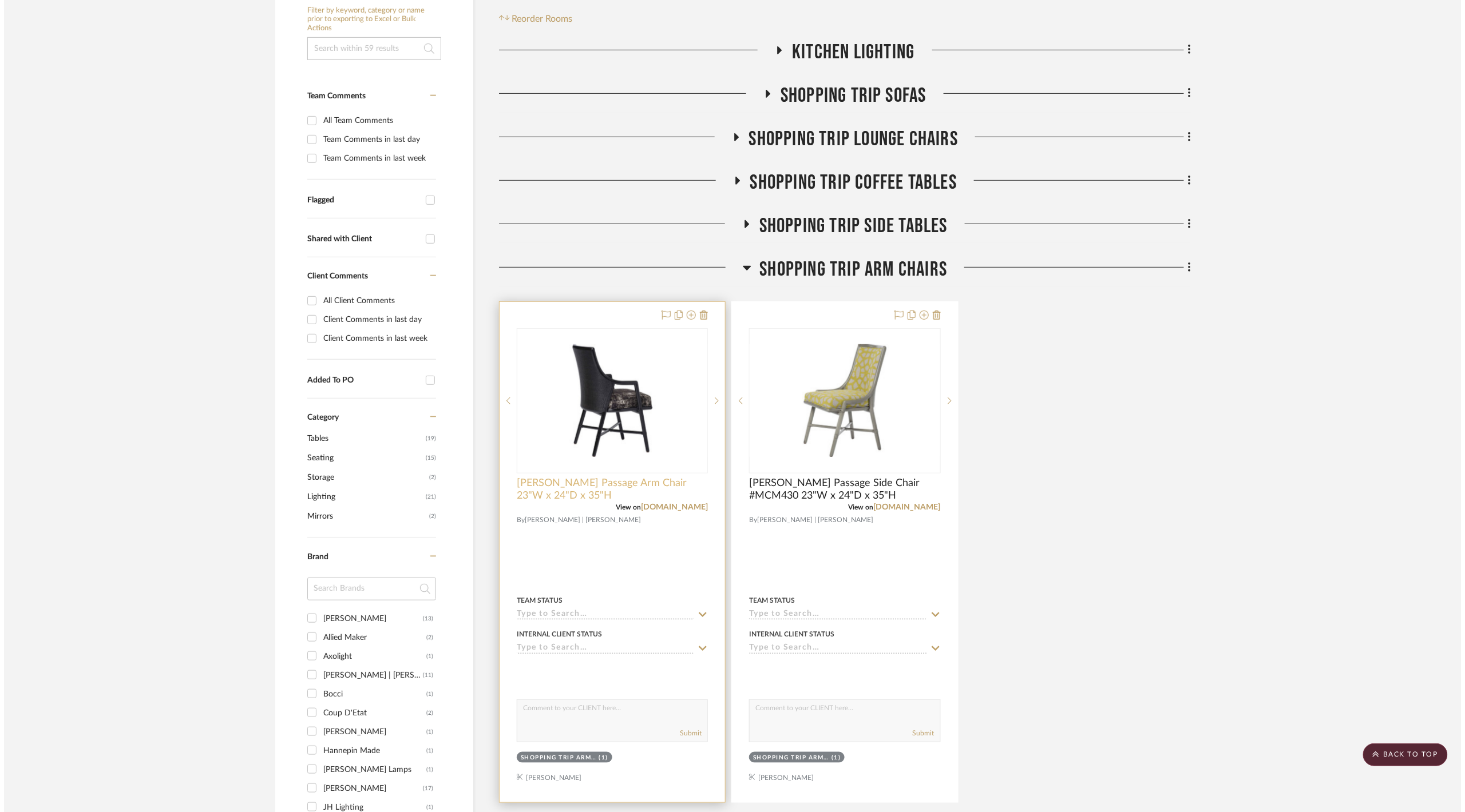
scroll to position [0, 0]
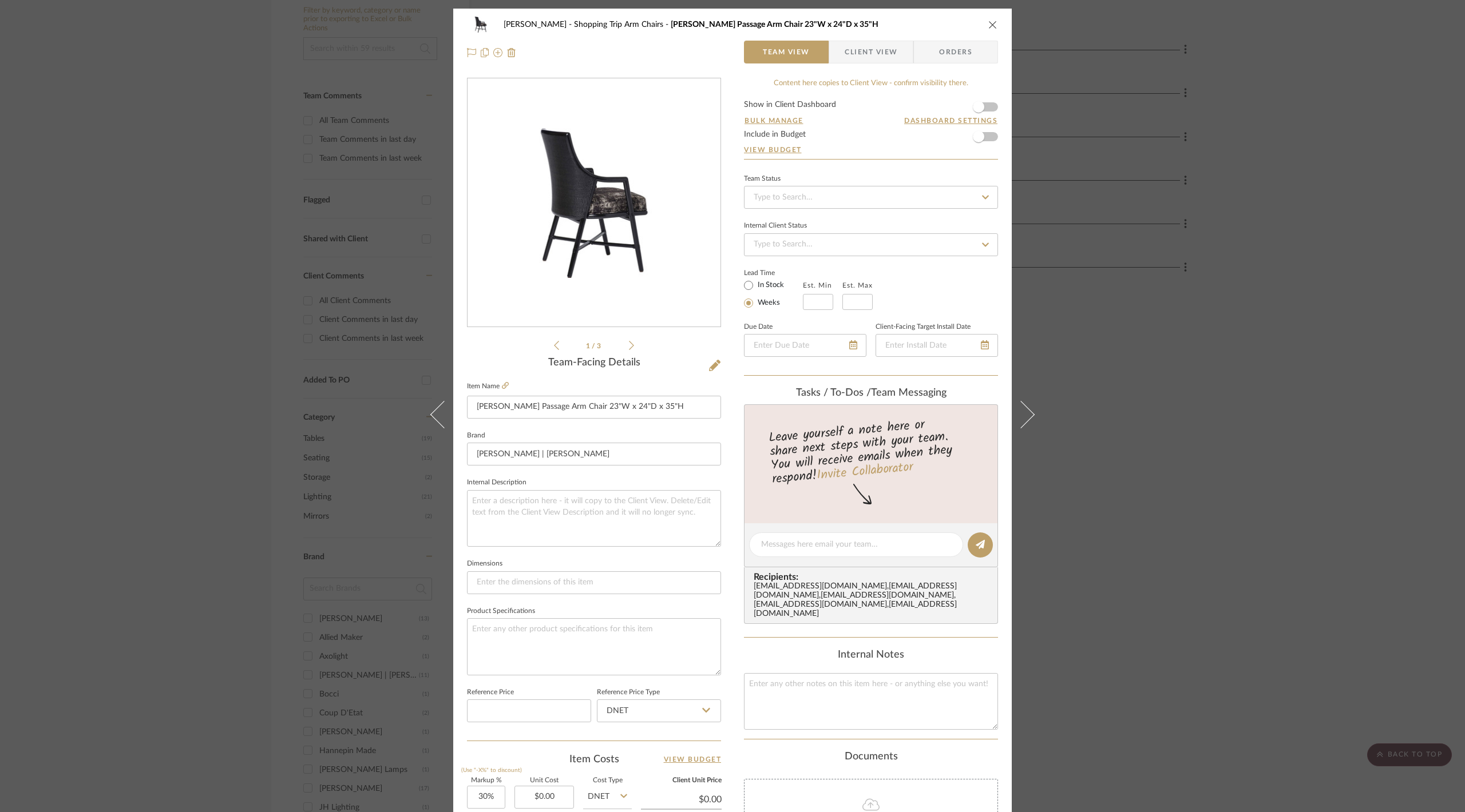
click at [629, 348] on icon at bounding box center [631, 345] width 5 height 9
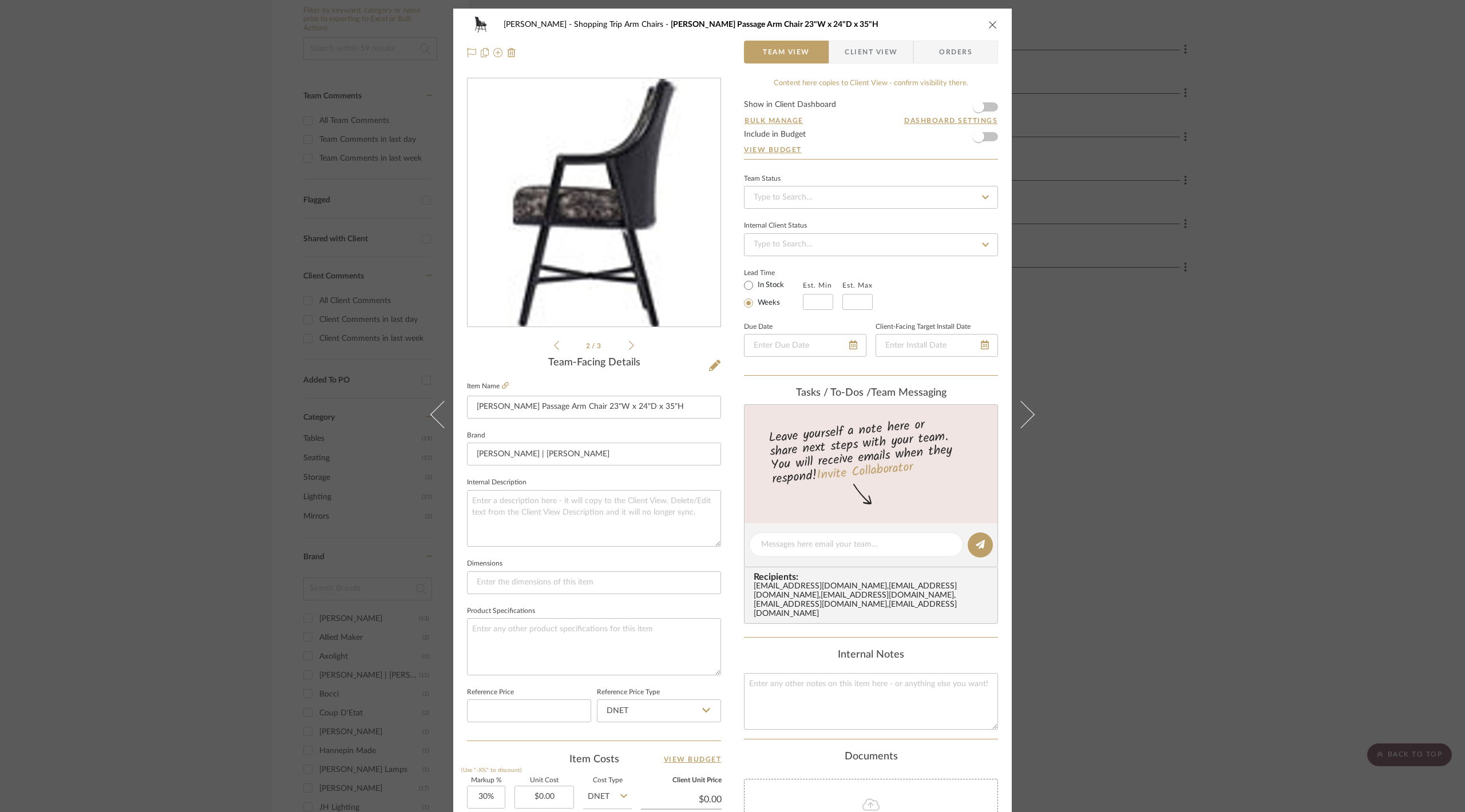
click at [629, 345] on icon at bounding box center [631, 345] width 5 height 9
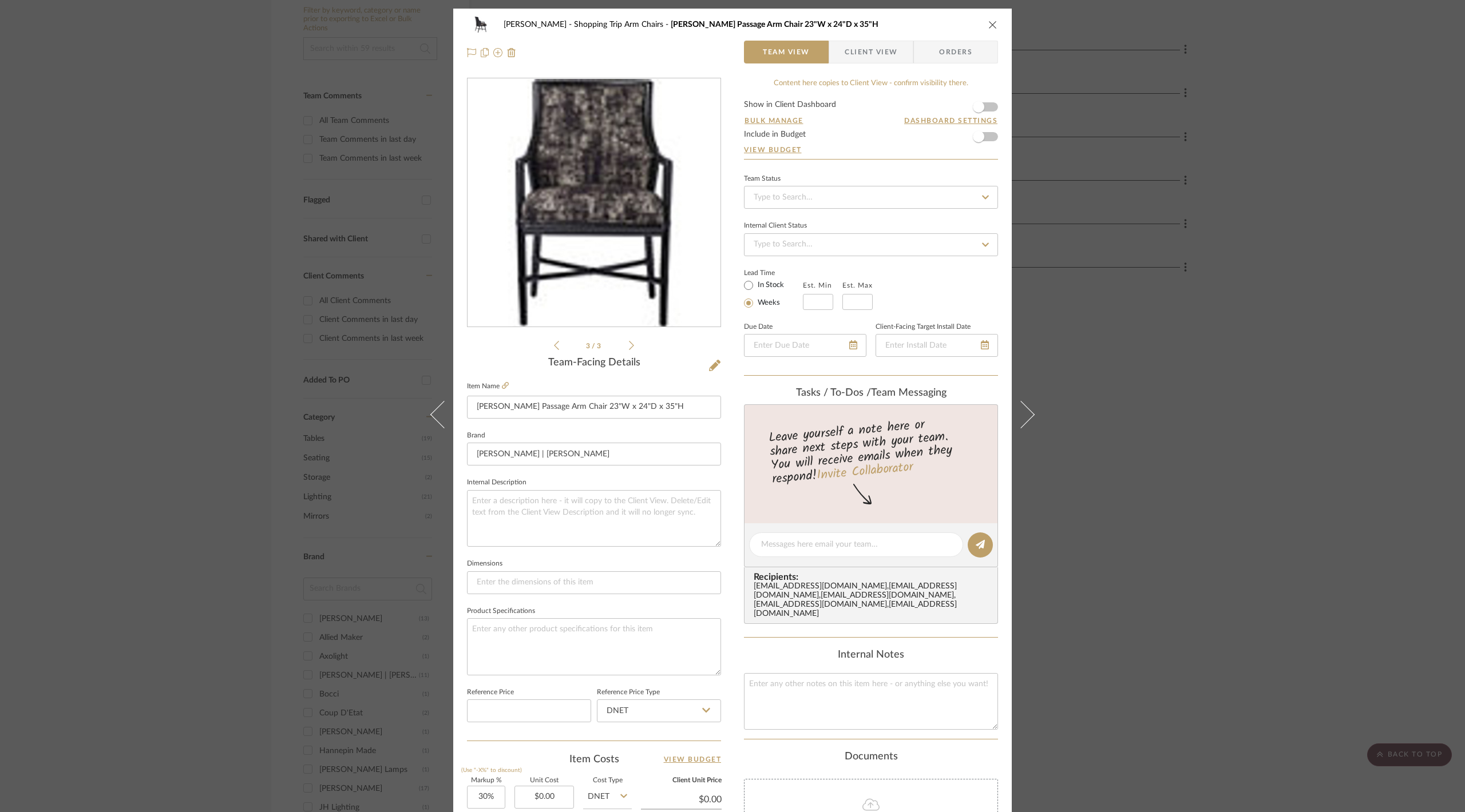
drag, startPoint x: 197, startPoint y: 332, endPoint x: 486, endPoint y: 339, distance: 289.1
click at [199, 332] on div "Lesnik Shopping Trip Arm Chairs Baker Passage Arm Chair 23"W x 24"D x 35"H Team…" at bounding box center [732, 406] width 1465 height 812
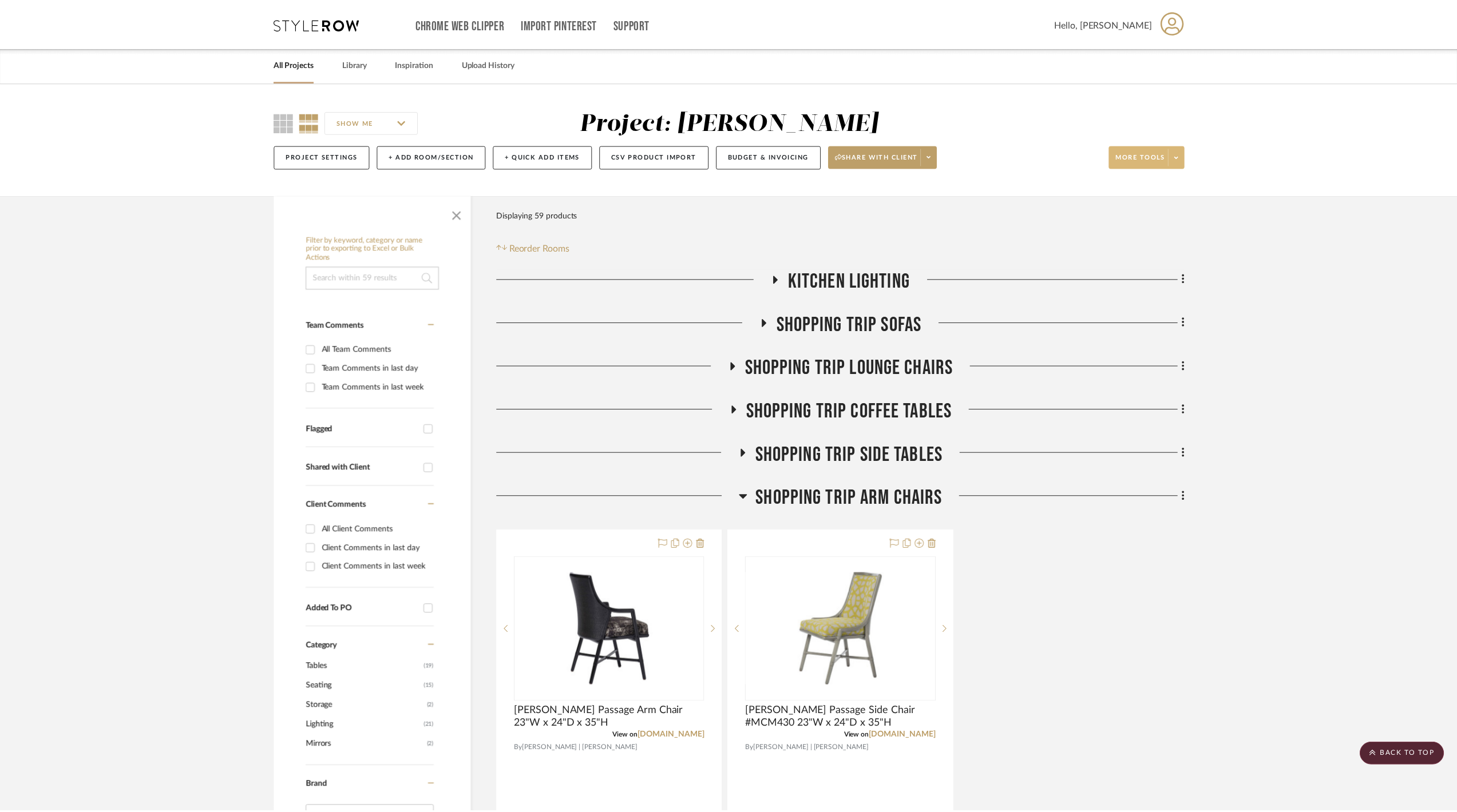
scroll to position [229, 0]
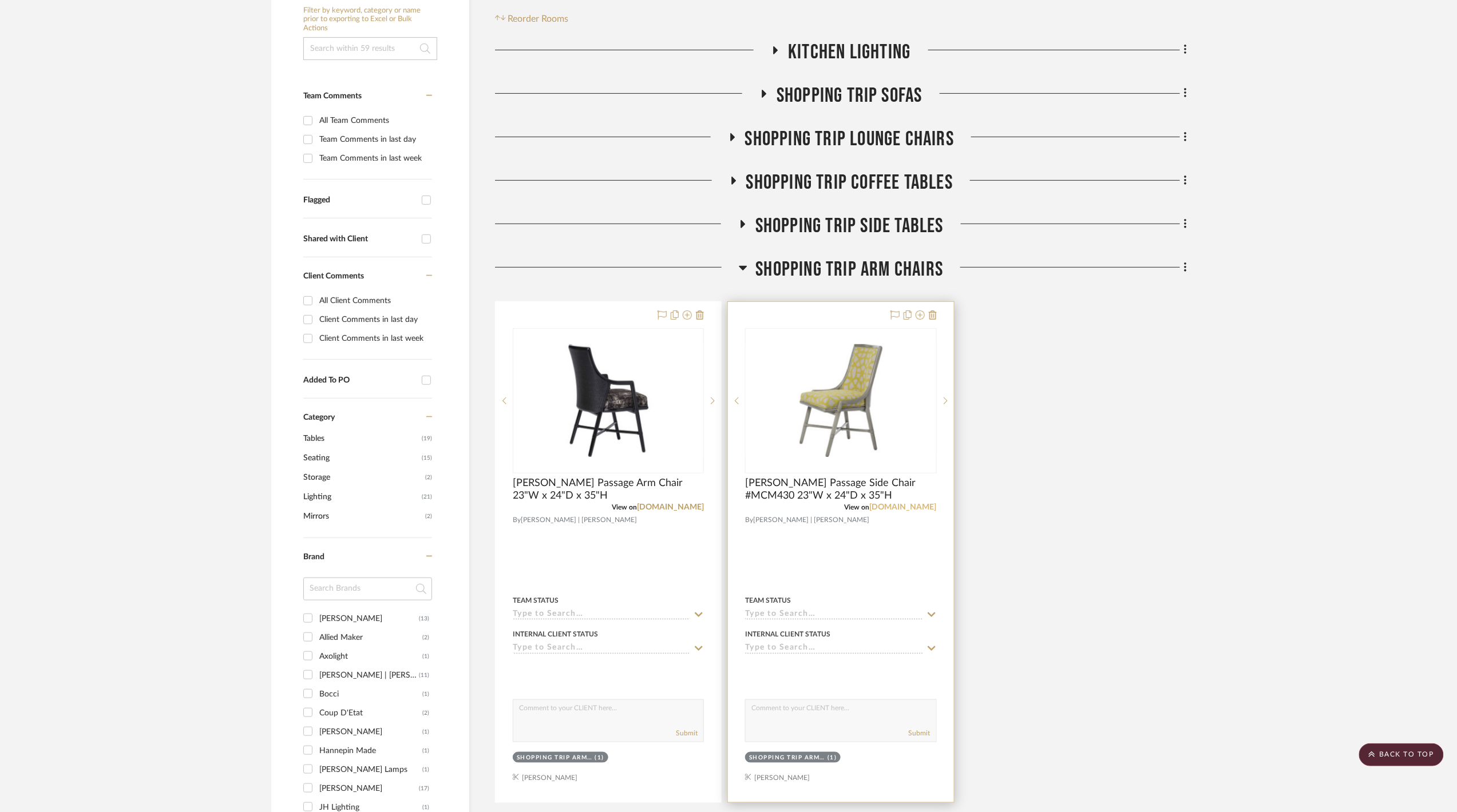
click at [884, 511] on link "bakerfurniture.com" at bounding box center [903, 507] width 67 height 8
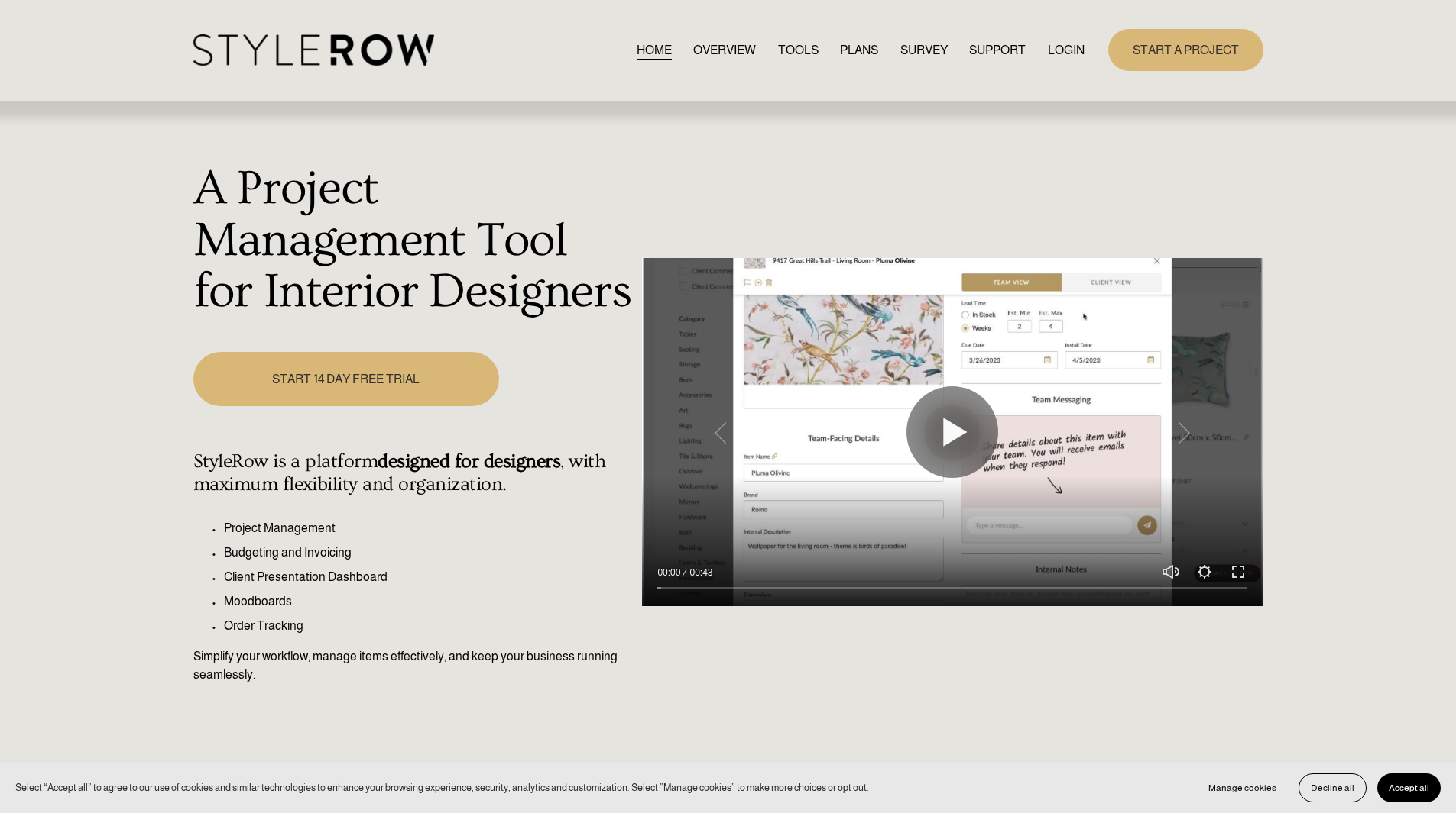
click at [1072, 53] on link "LOGIN" at bounding box center [1066, 49] width 37 height 20
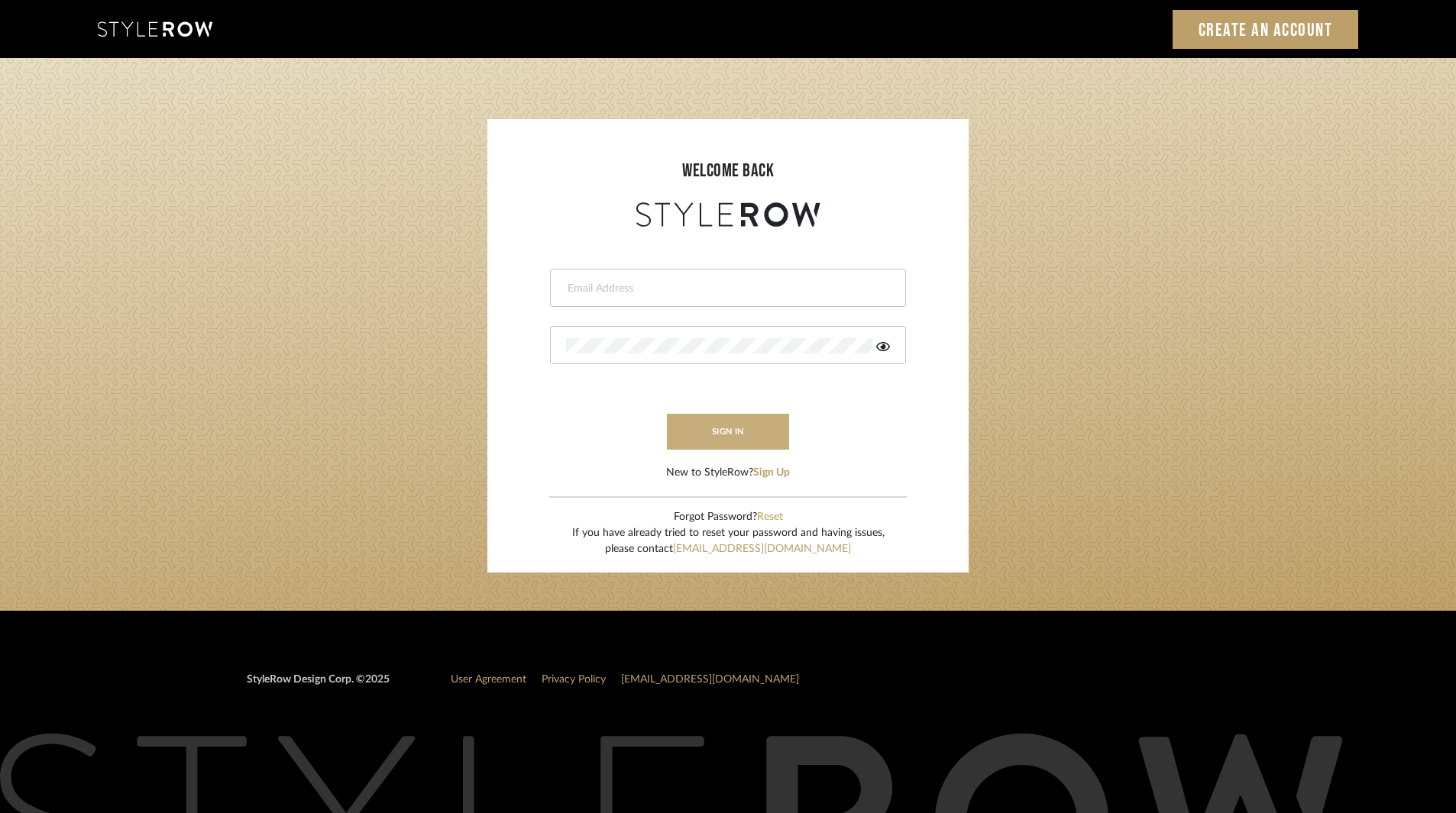
type input "ksears@morgantewilson.com"
click at [744, 427] on button "sign in" at bounding box center [728, 431] width 122 height 36
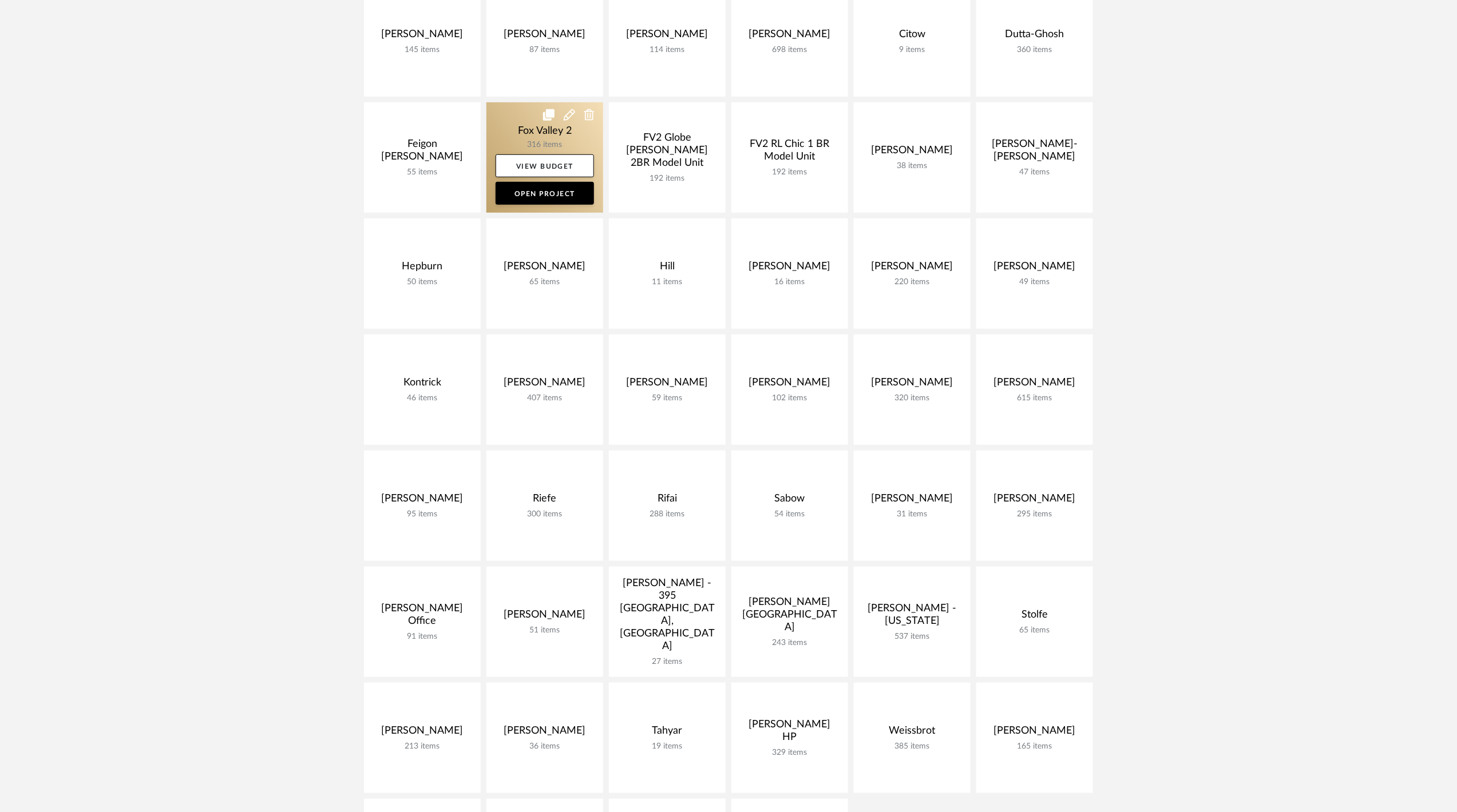
scroll to position [305, 0]
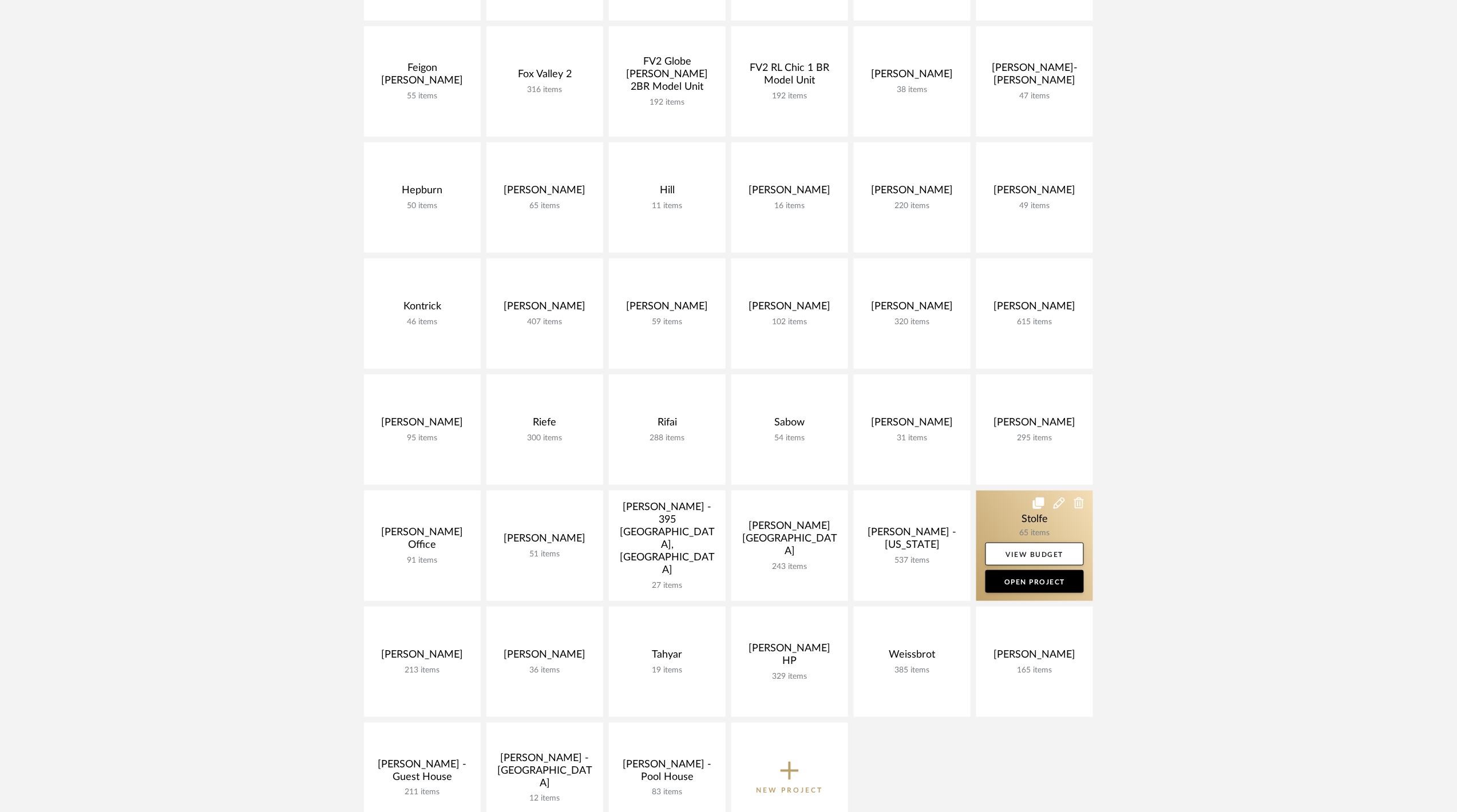
click at [1005, 527] on link at bounding box center [1034, 546] width 117 height 110
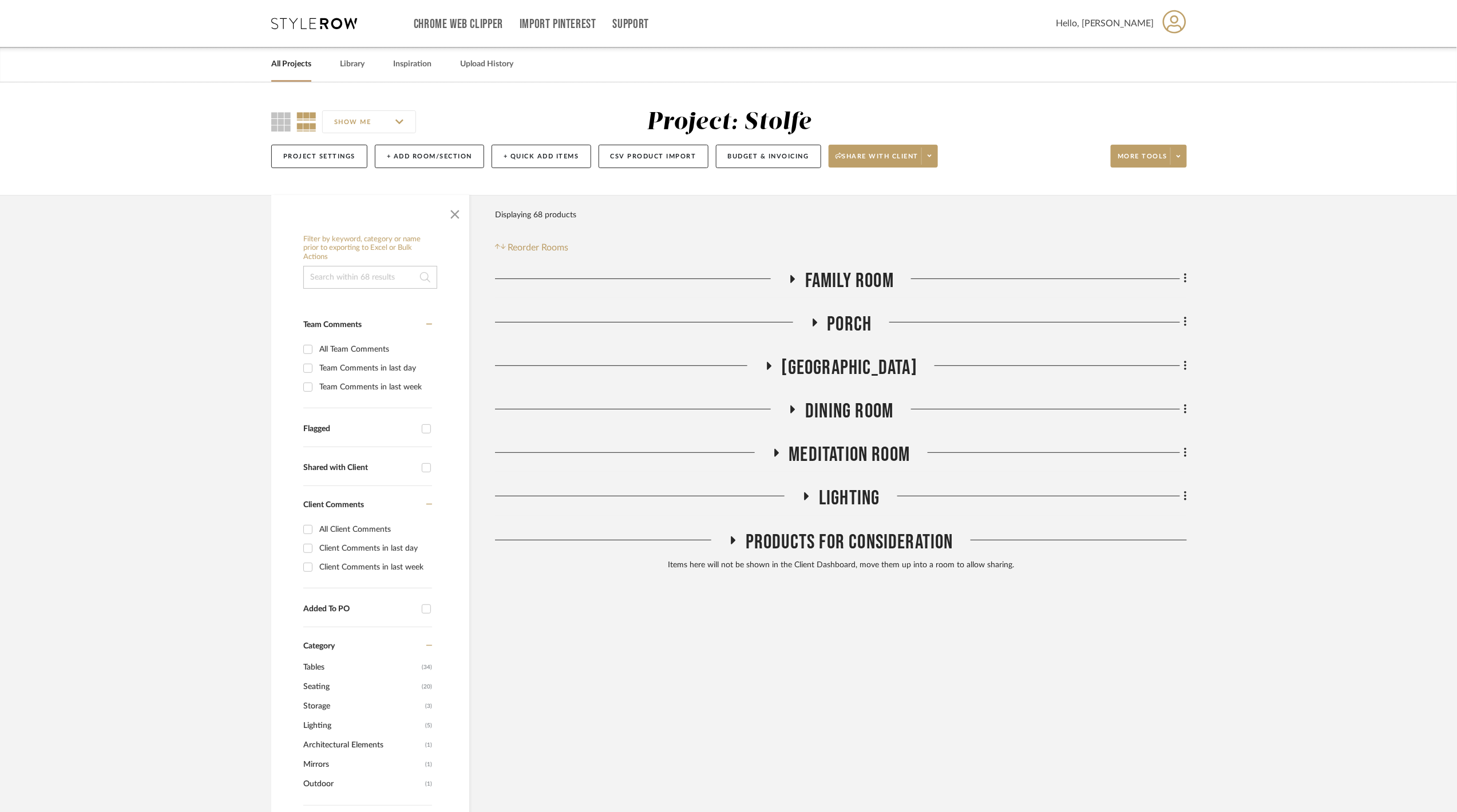
click at [828, 318] on span "Porch" at bounding box center [849, 324] width 44 height 25
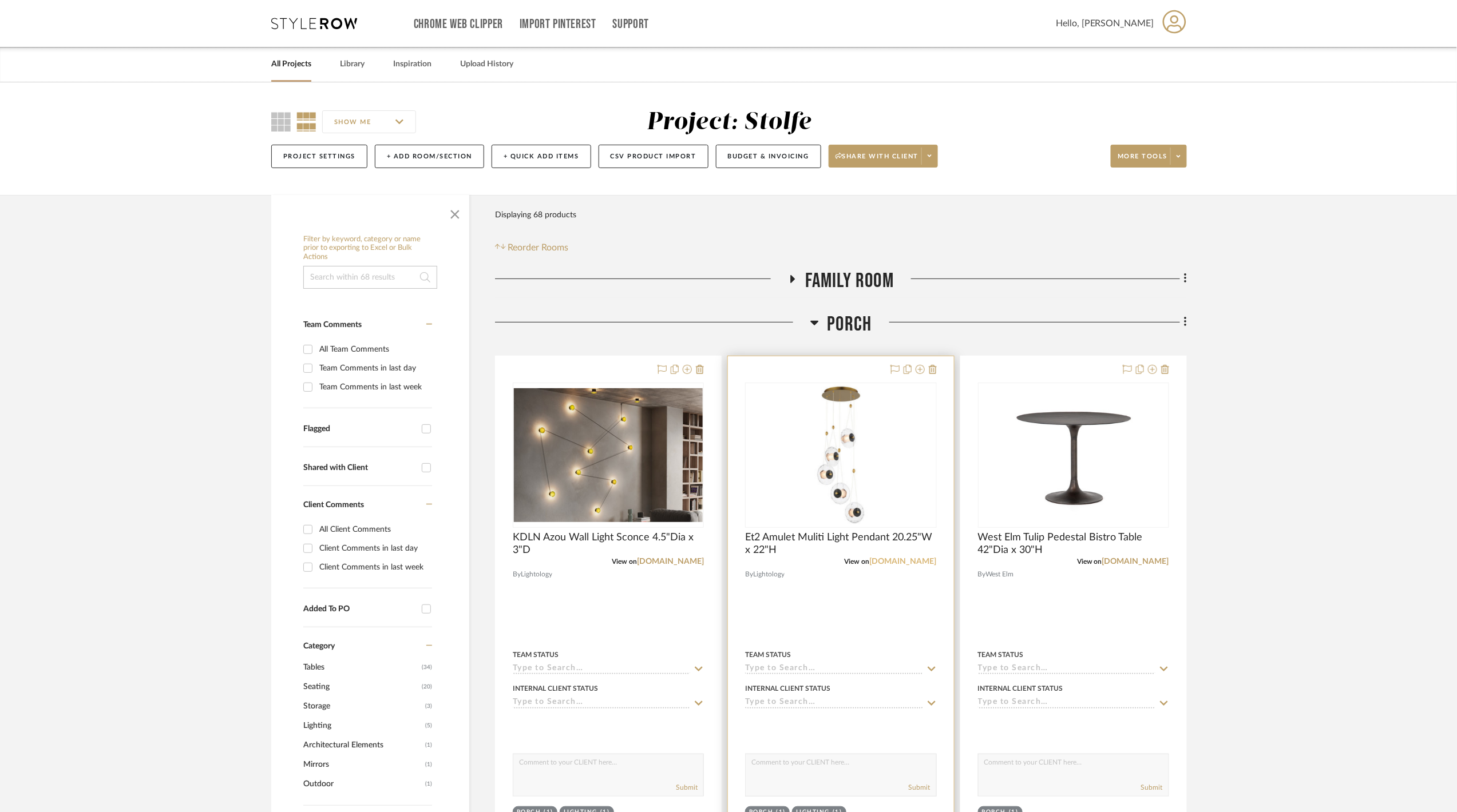
click at [904, 563] on link "lightology.com" at bounding box center [903, 562] width 67 height 8
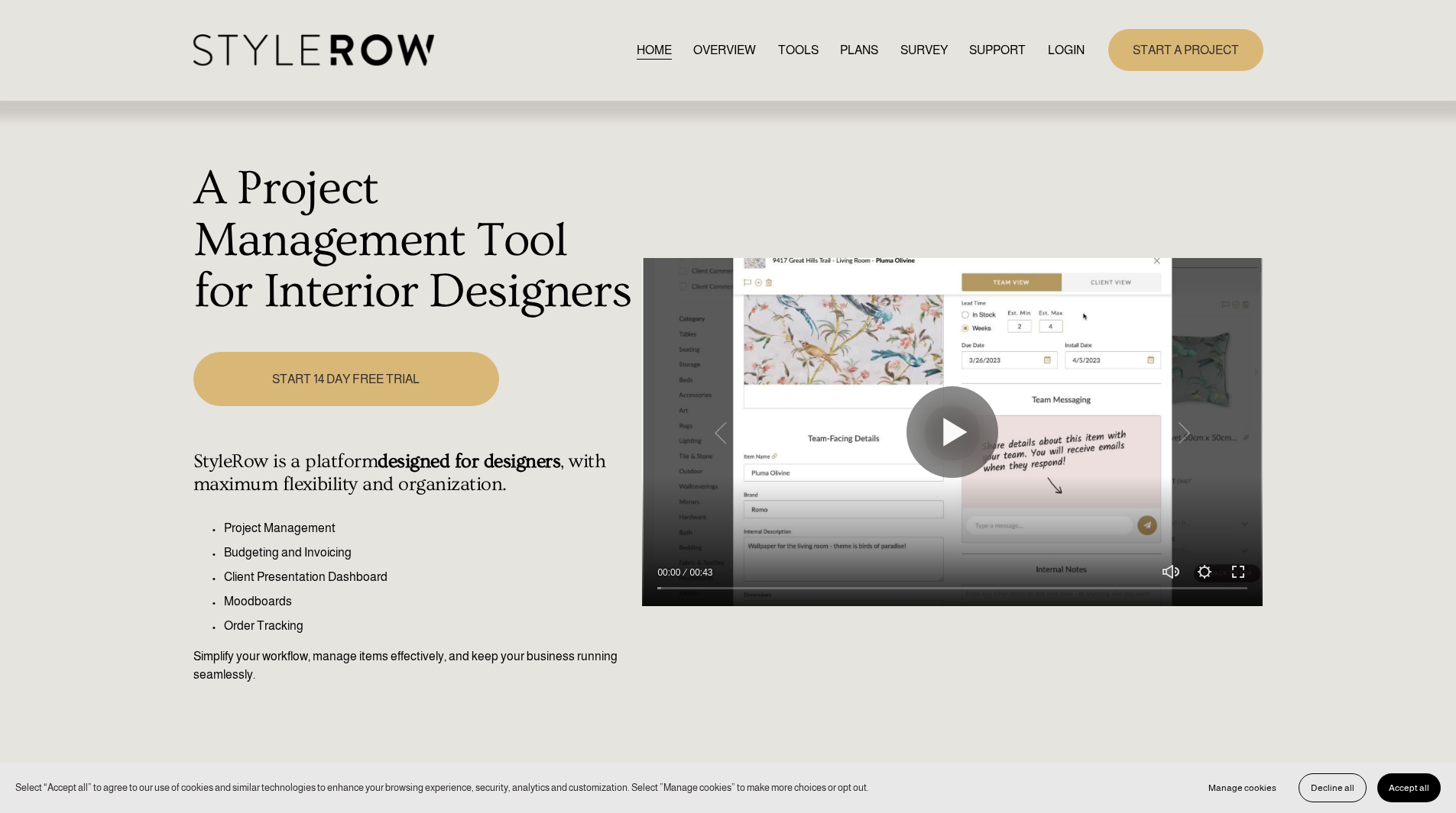
click at [1074, 52] on link "LOGIN" at bounding box center [1066, 49] width 37 height 20
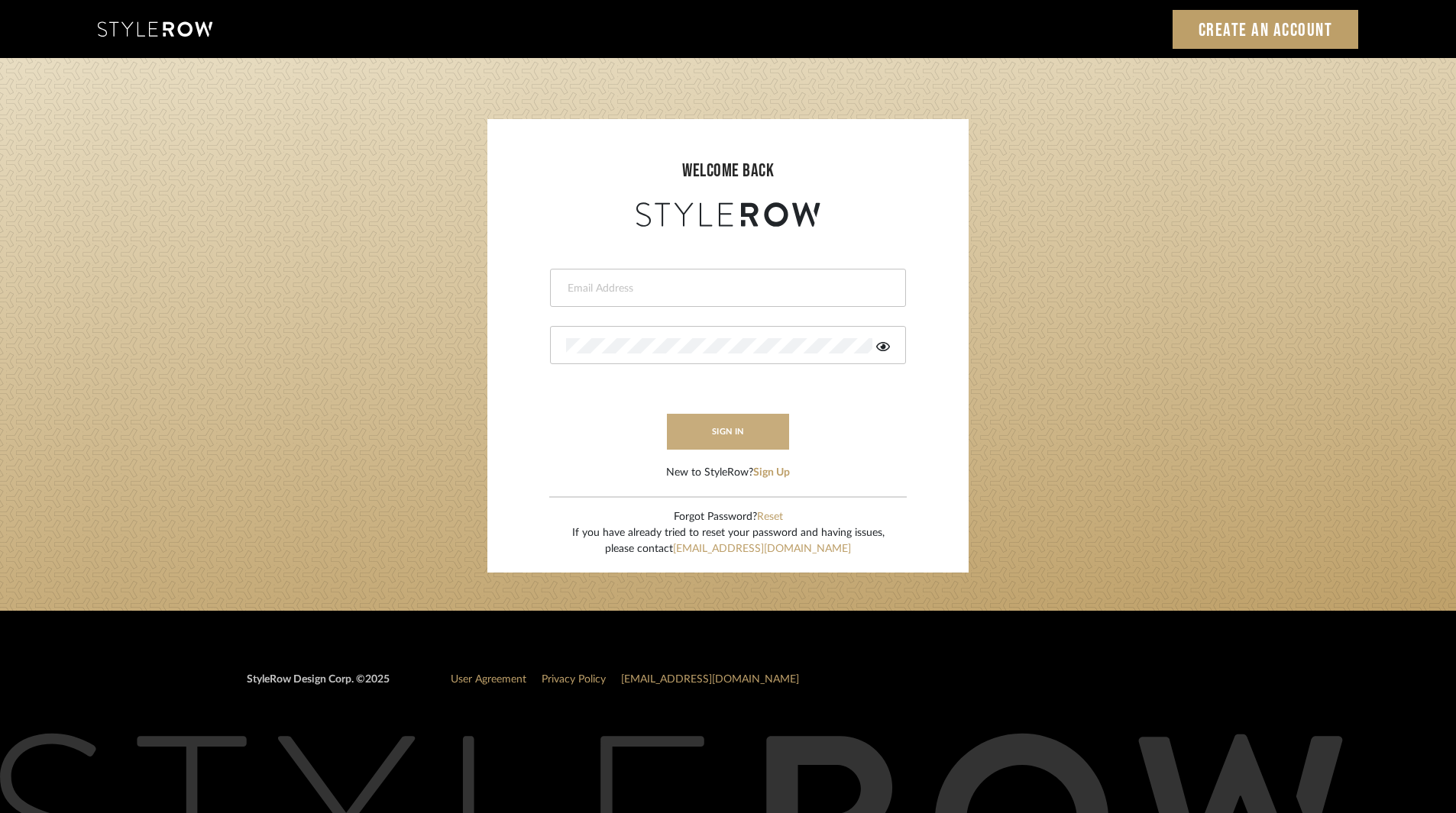
type input "[EMAIL_ADDRESS][DOMAIN_NAME]"
click at [727, 417] on button "sign in" at bounding box center [728, 431] width 122 height 36
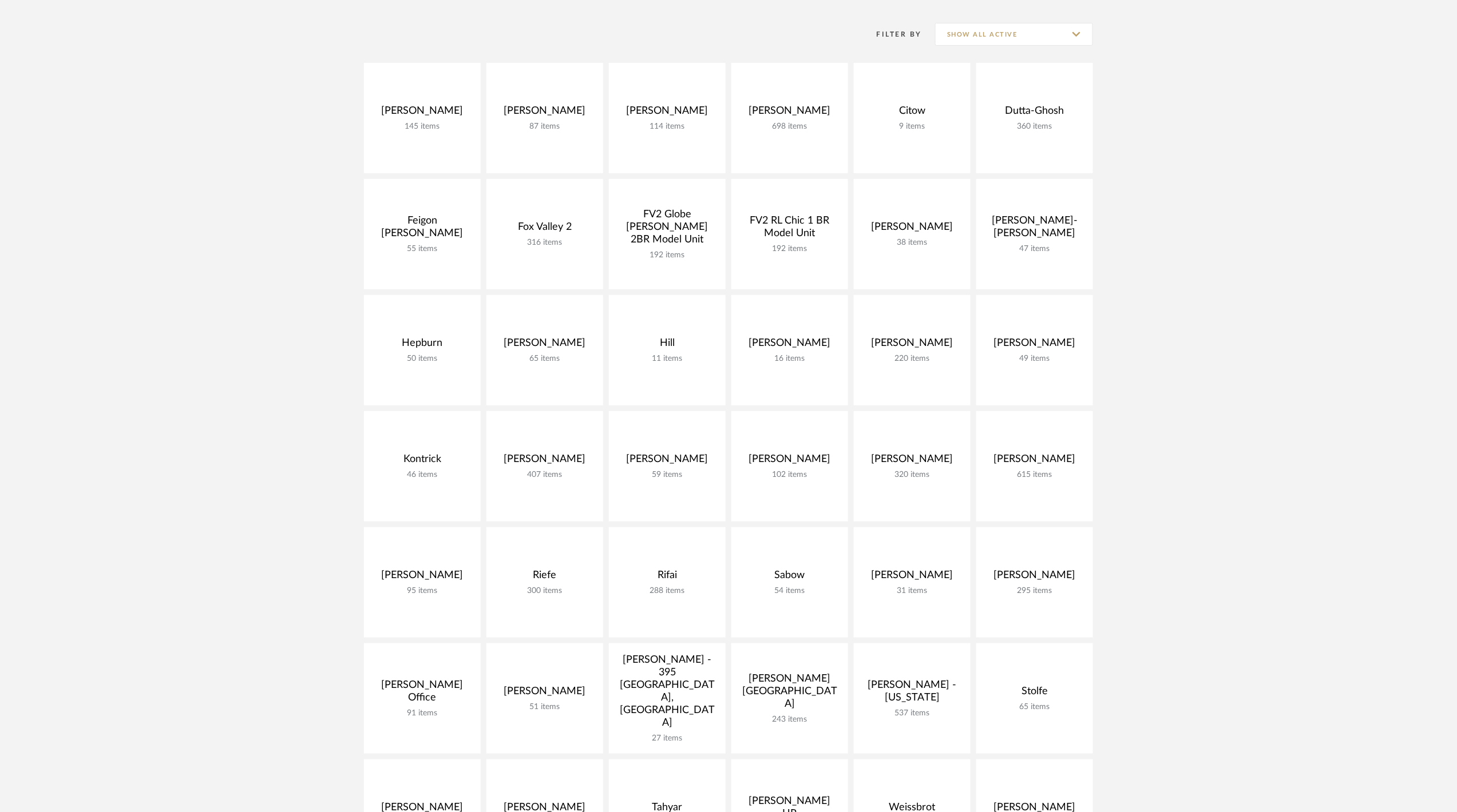
scroll to position [305, 0]
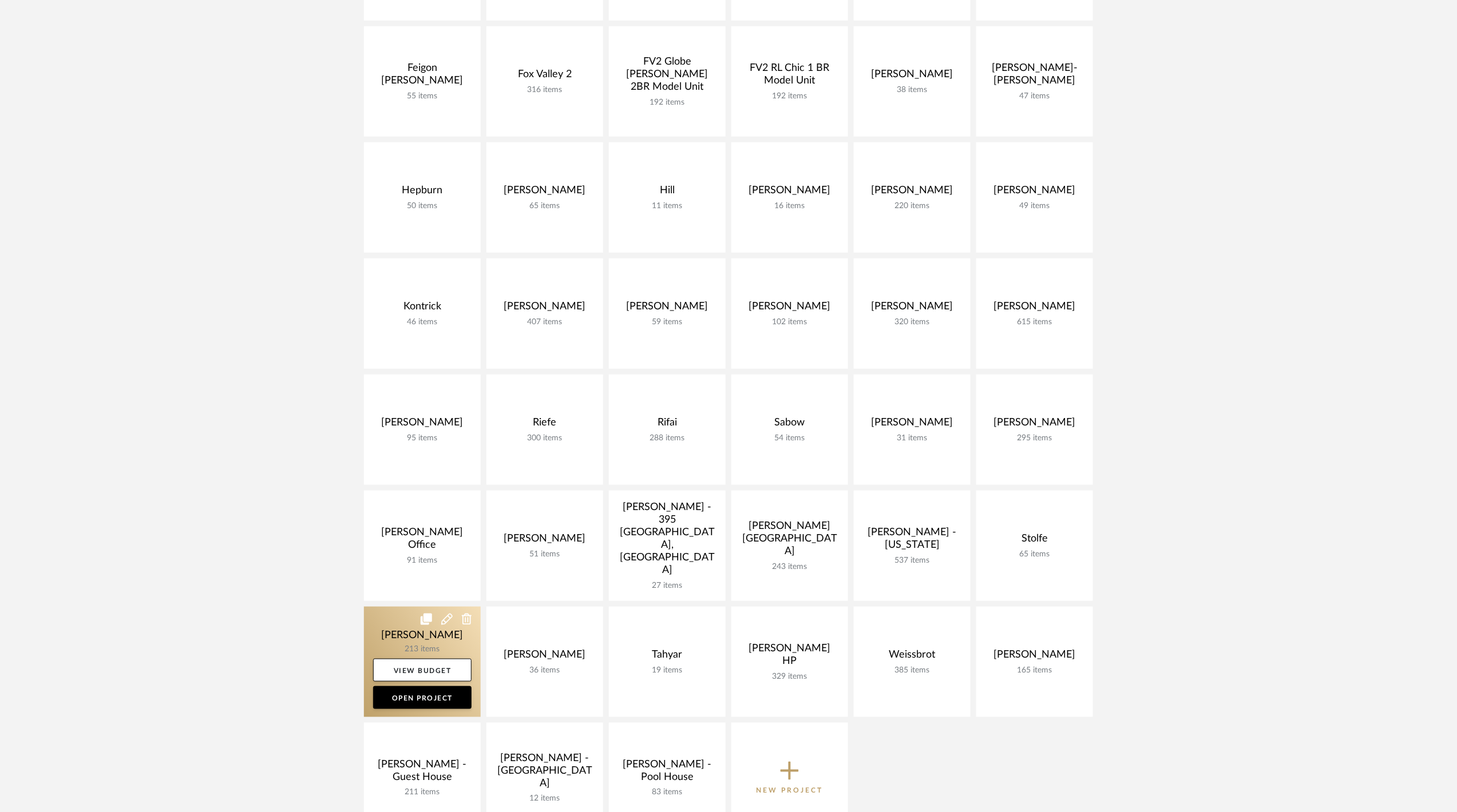
click at [415, 636] on link at bounding box center [422, 662] width 117 height 110
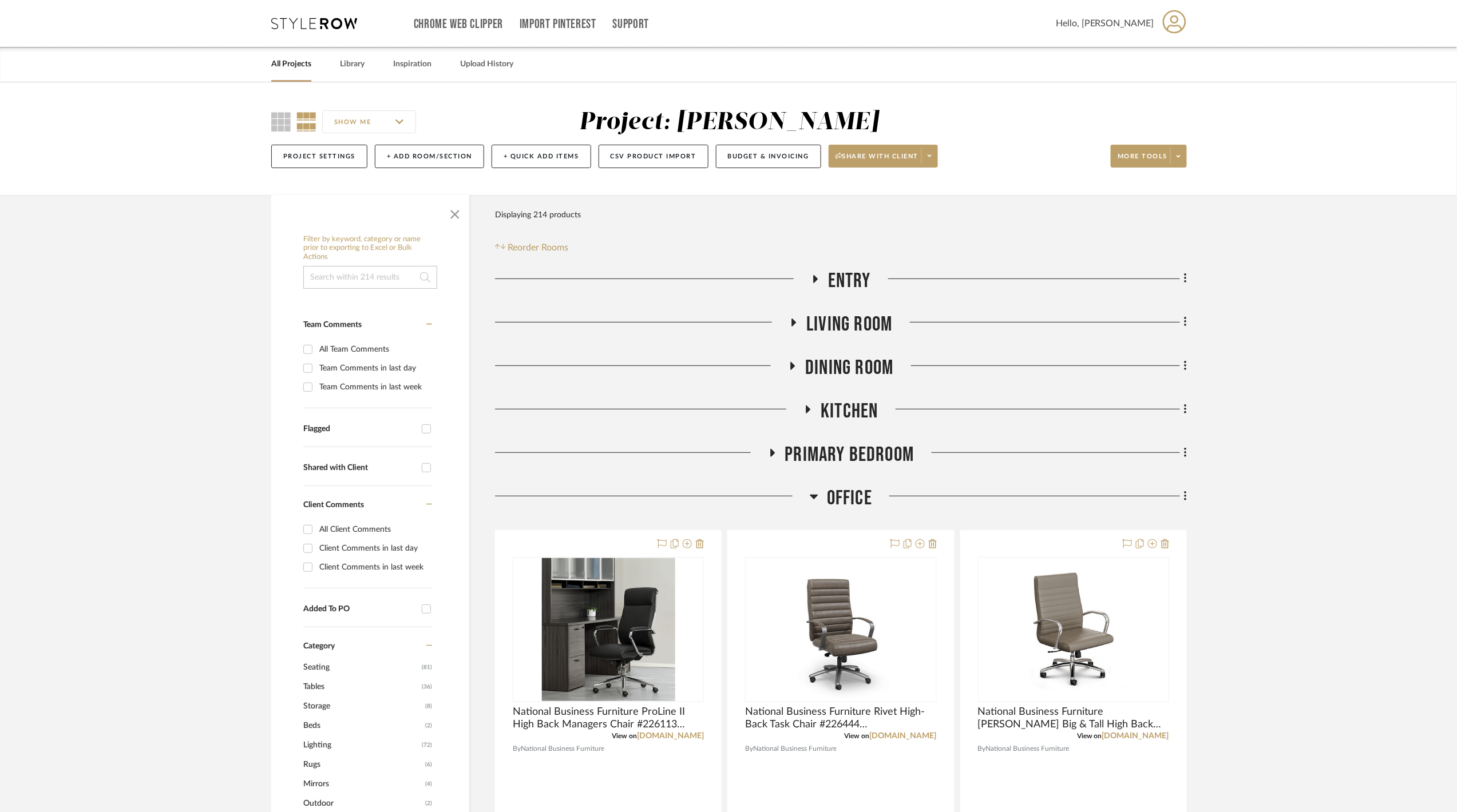
drag, startPoint x: 850, startPoint y: 490, endPoint x: 847, endPoint y: 440, distance: 50.1
click at [850, 488] on span "Office" at bounding box center [849, 499] width 45 height 25
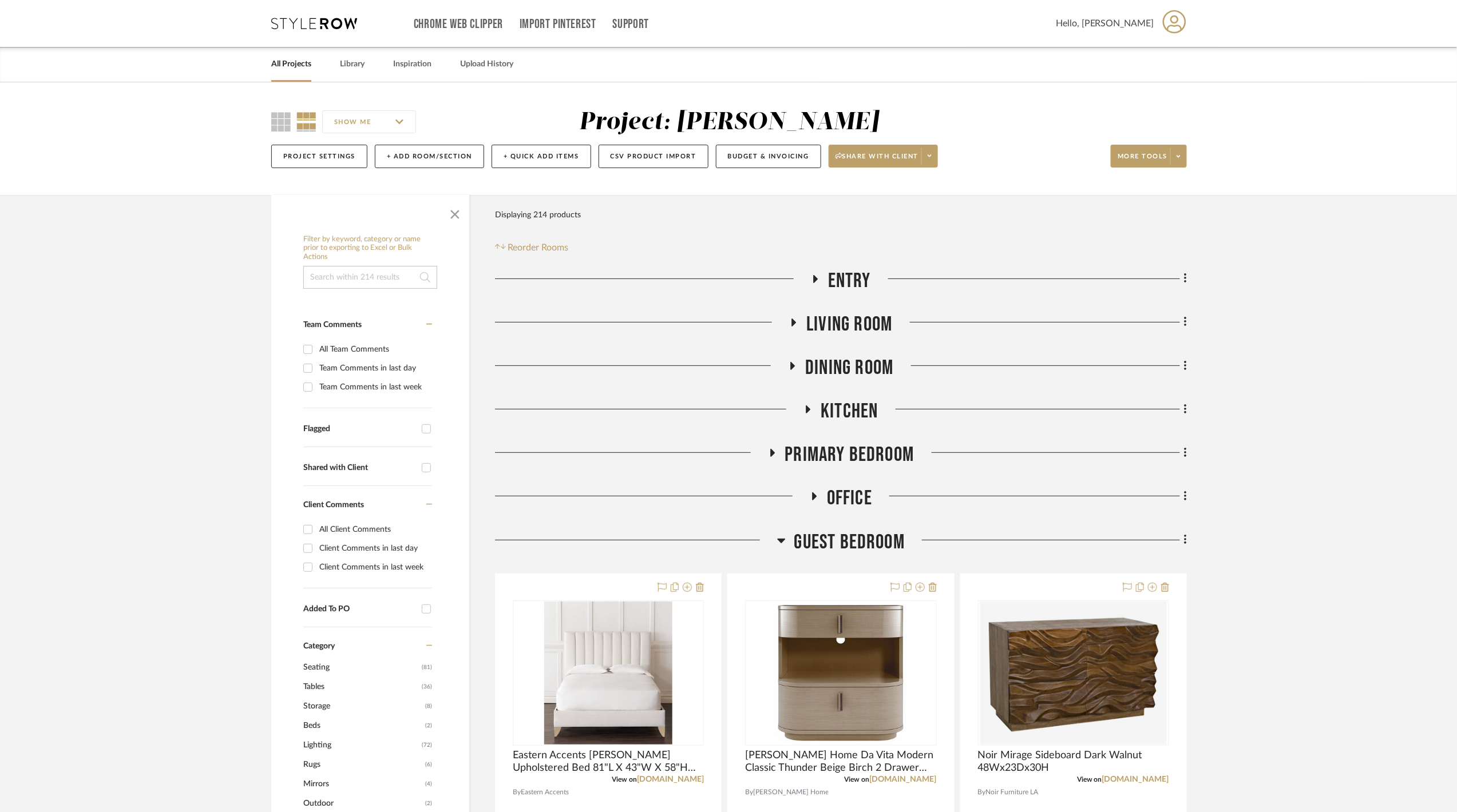
click at [296, 62] on link "All Projects" at bounding box center [291, 64] width 40 height 15
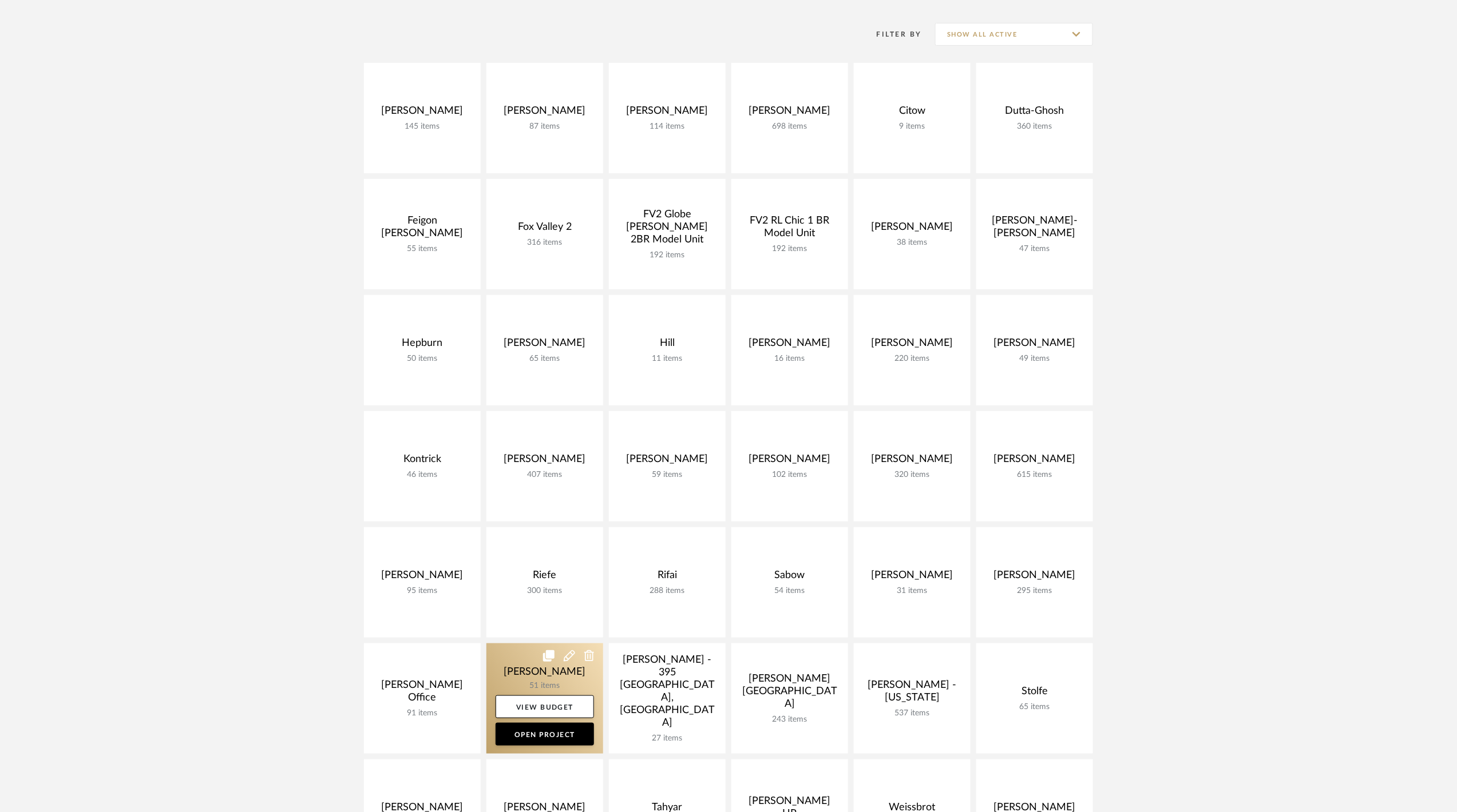
scroll to position [229, 0]
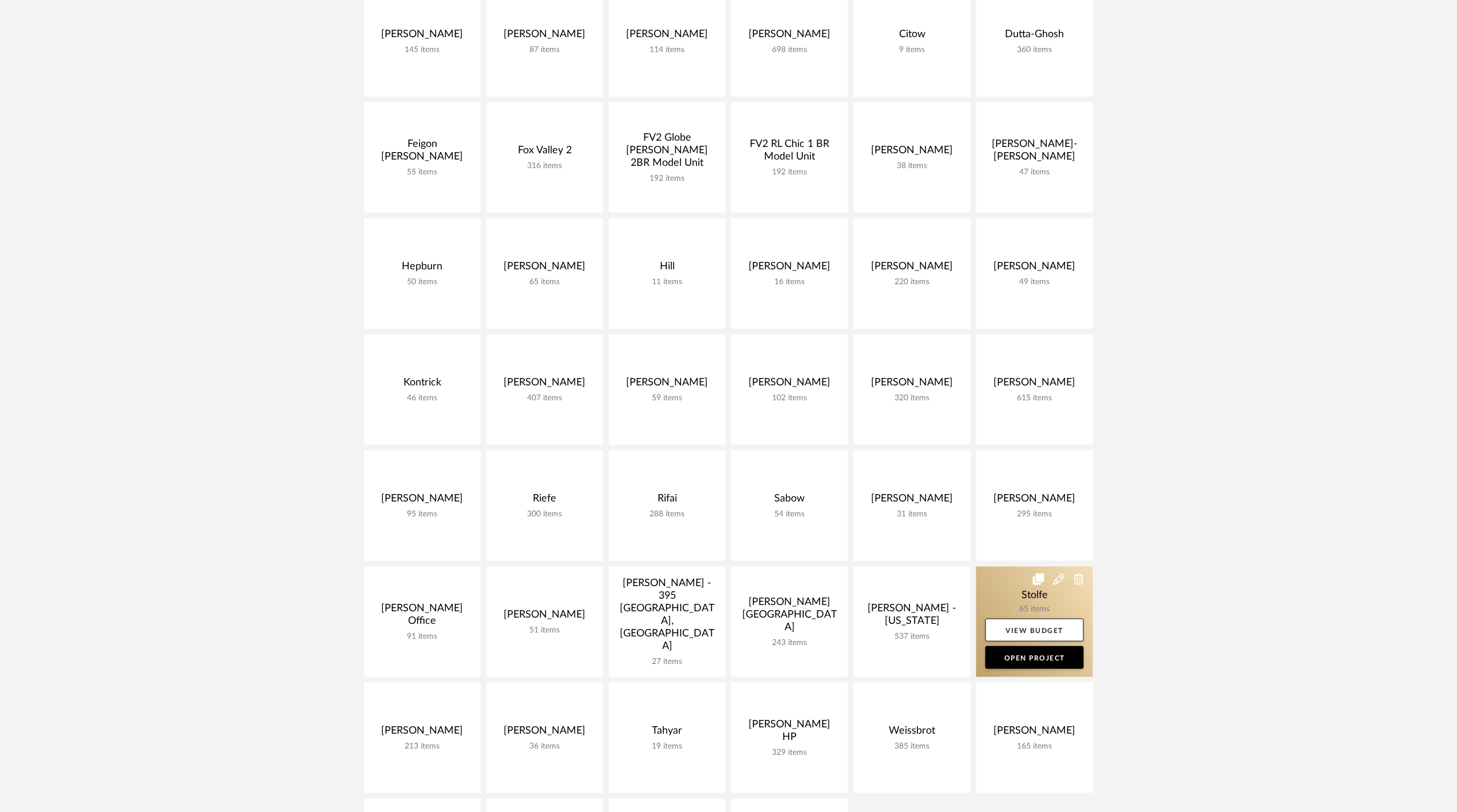
click at [1005, 593] on link at bounding box center [1034, 622] width 117 height 110
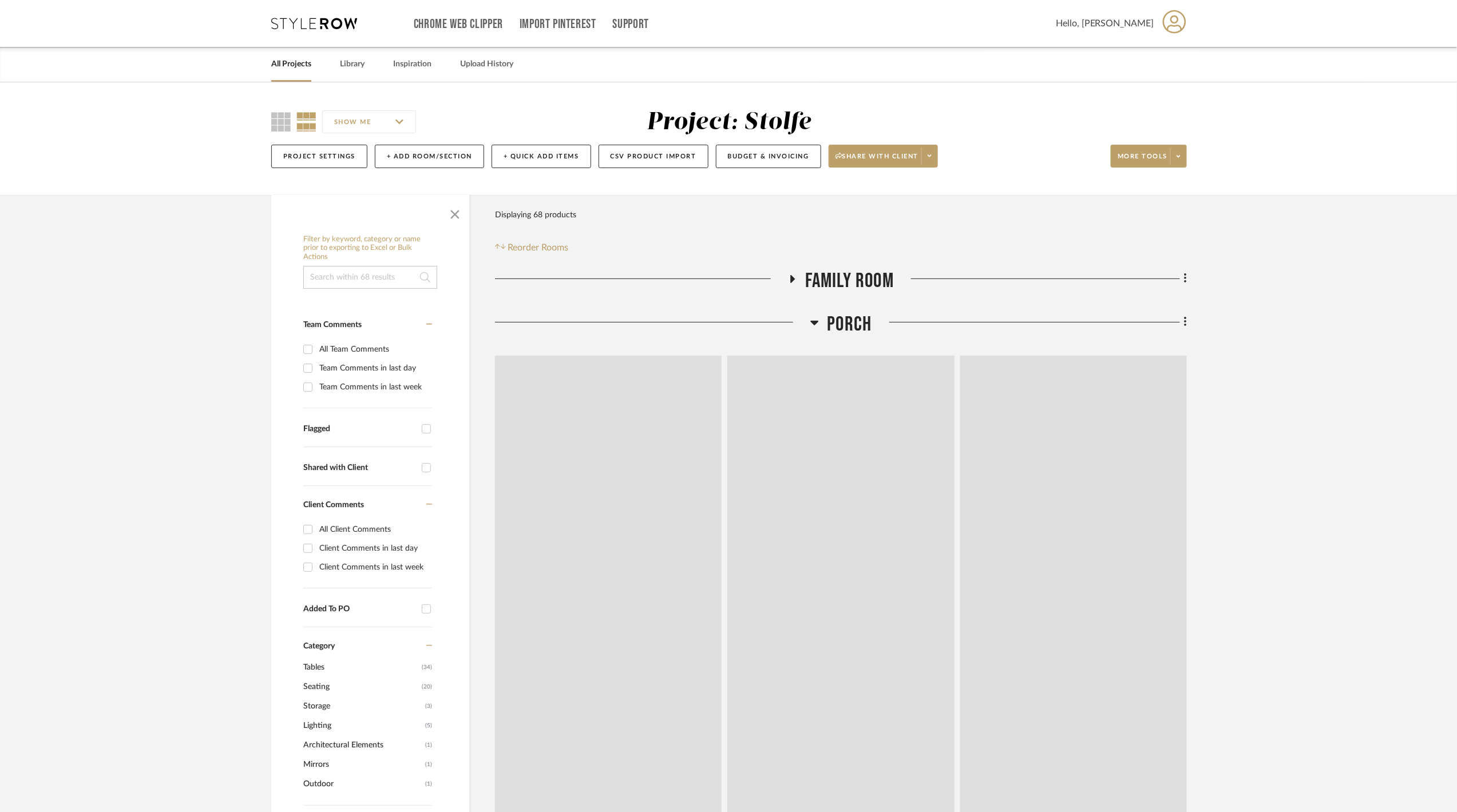
scroll to position [152, 0]
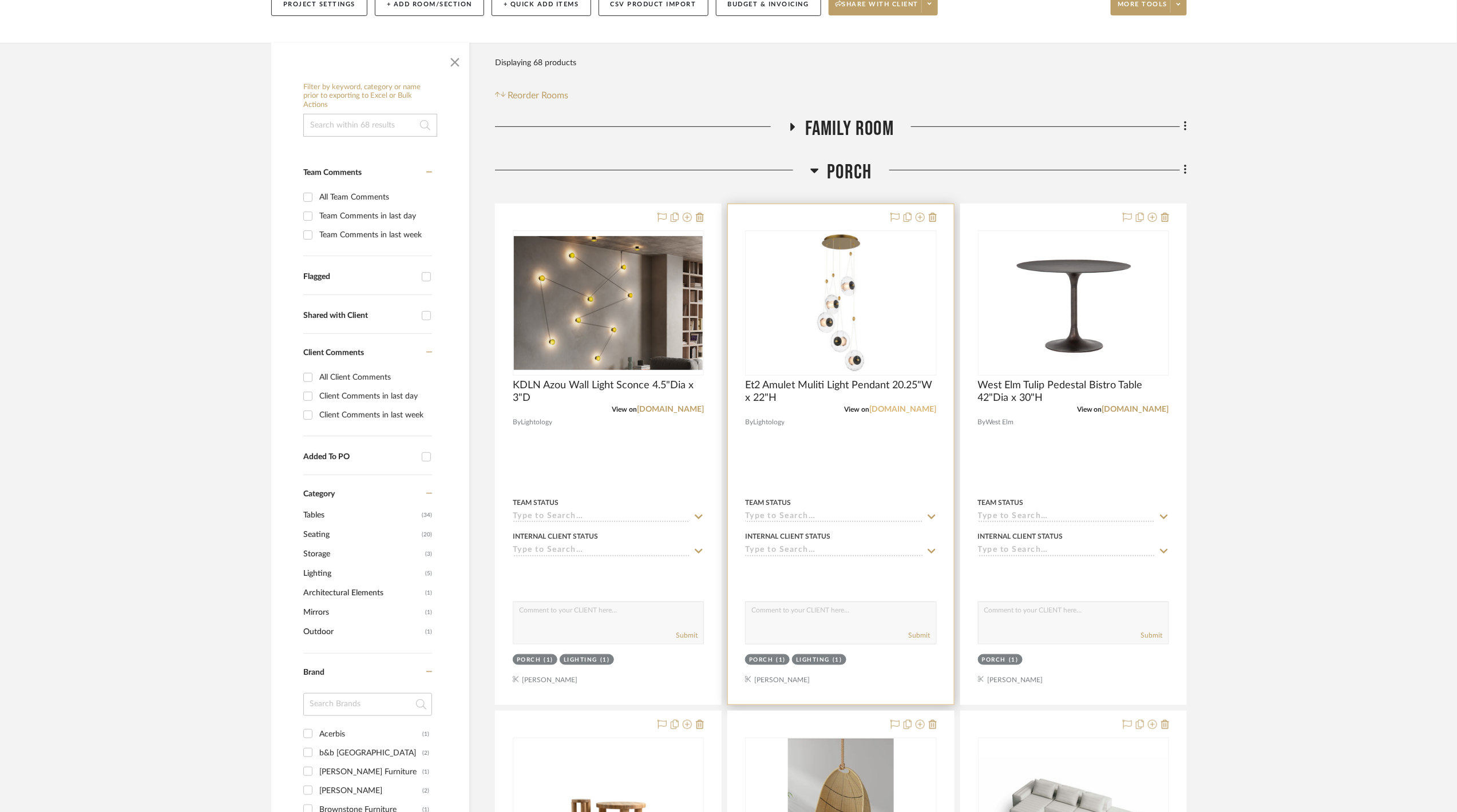
click at [905, 409] on link "[DOMAIN_NAME]" at bounding box center [903, 409] width 67 height 8
